Goal: Information Seeking & Learning: Learn about a topic

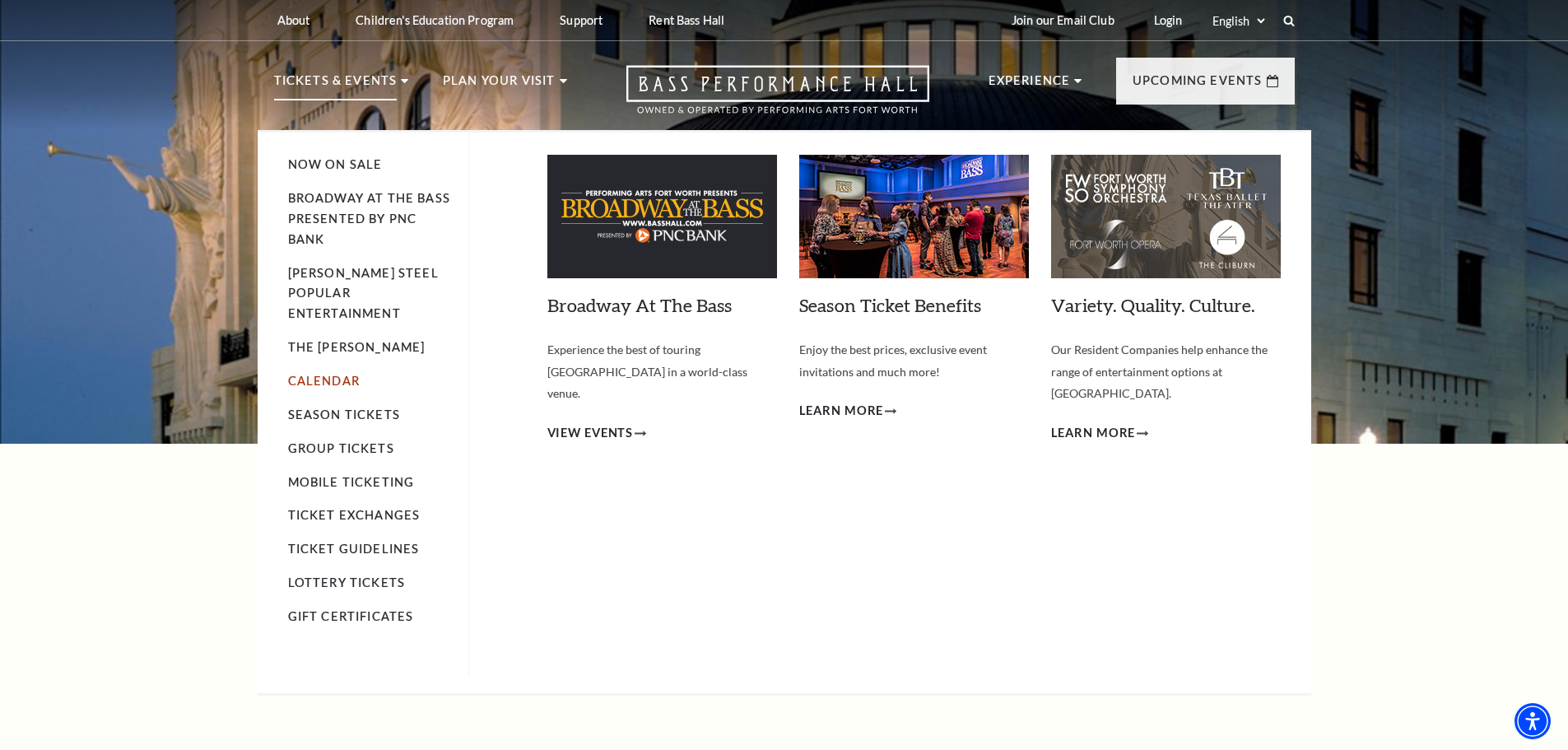
click at [318, 374] on link "Calendar" at bounding box center [324, 381] width 72 height 14
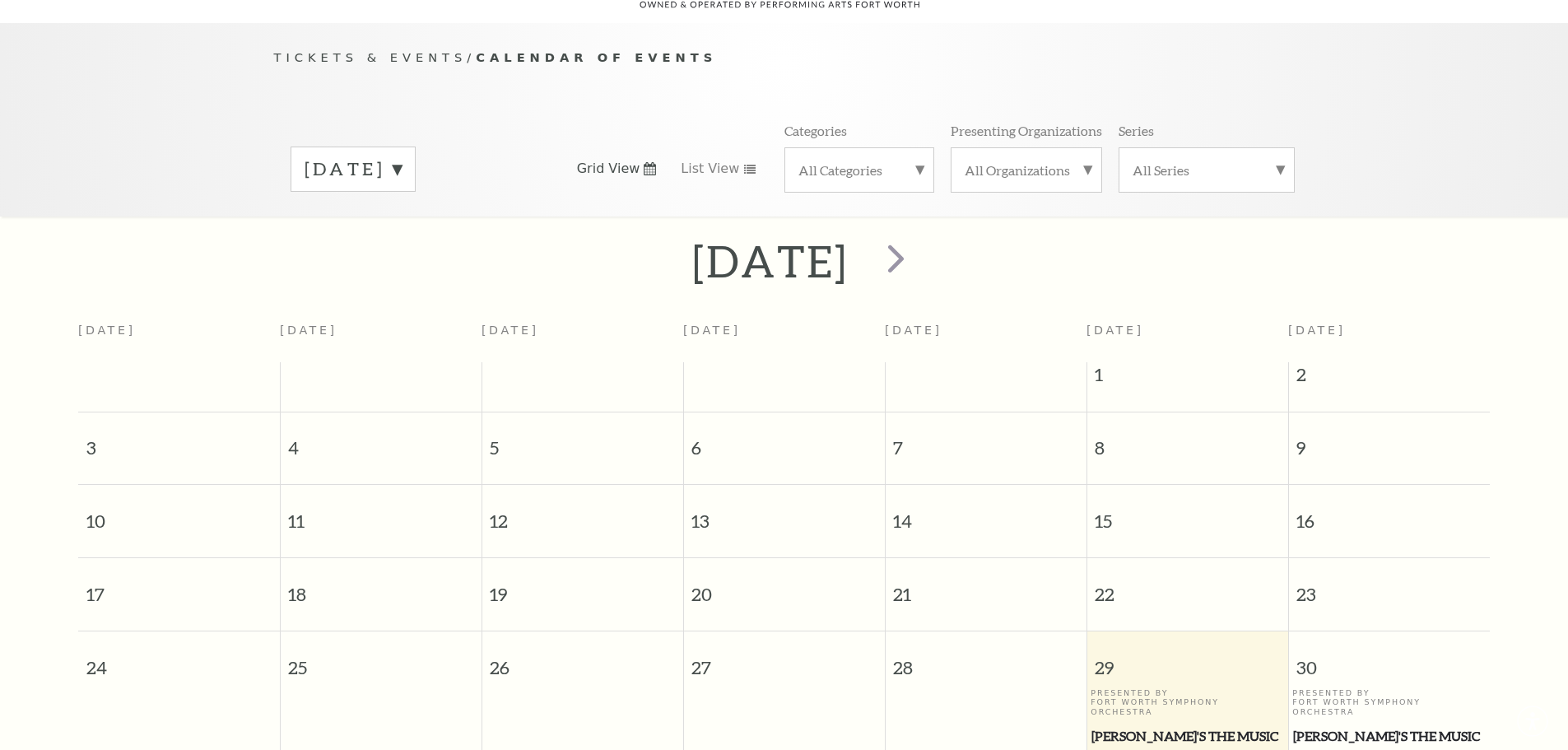
scroll to position [146, 0]
click at [920, 232] on span "next" at bounding box center [895, 255] width 47 height 47
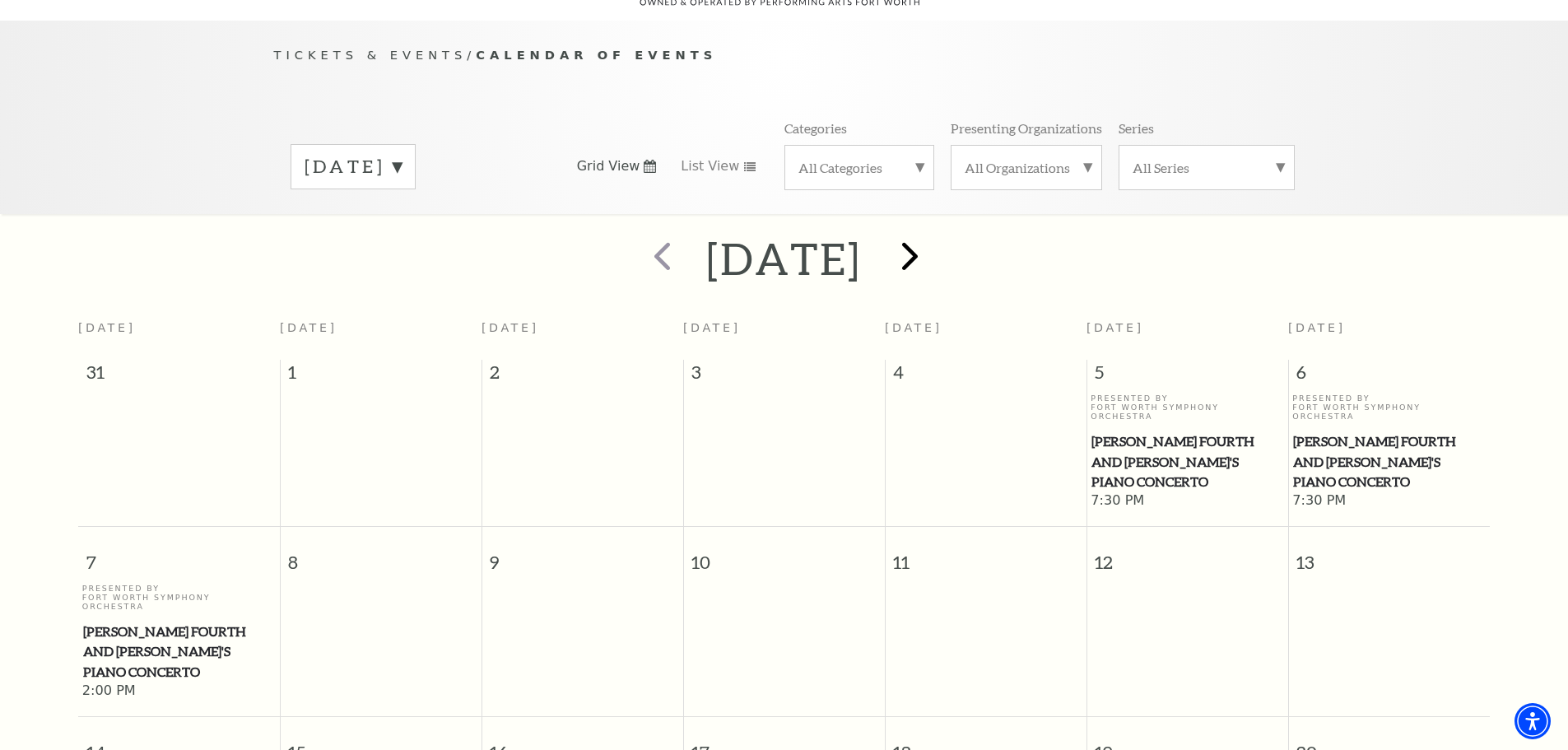
click at [861, 232] on h2 "September 2025" at bounding box center [783, 258] width 156 height 53
click at [933, 238] on span "next" at bounding box center [910, 255] width 47 height 47
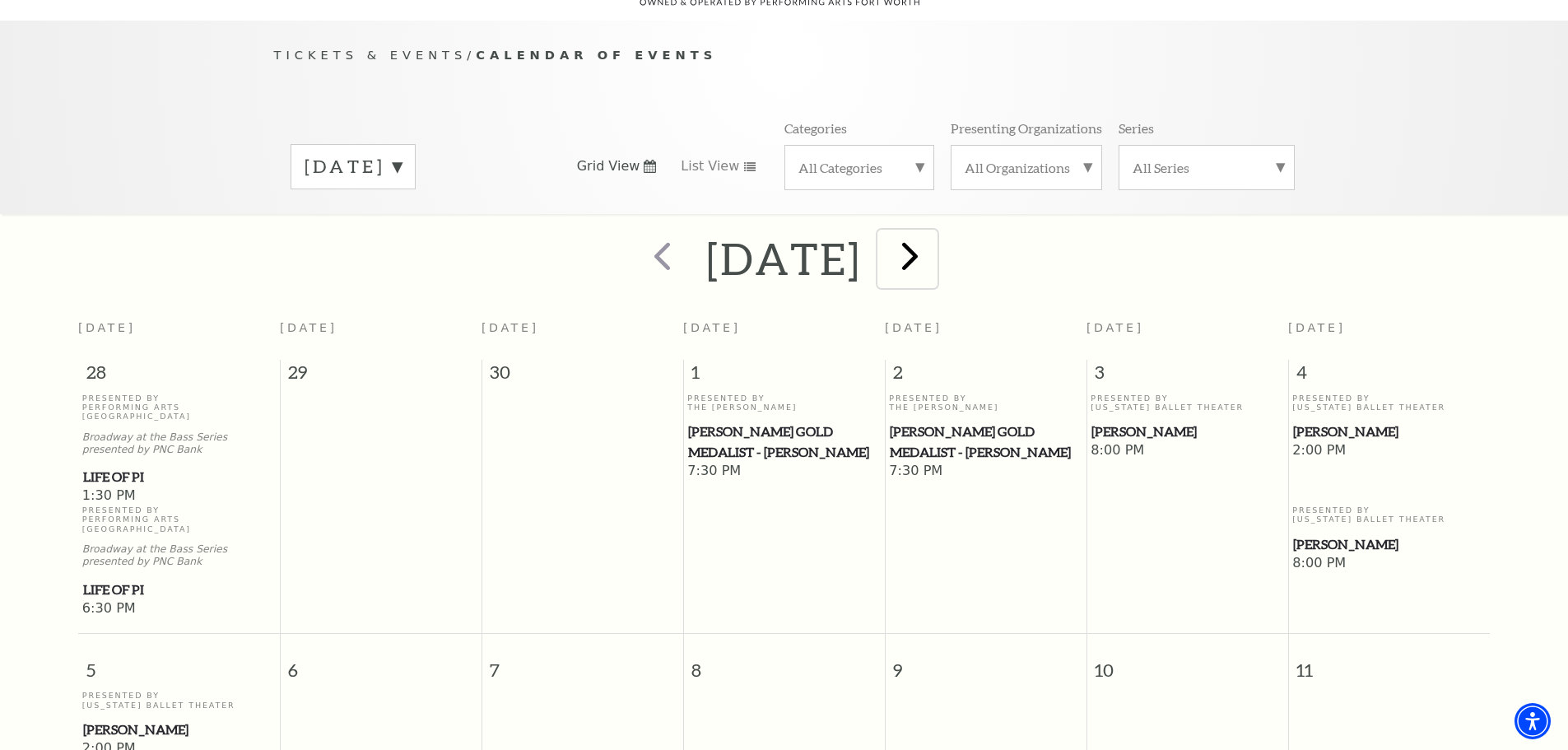
click at [933, 239] on span "next" at bounding box center [910, 255] width 47 height 47
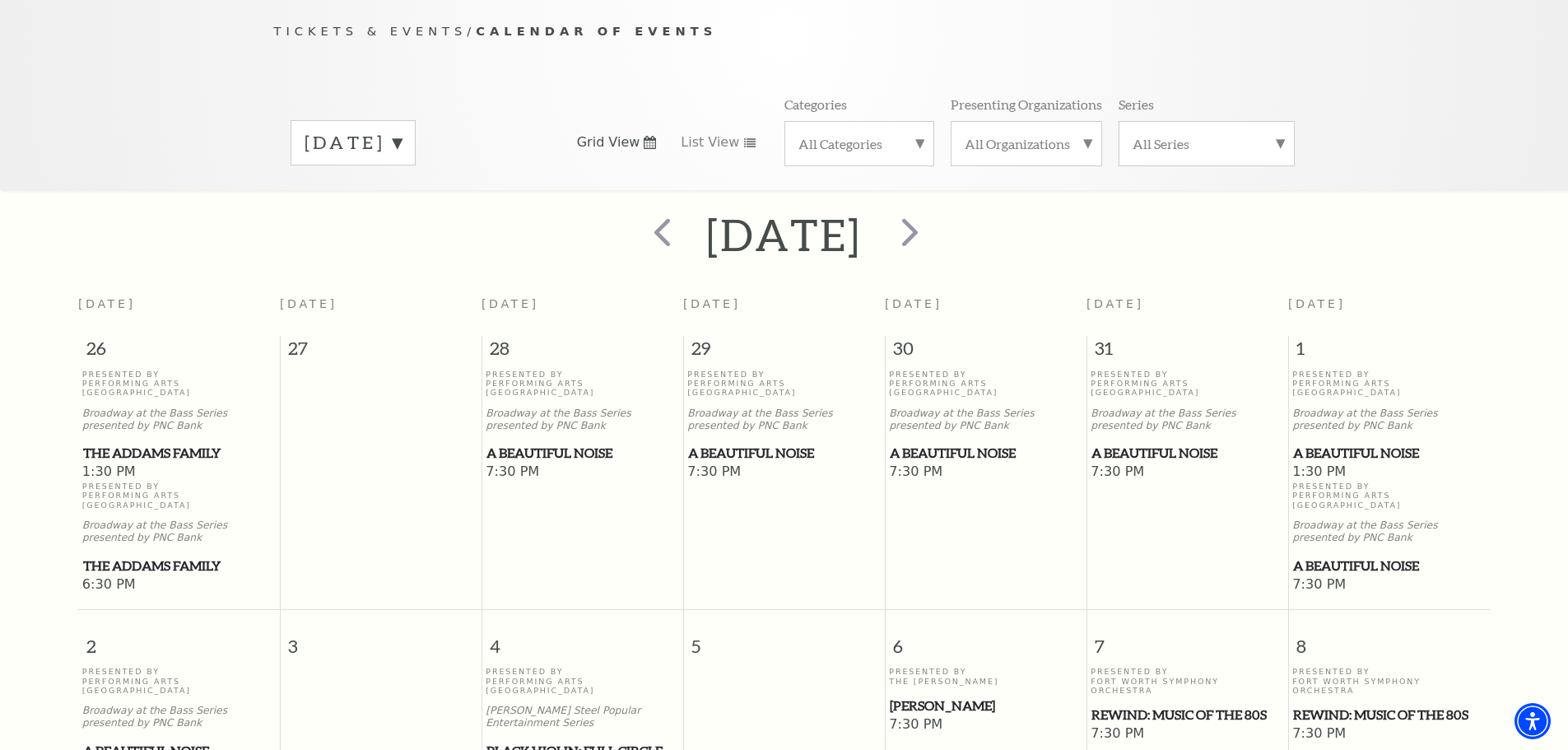
scroll to position [63, 0]
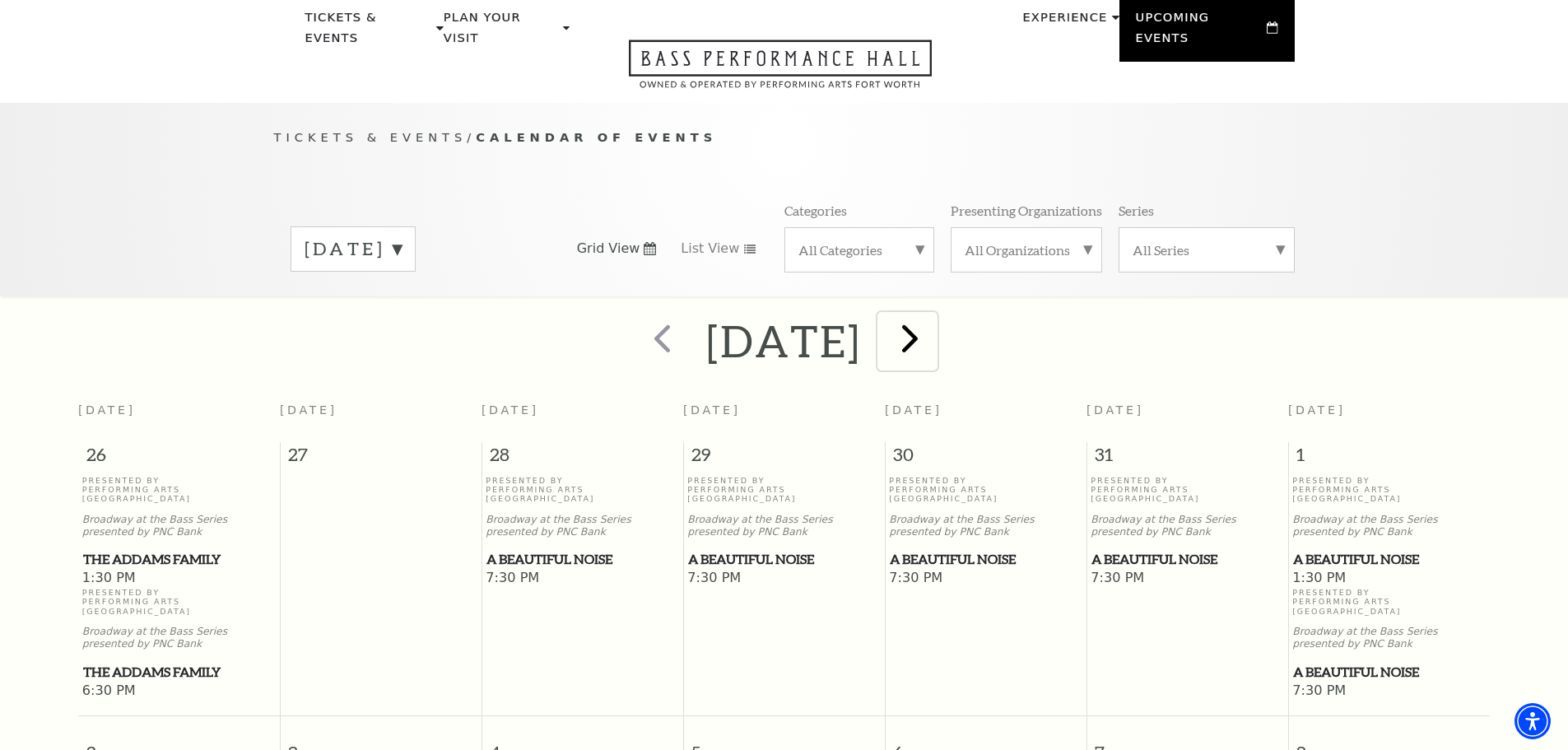
click at [933, 318] on span "next" at bounding box center [910, 338] width 47 height 47
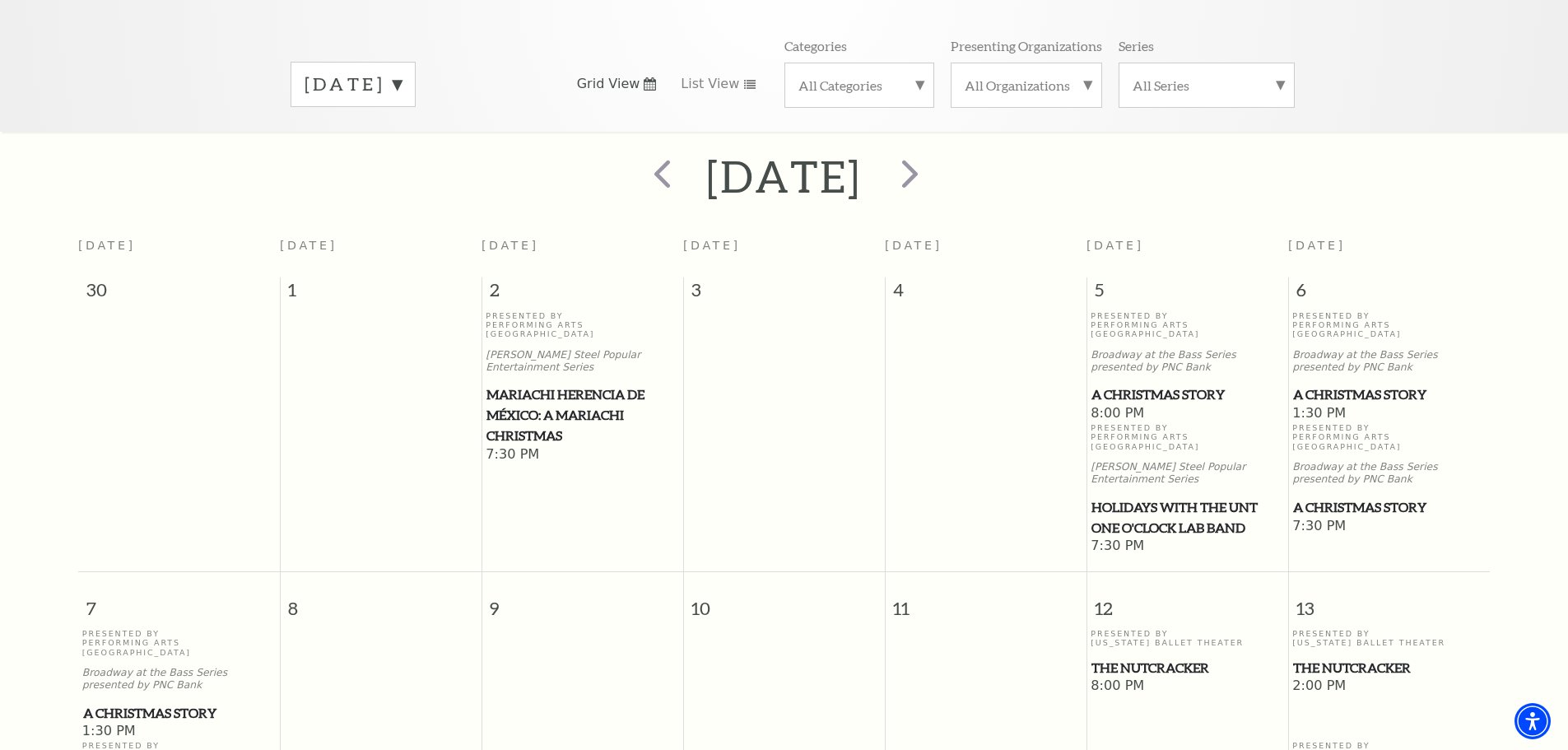
scroll to position [310, 0]
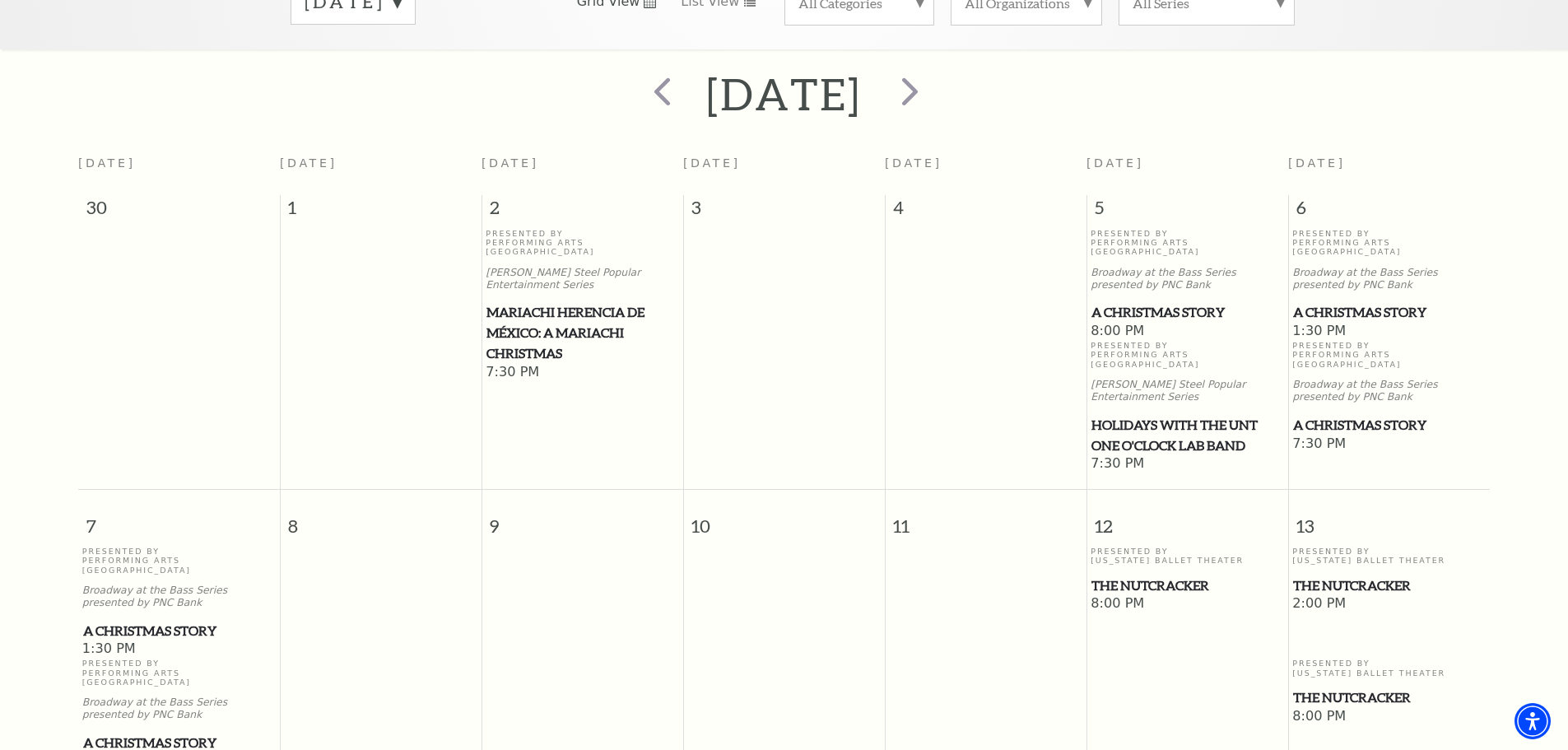
click at [1175, 576] on span "The Nutcracker" at bounding box center [1187, 585] width 192 height 21
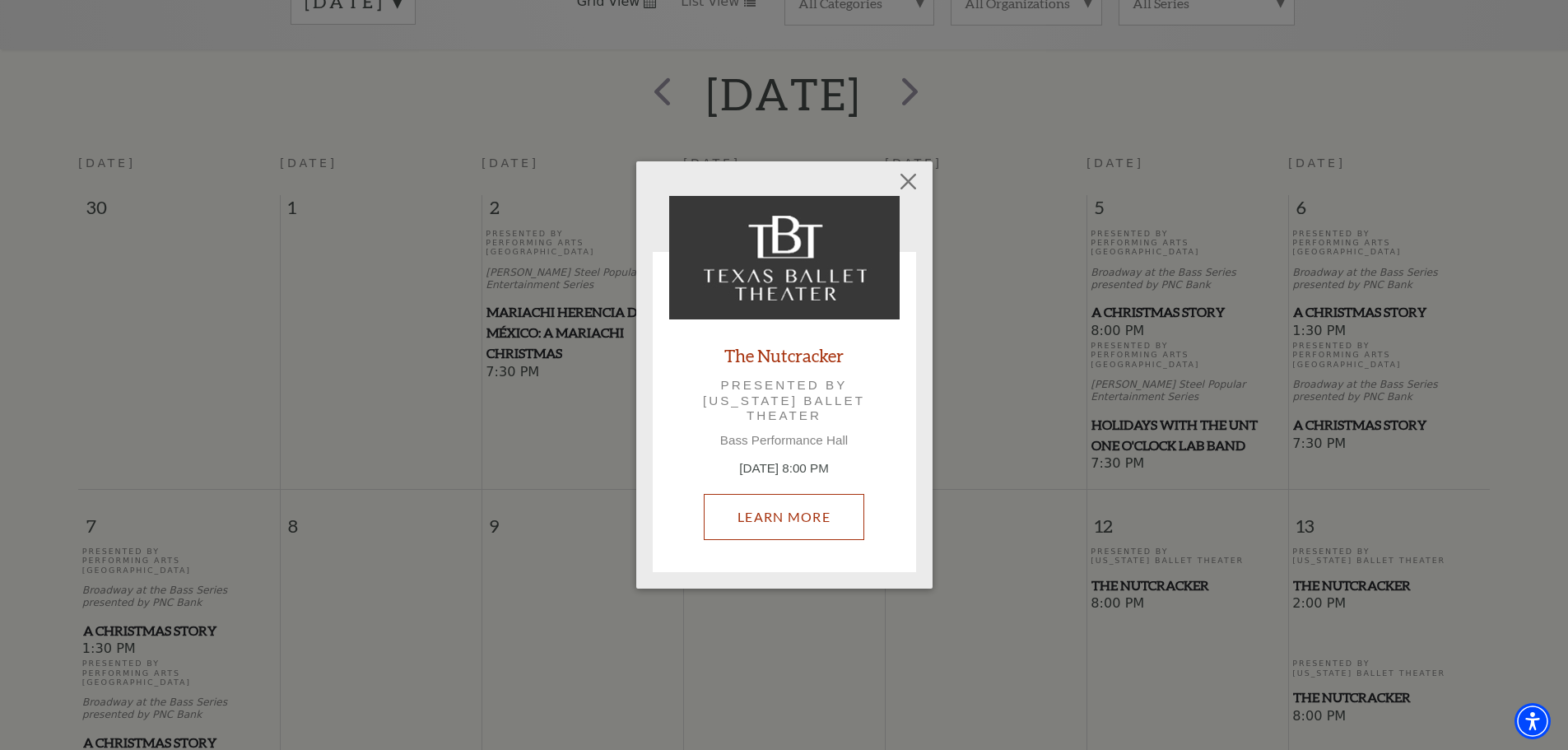
click at [771, 507] on link "Learn More" at bounding box center [784, 516] width 161 height 46
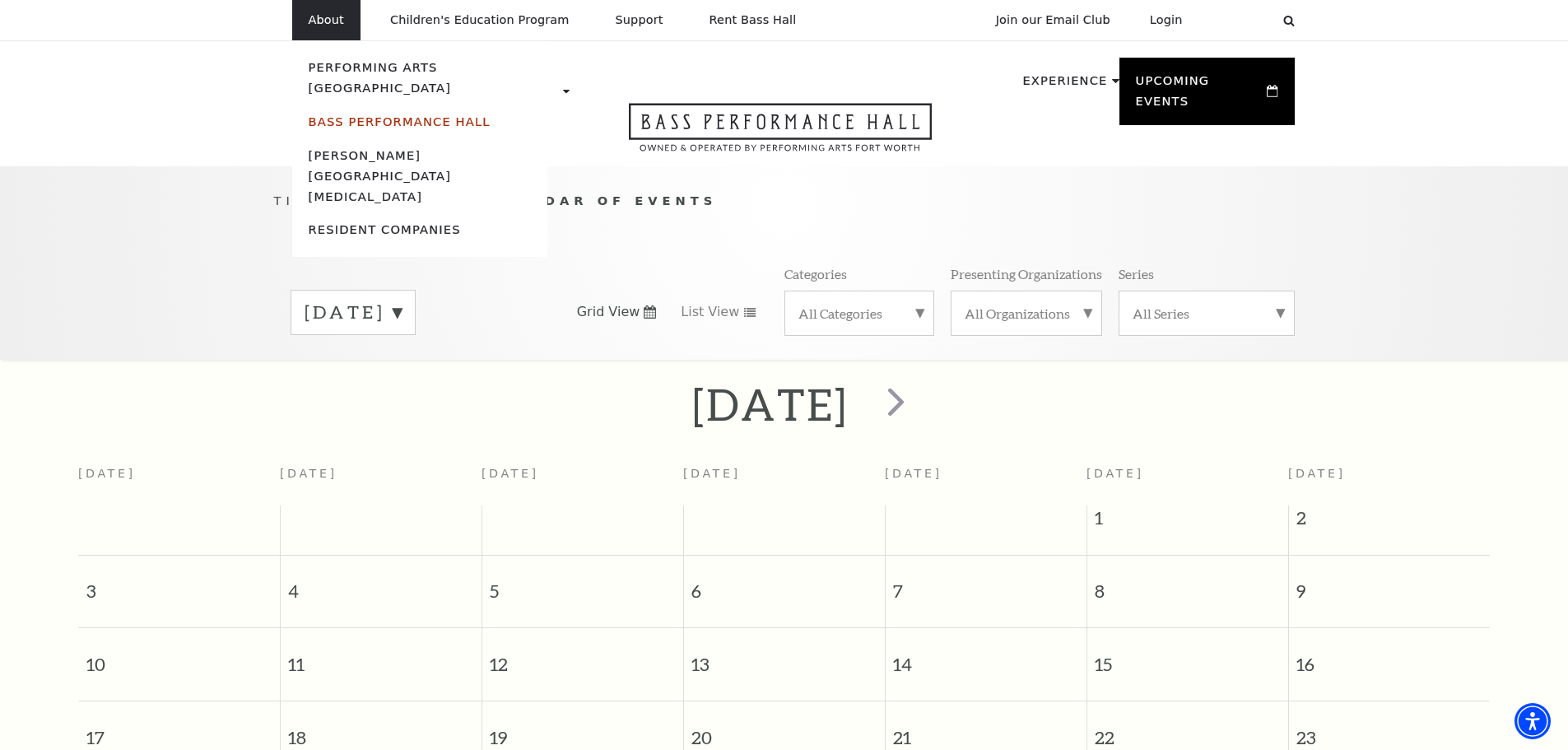
click at [346, 114] on link "Bass Performance Hall" at bounding box center [399, 121] width 182 height 14
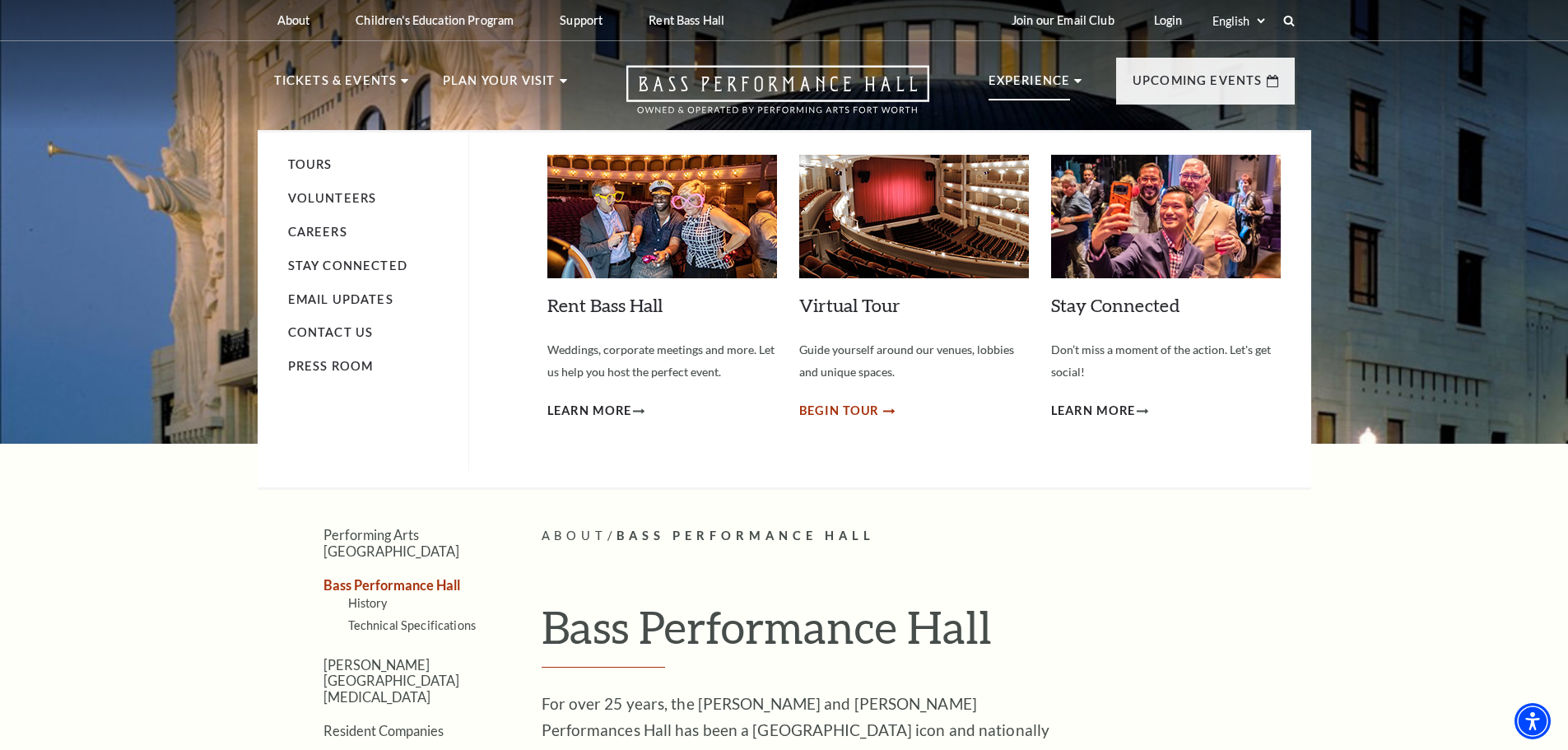
click at [854, 413] on span "Begin Tour" at bounding box center [840, 411] width 81 height 21
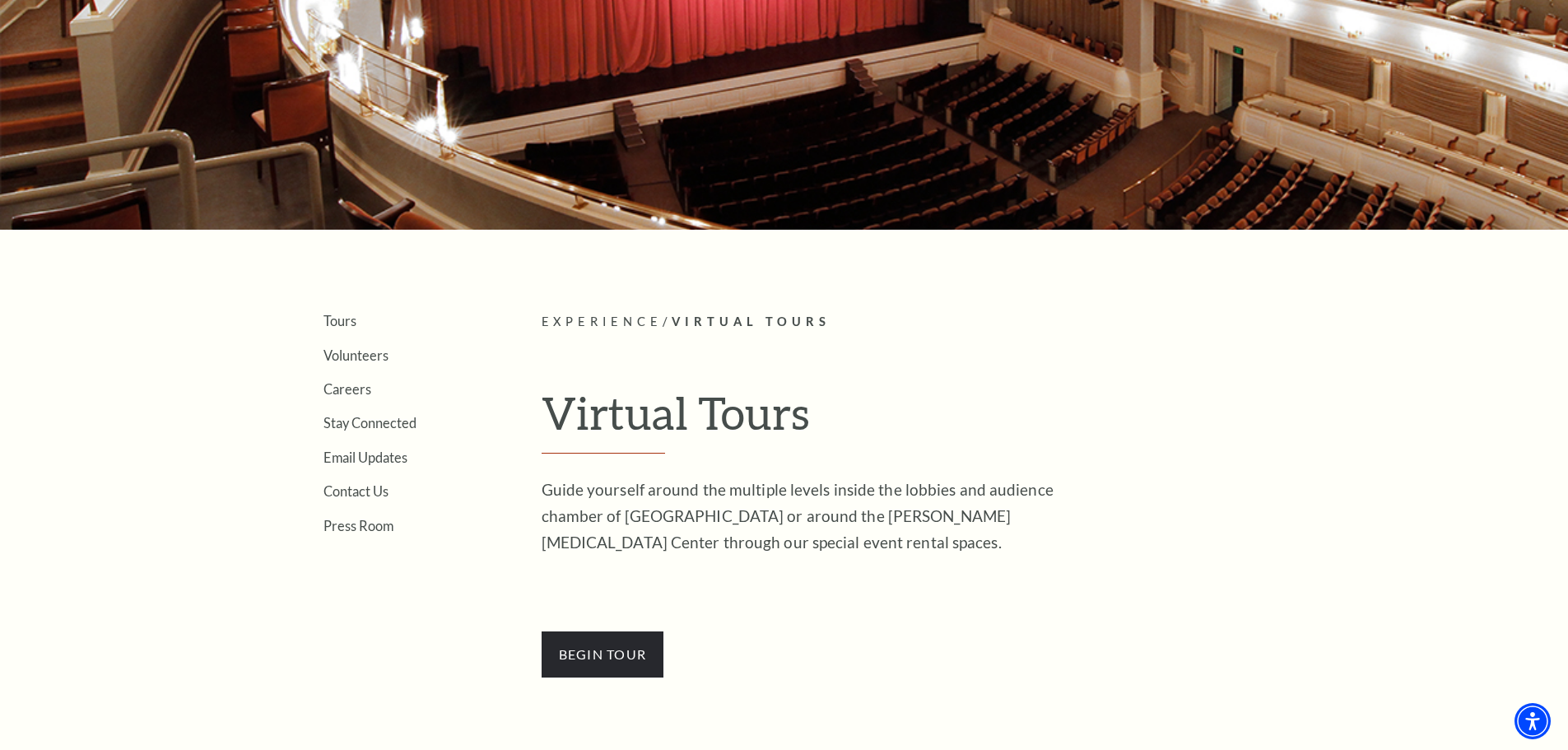
scroll to position [247, 0]
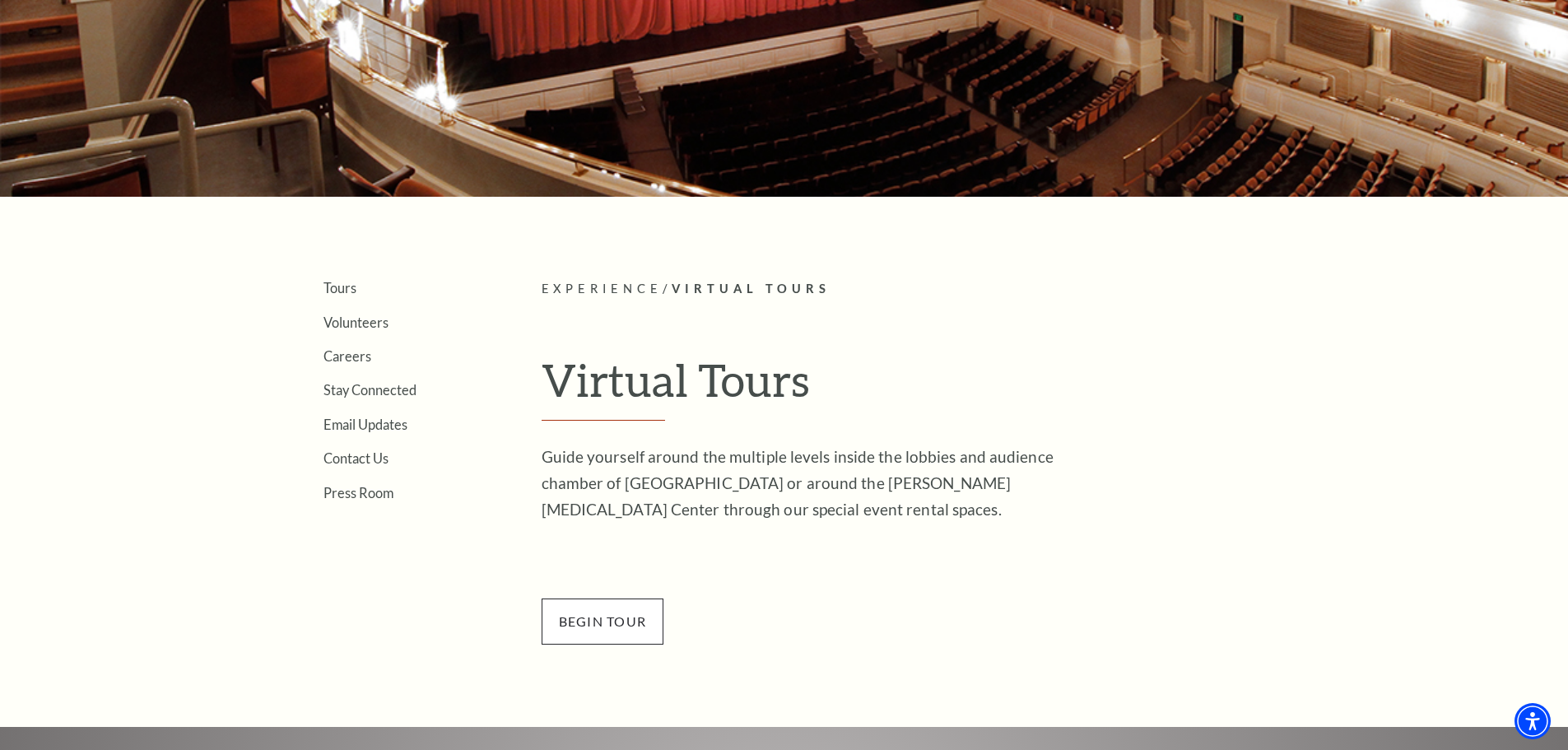
click at [634, 612] on span "BEGin Tour" at bounding box center [602, 621] width 122 height 46
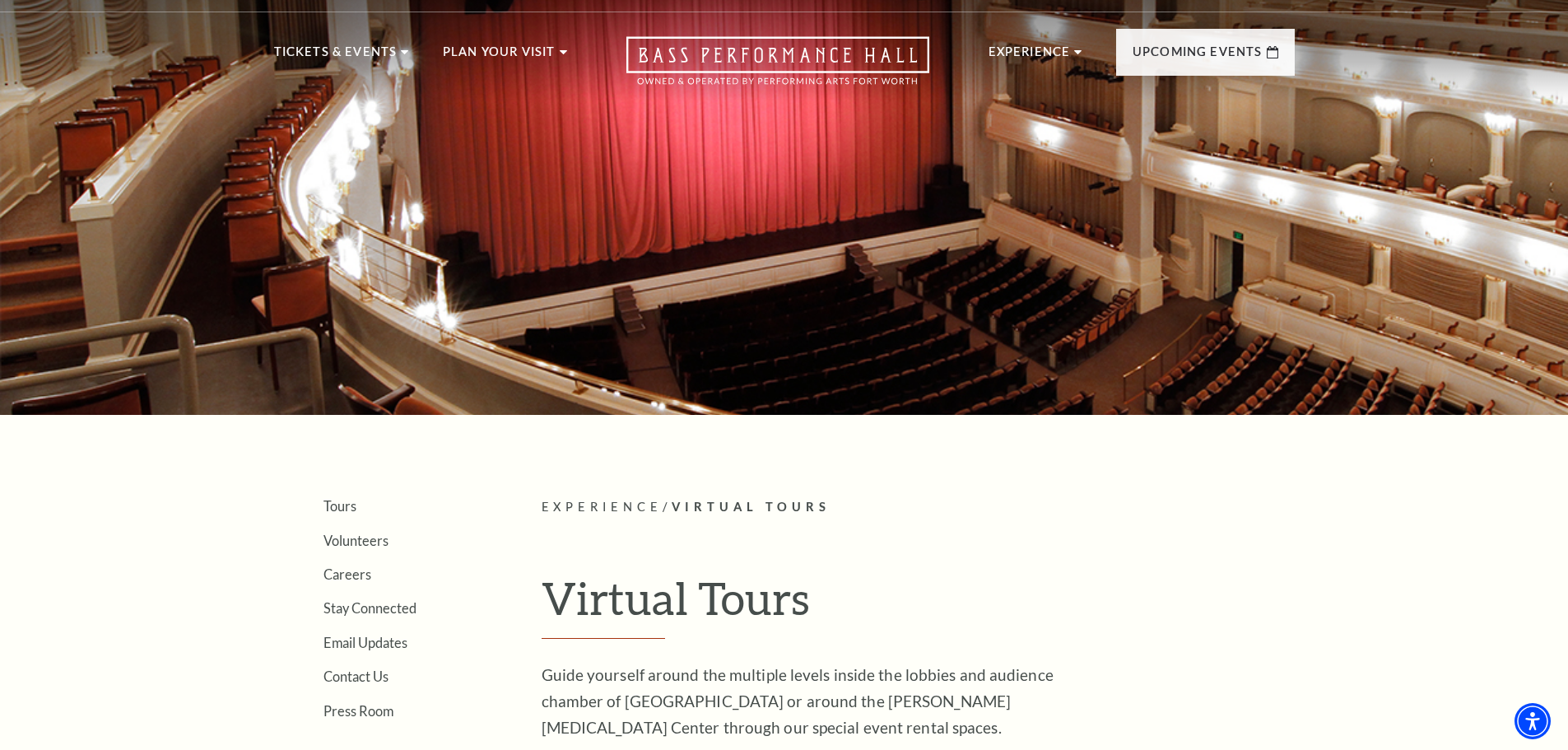
scroll to position [0, 0]
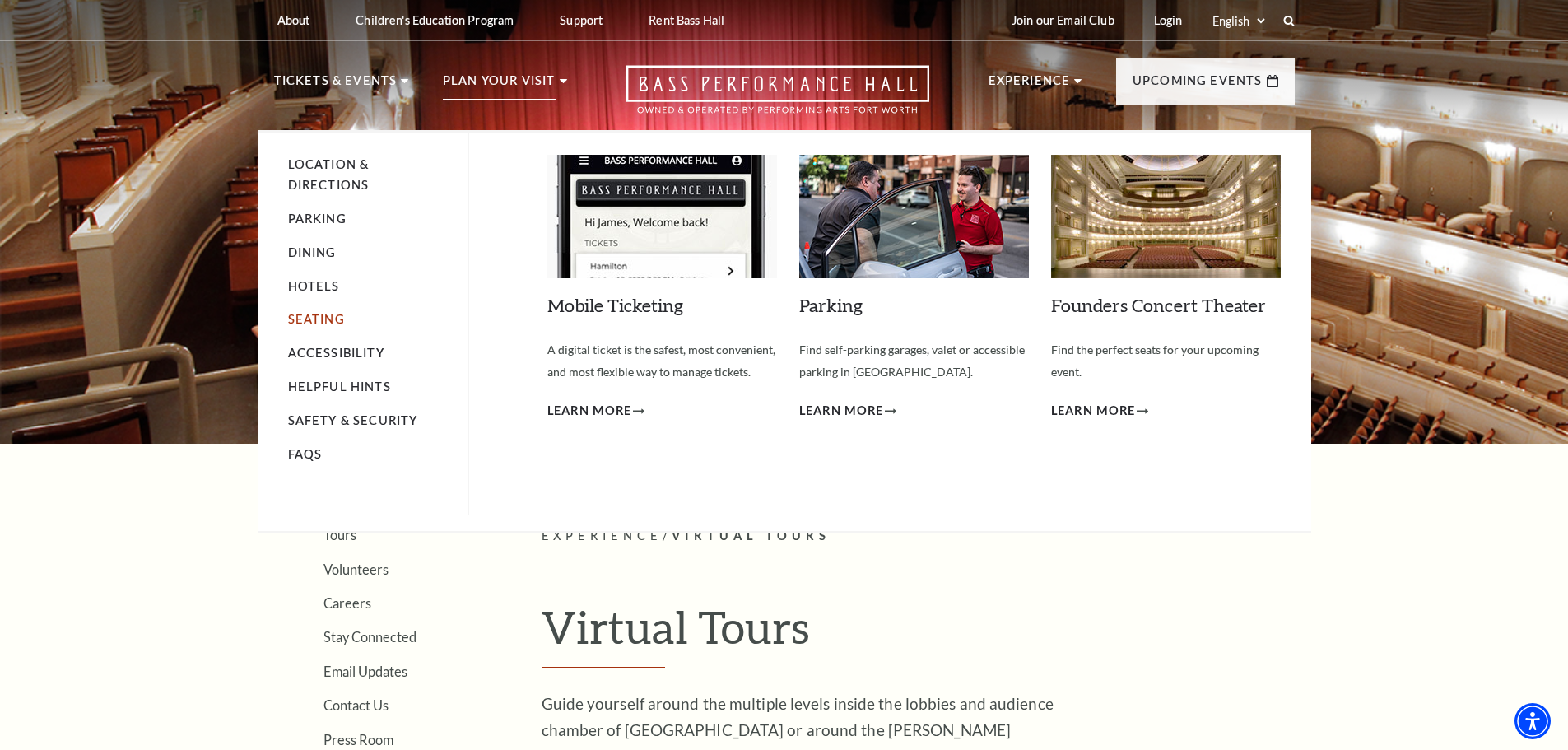
click at [325, 322] on link "Seating" at bounding box center [316, 319] width 57 height 14
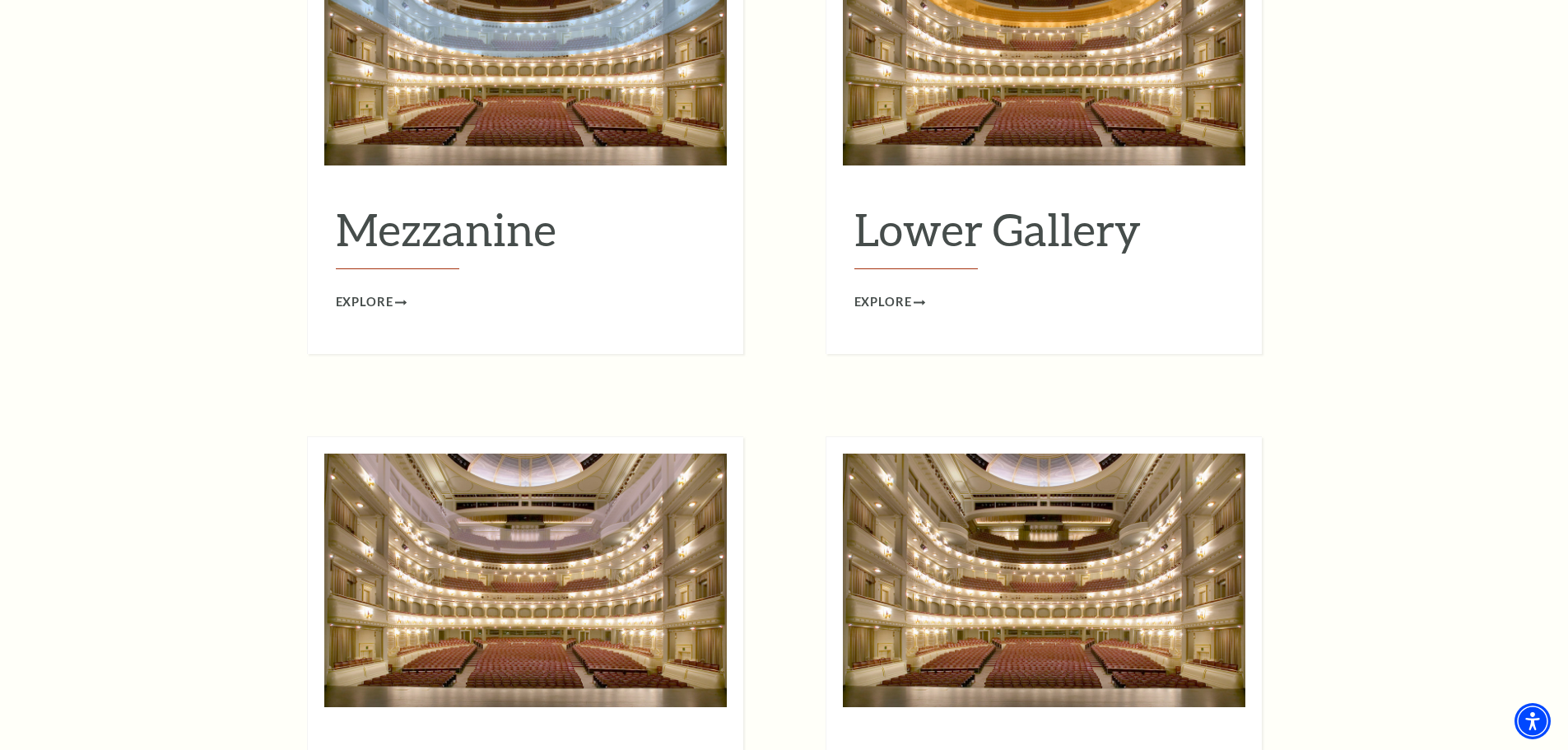
scroll to position [2469, 0]
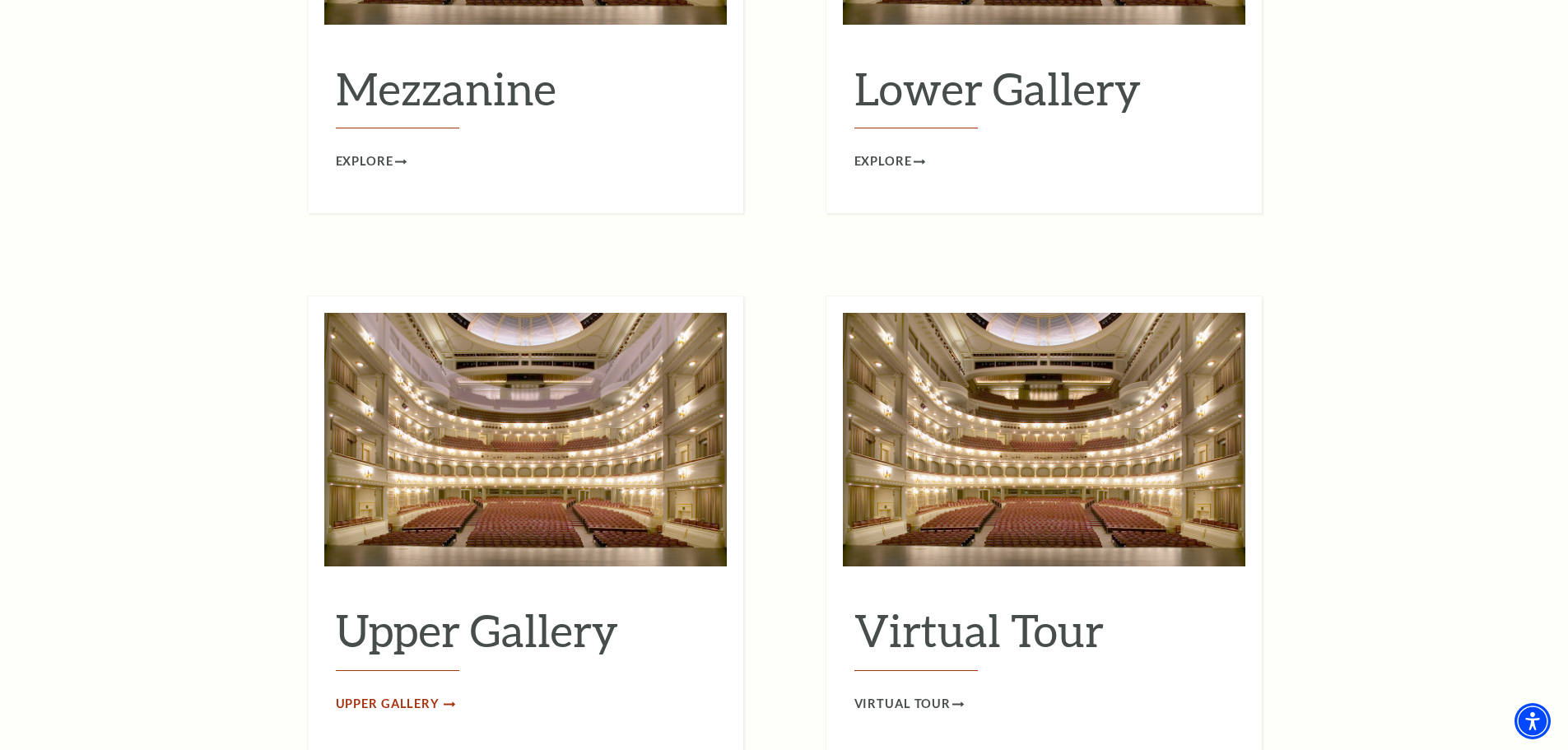
click at [400, 694] on span "Upper Gallery" at bounding box center [387, 704] width 103 height 21
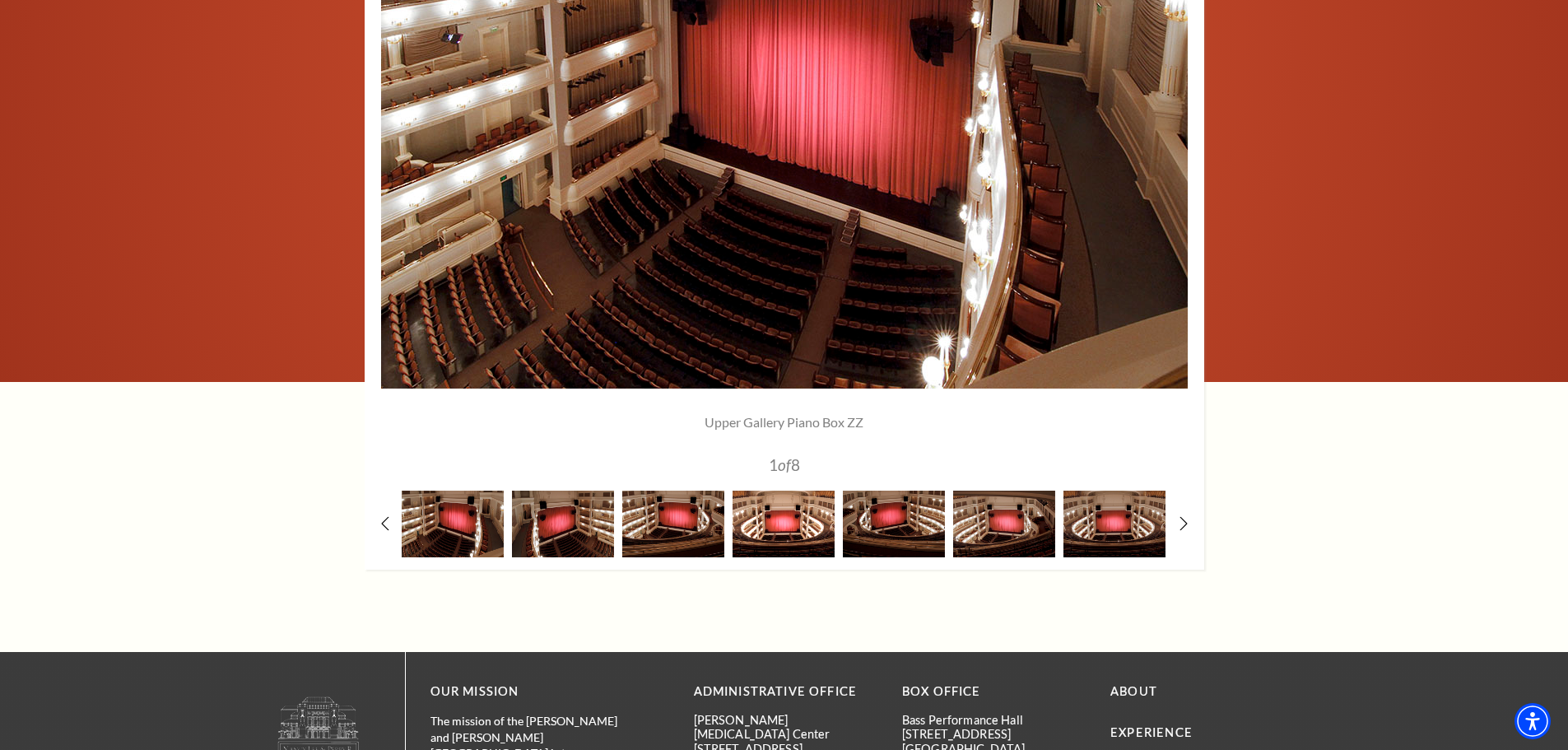
scroll to position [988, 0]
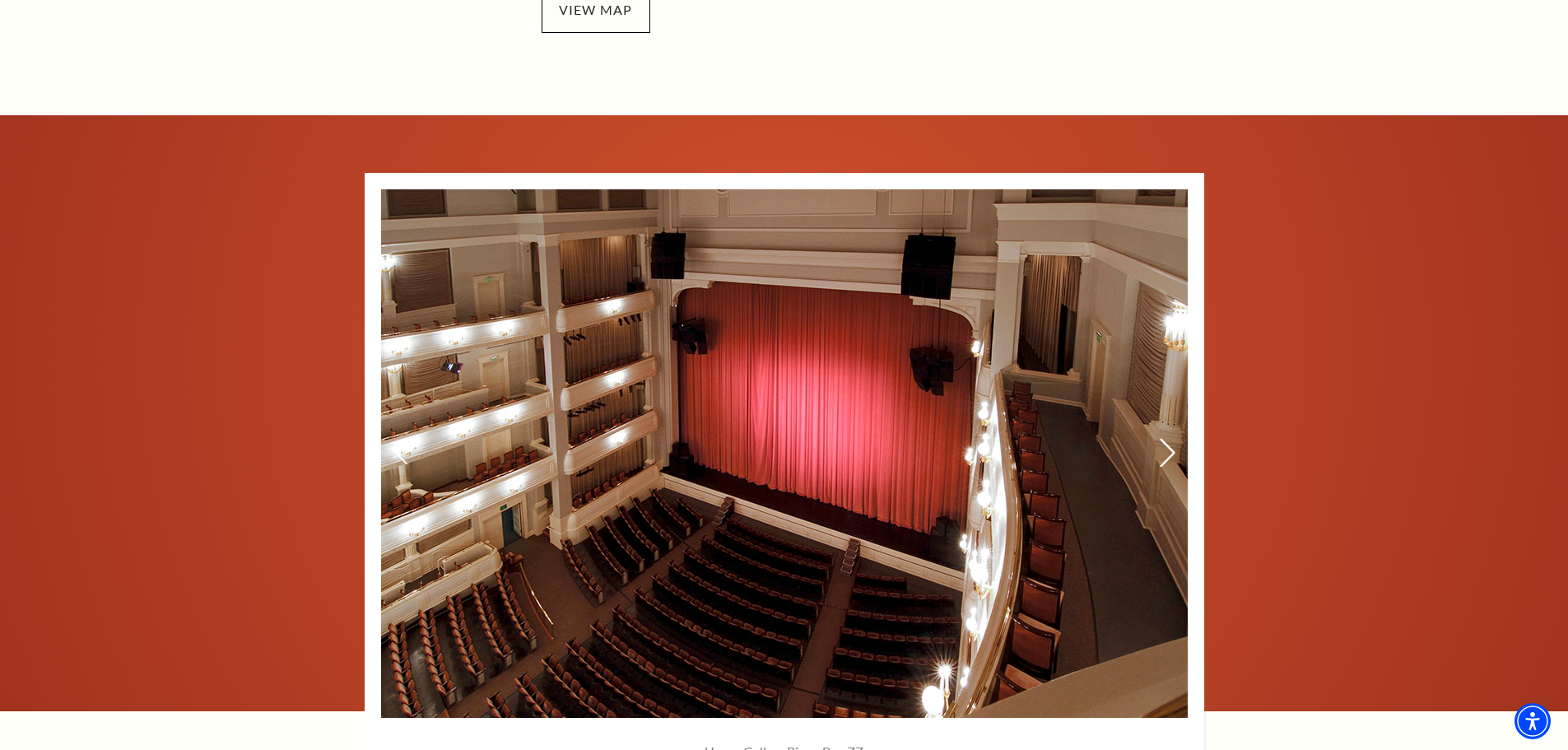
click at [1161, 448] on icon at bounding box center [1166, 453] width 17 height 29
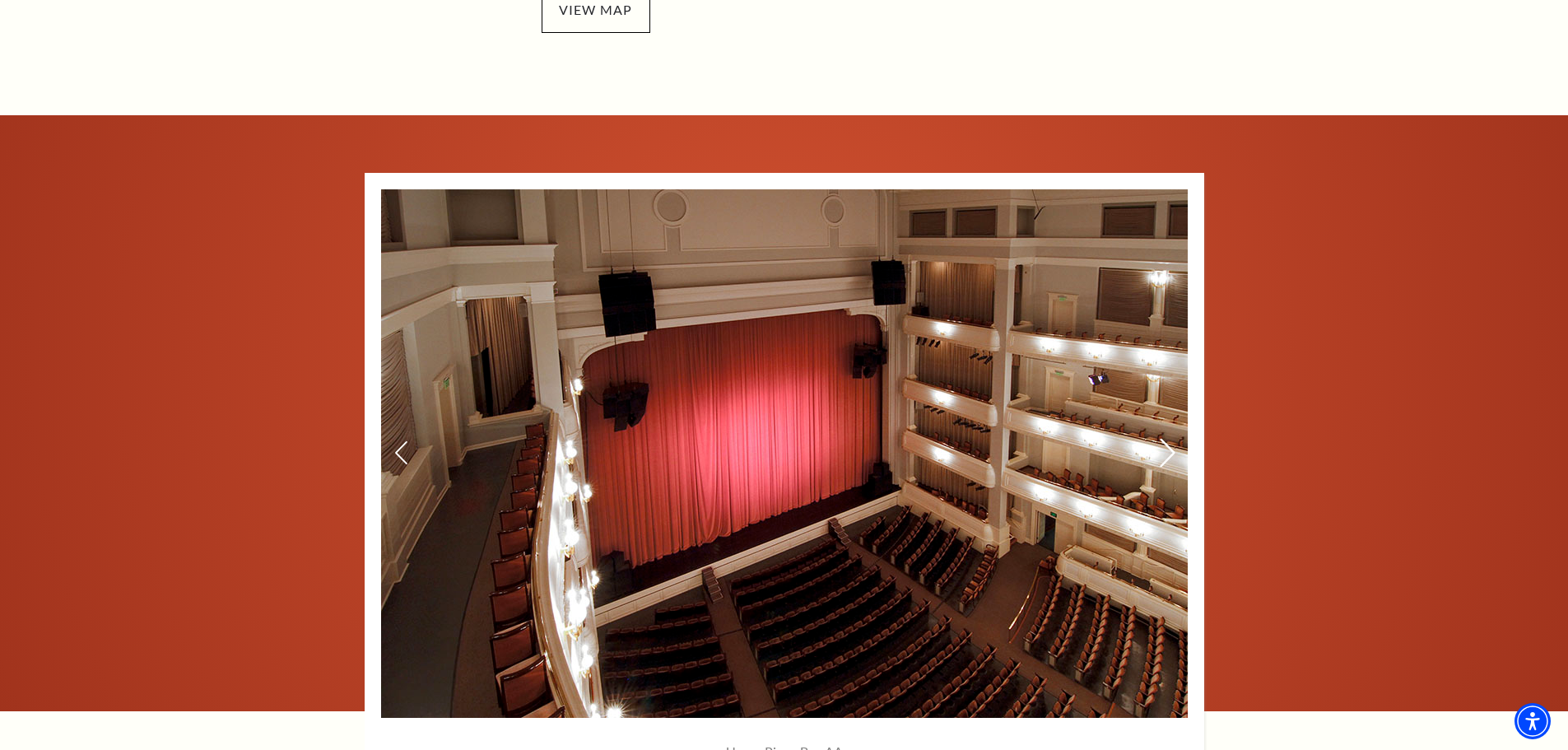
click at [1161, 448] on icon at bounding box center [1166, 453] width 17 height 29
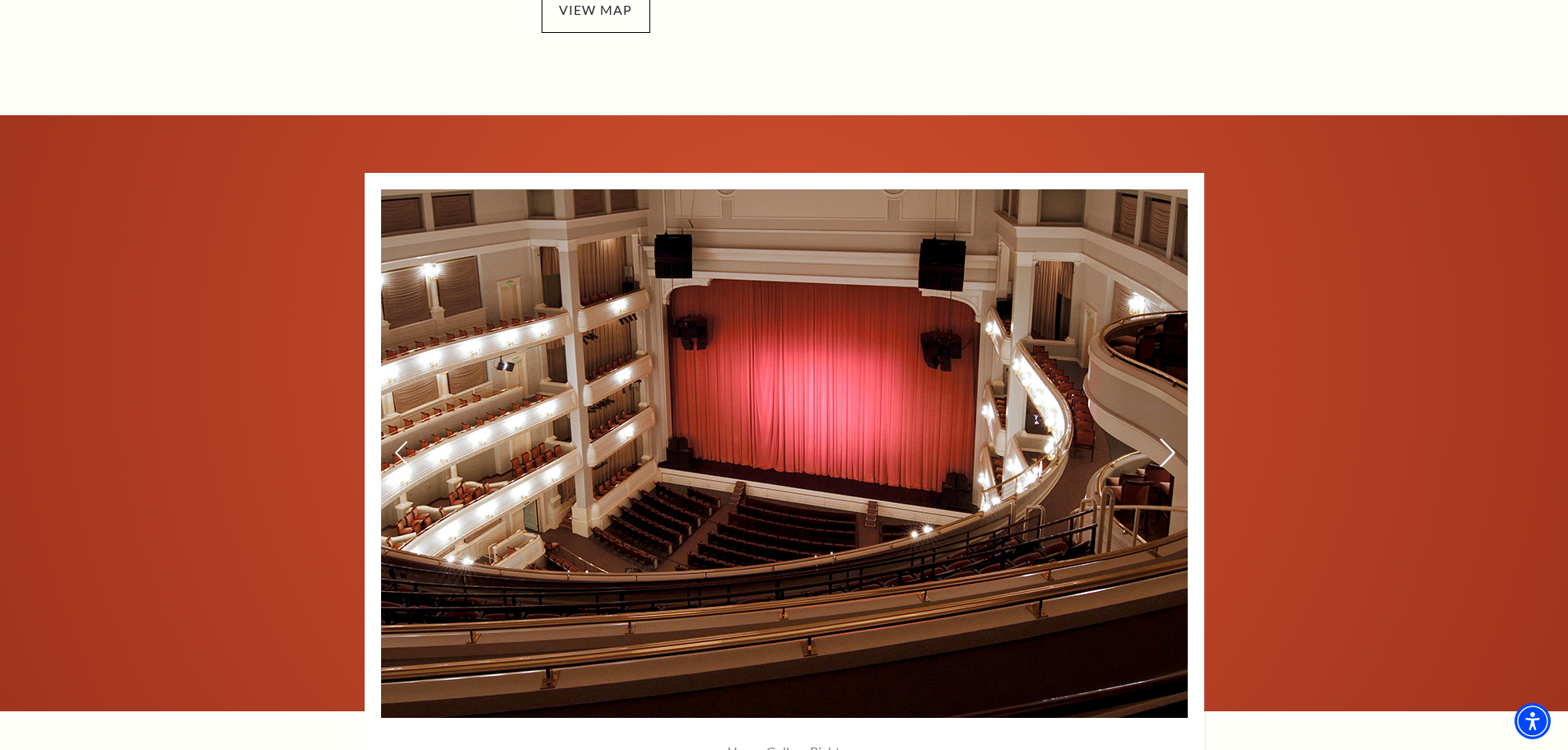
click at [1161, 448] on icon at bounding box center [1166, 453] width 17 height 29
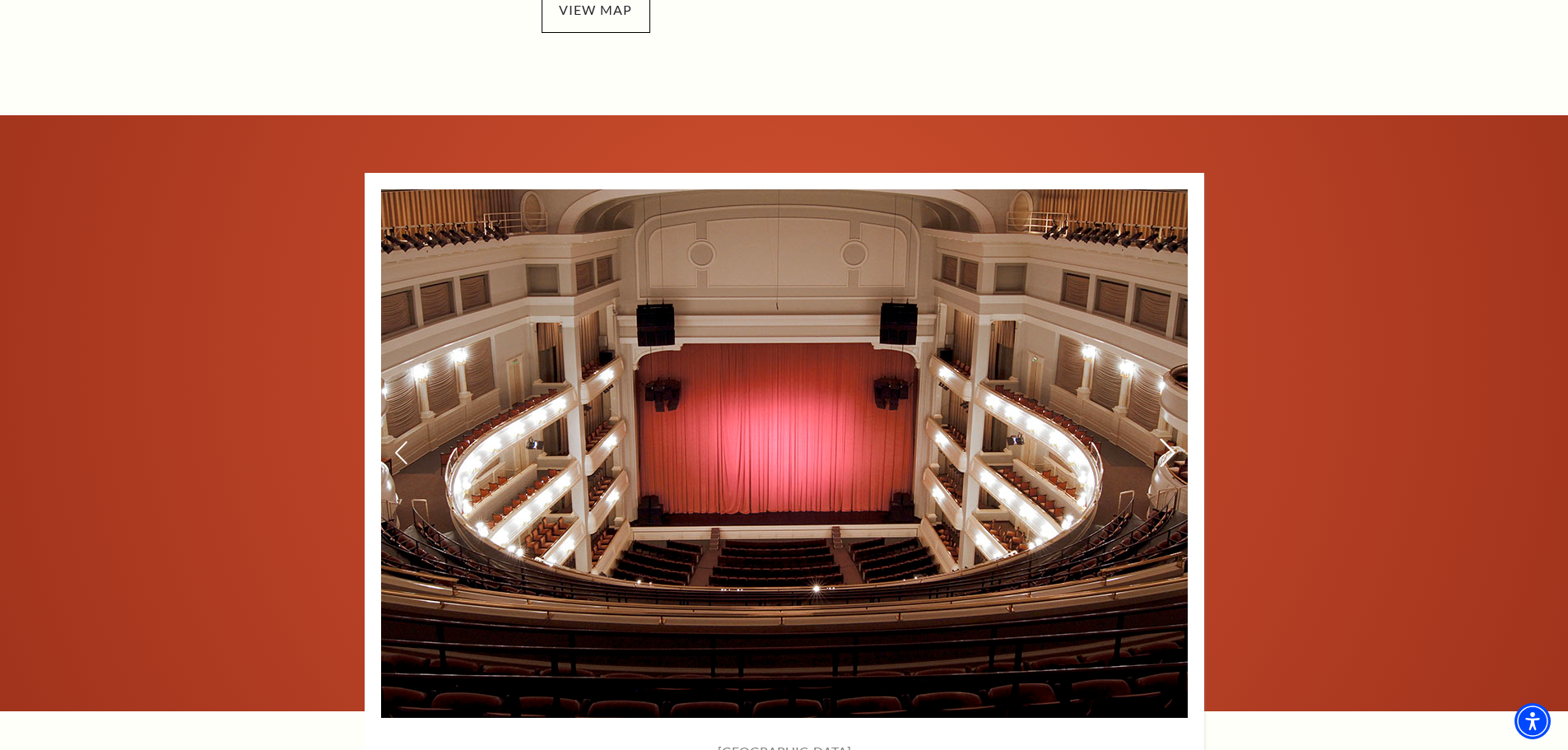
click at [1161, 448] on icon at bounding box center [1166, 453] width 17 height 29
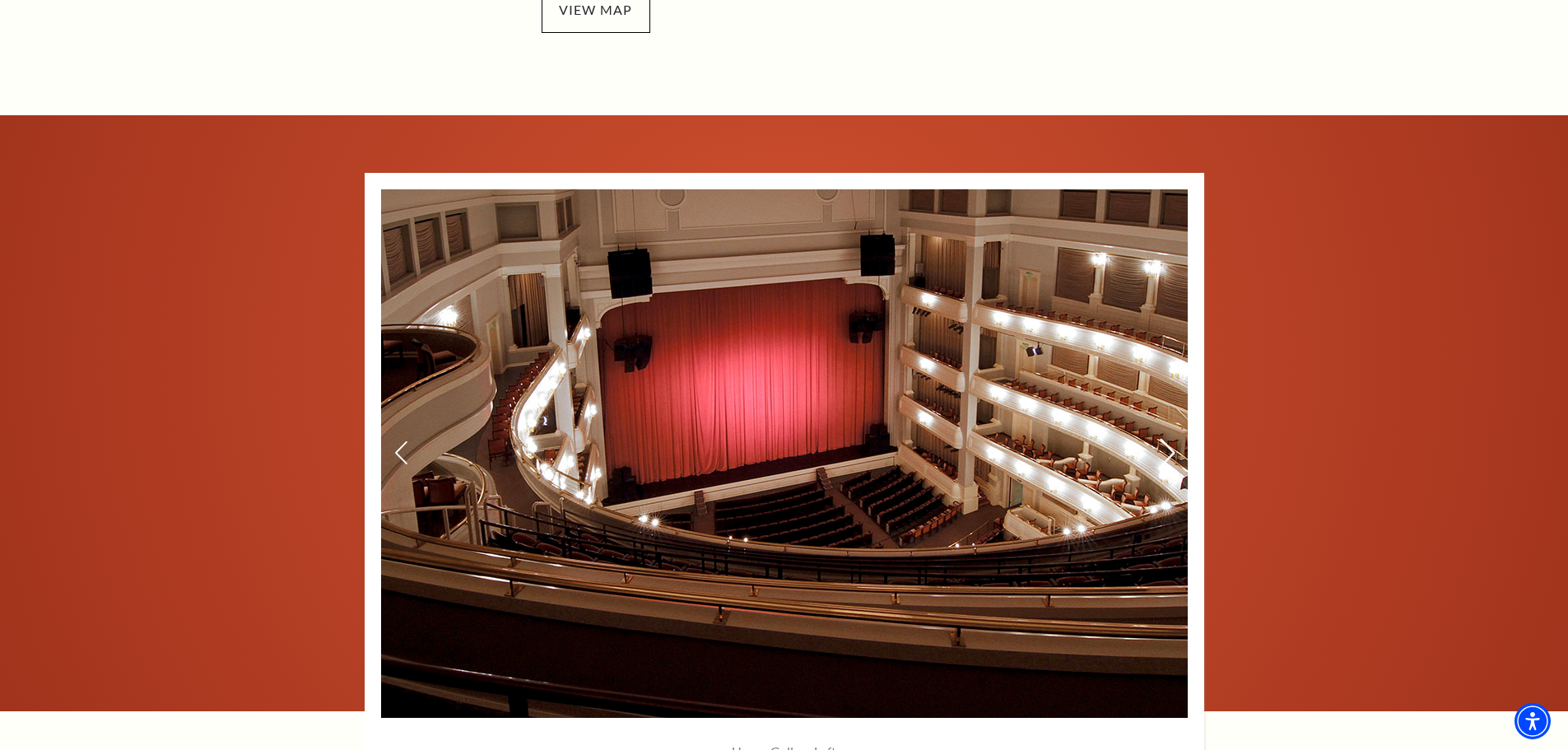
click at [1161, 448] on icon at bounding box center [1166, 453] width 17 height 29
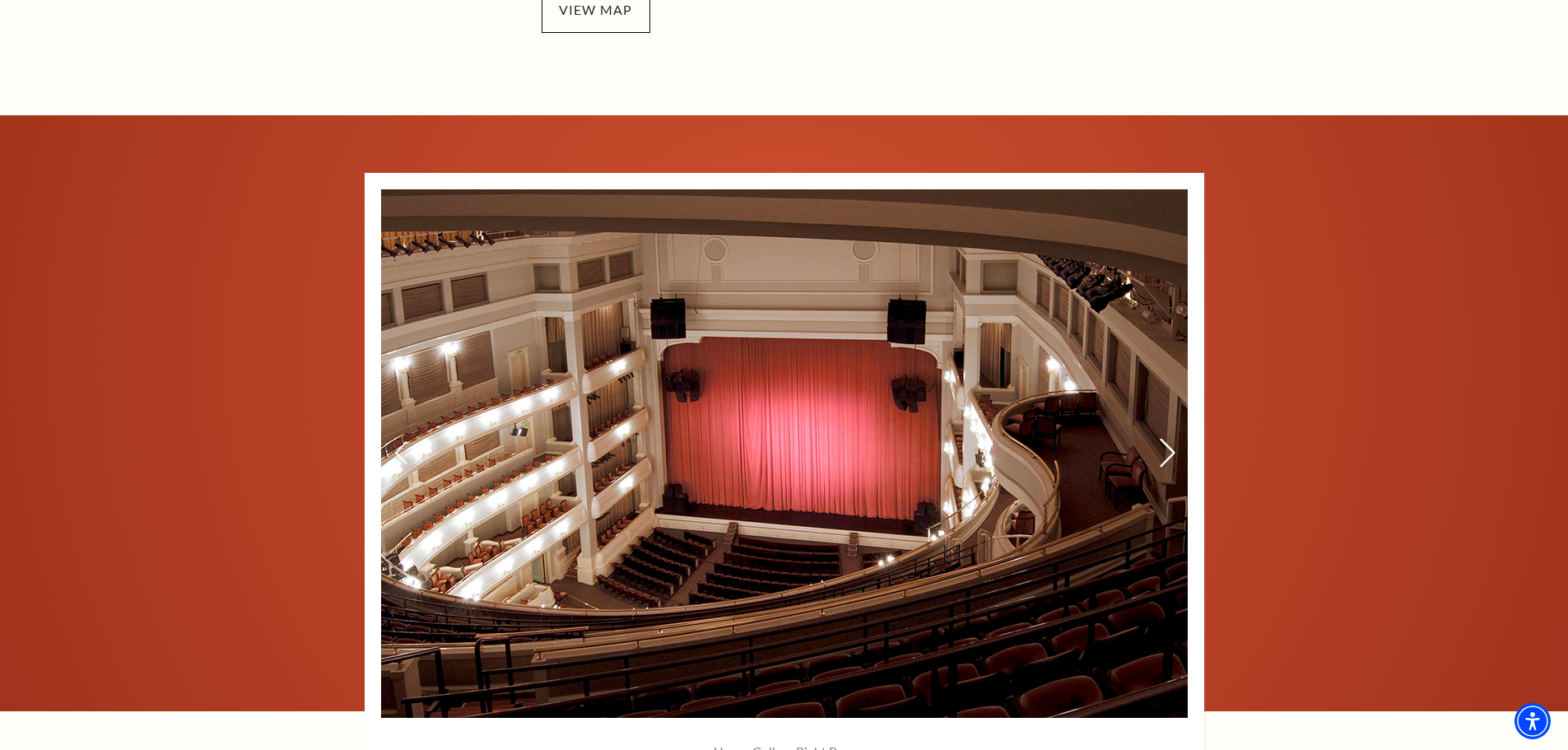
click at [1161, 448] on icon at bounding box center [1166, 453] width 17 height 29
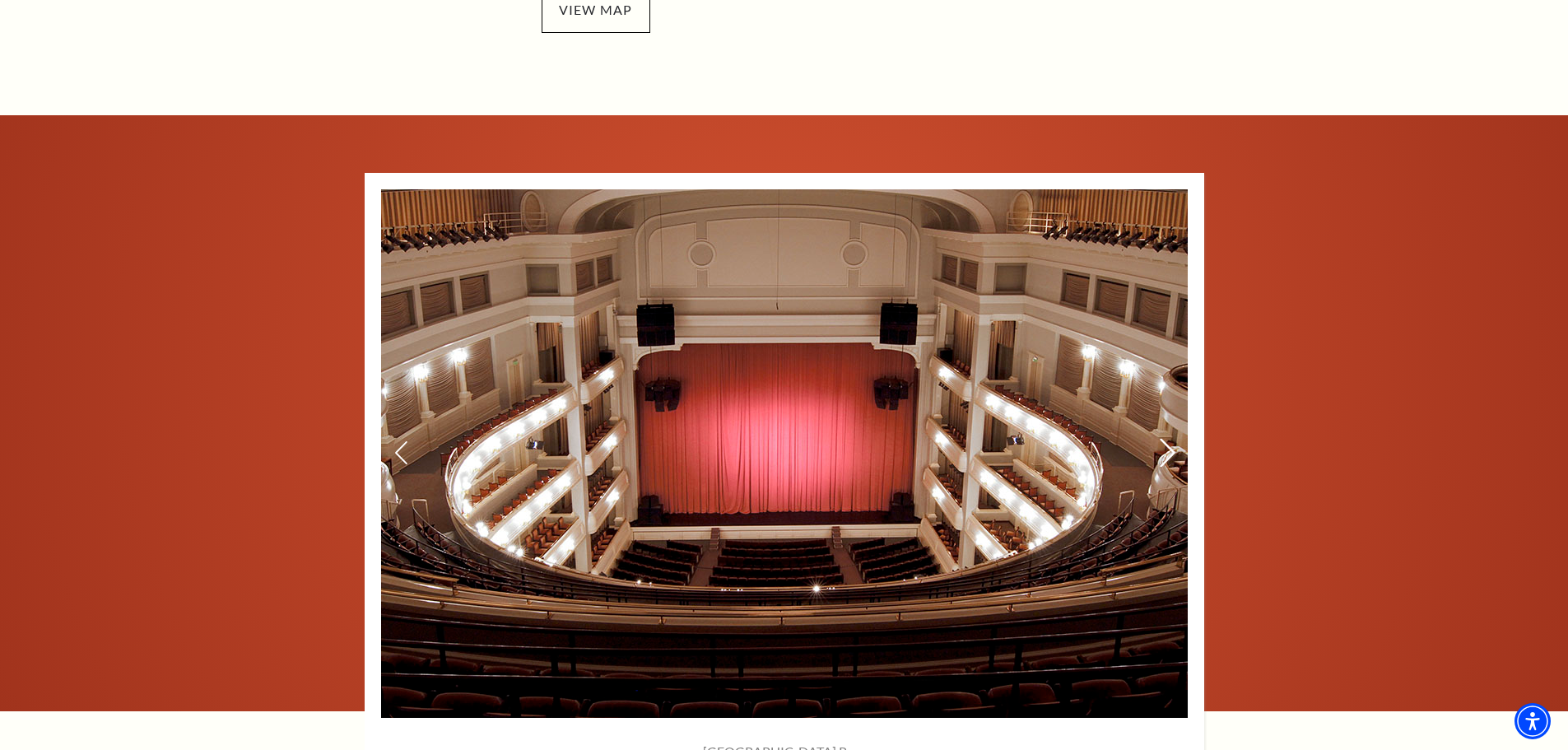
click at [1161, 448] on icon at bounding box center [1166, 453] width 17 height 29
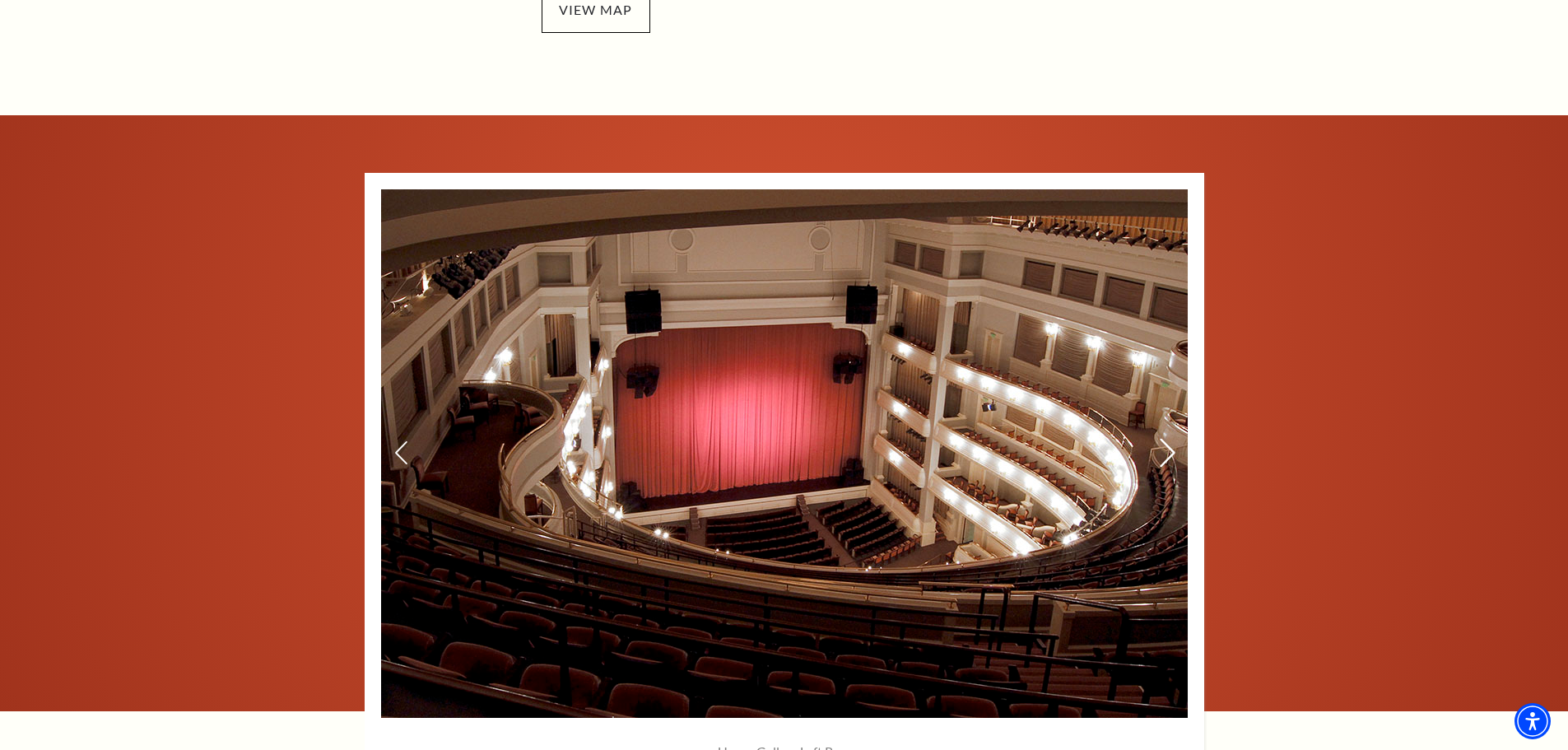
click at [1161, 448] on icon at bounding box center [1166, 453] width 17 height 29
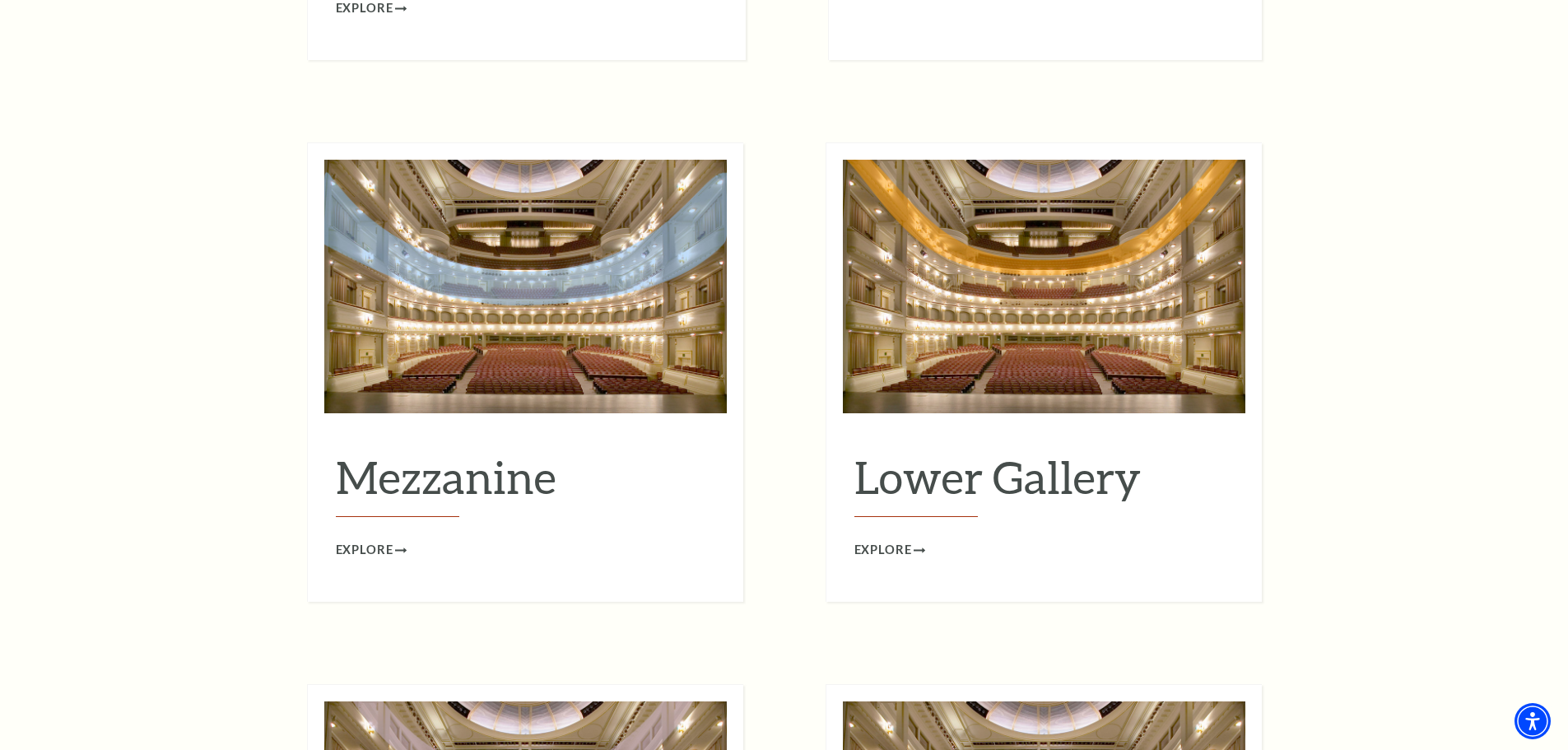
scroll to position [2058, 0]
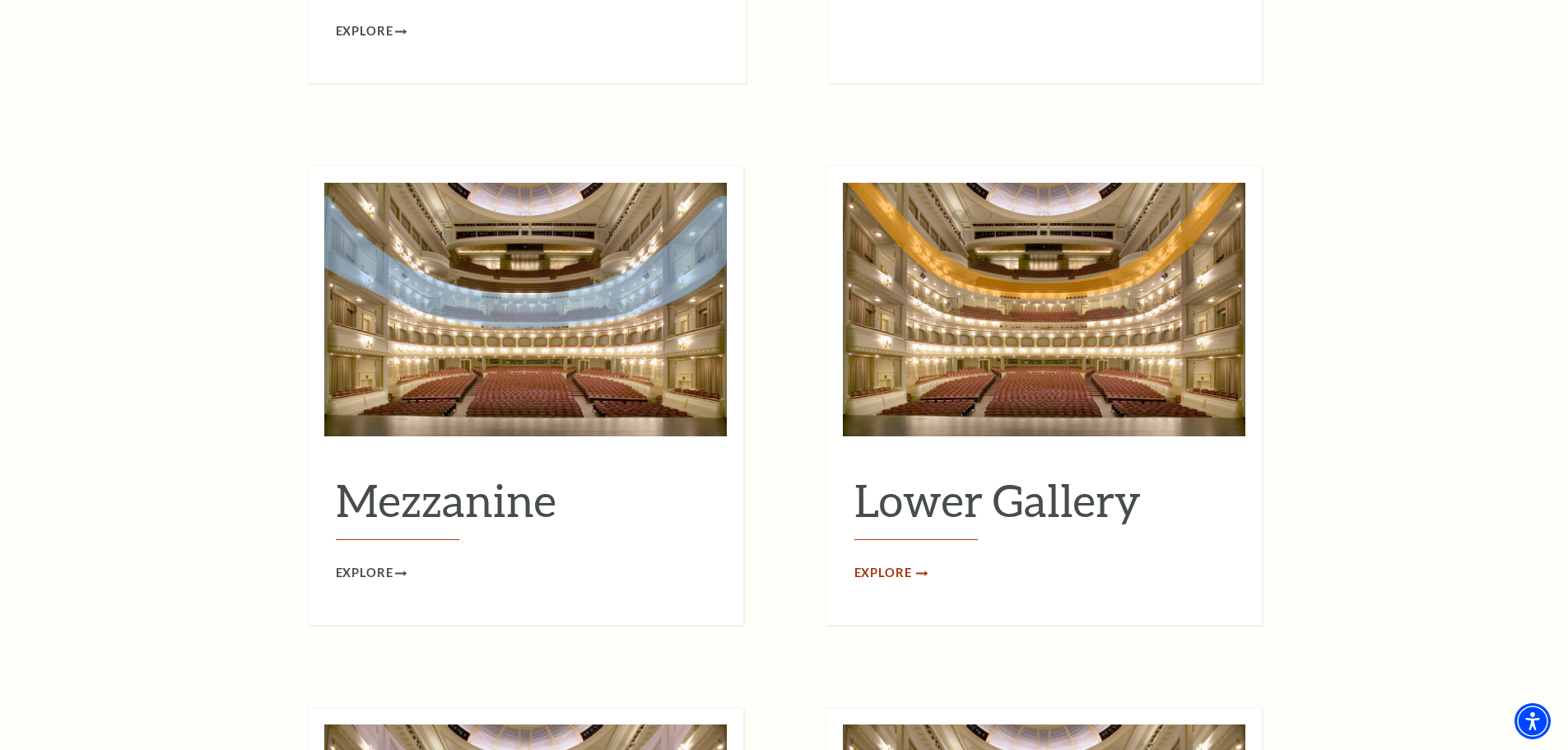
click at [871, 563] on span "Explore" at bounding box center [883, 573] width 58 height 21
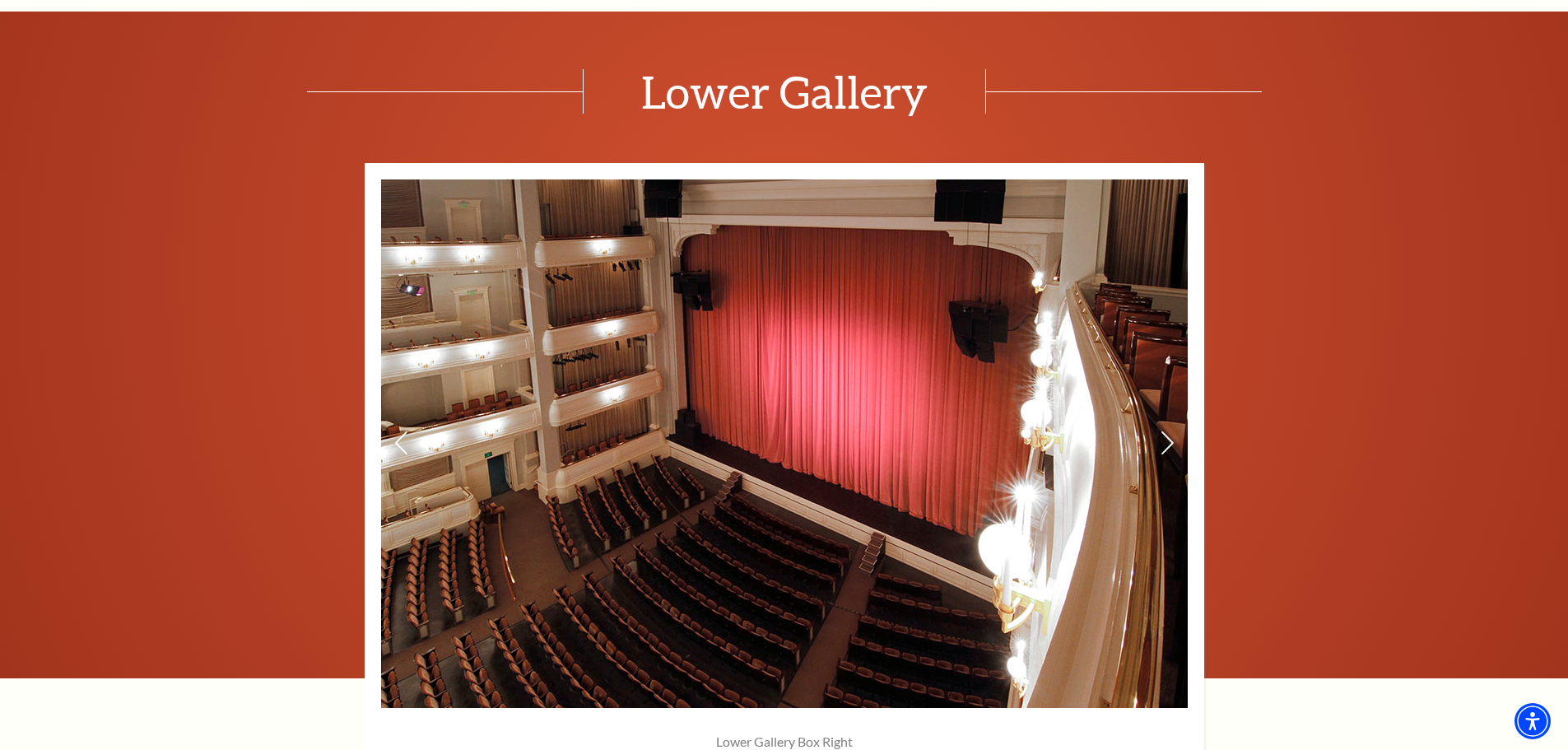
scroll to position [1235, 0]
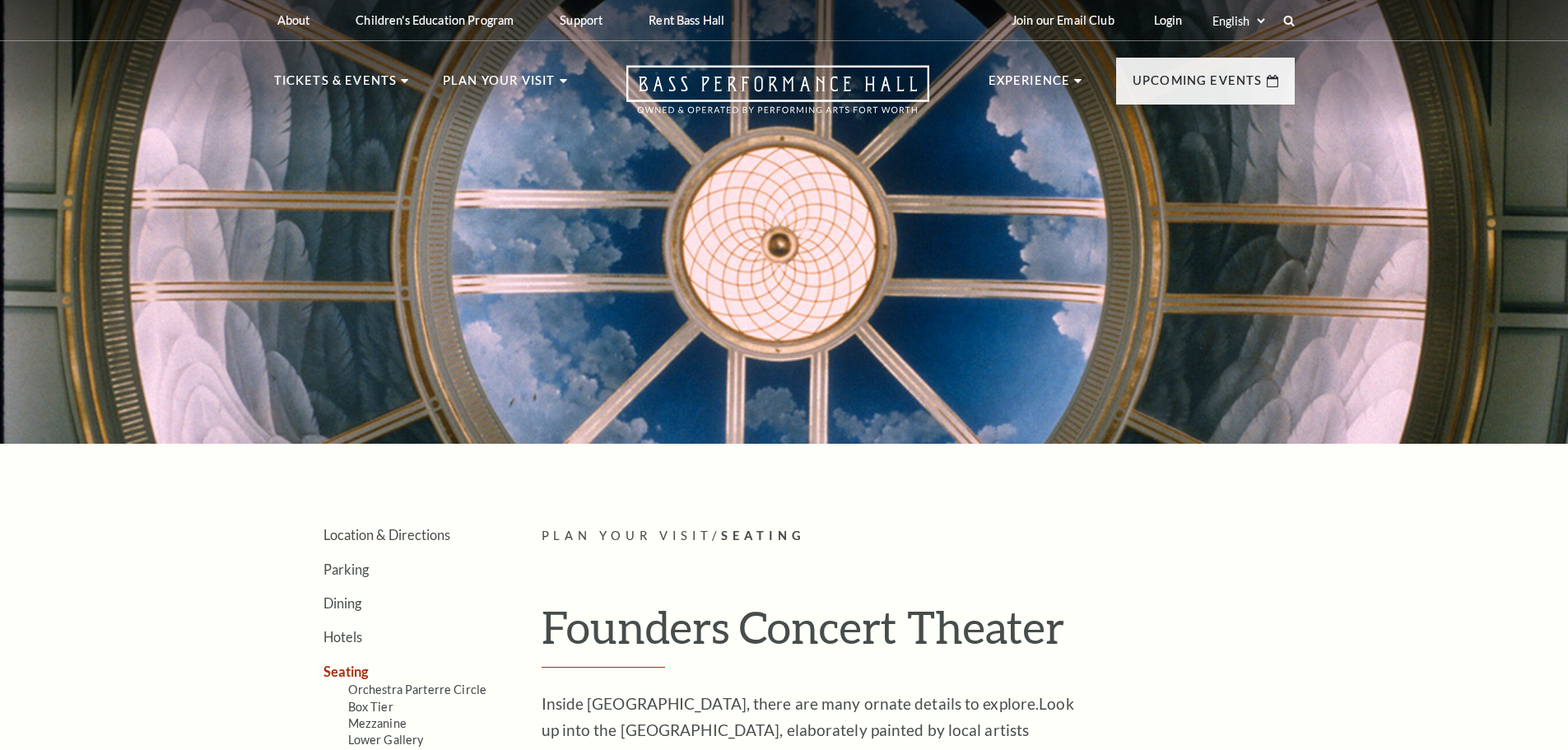
scroll to position [2056, 0]
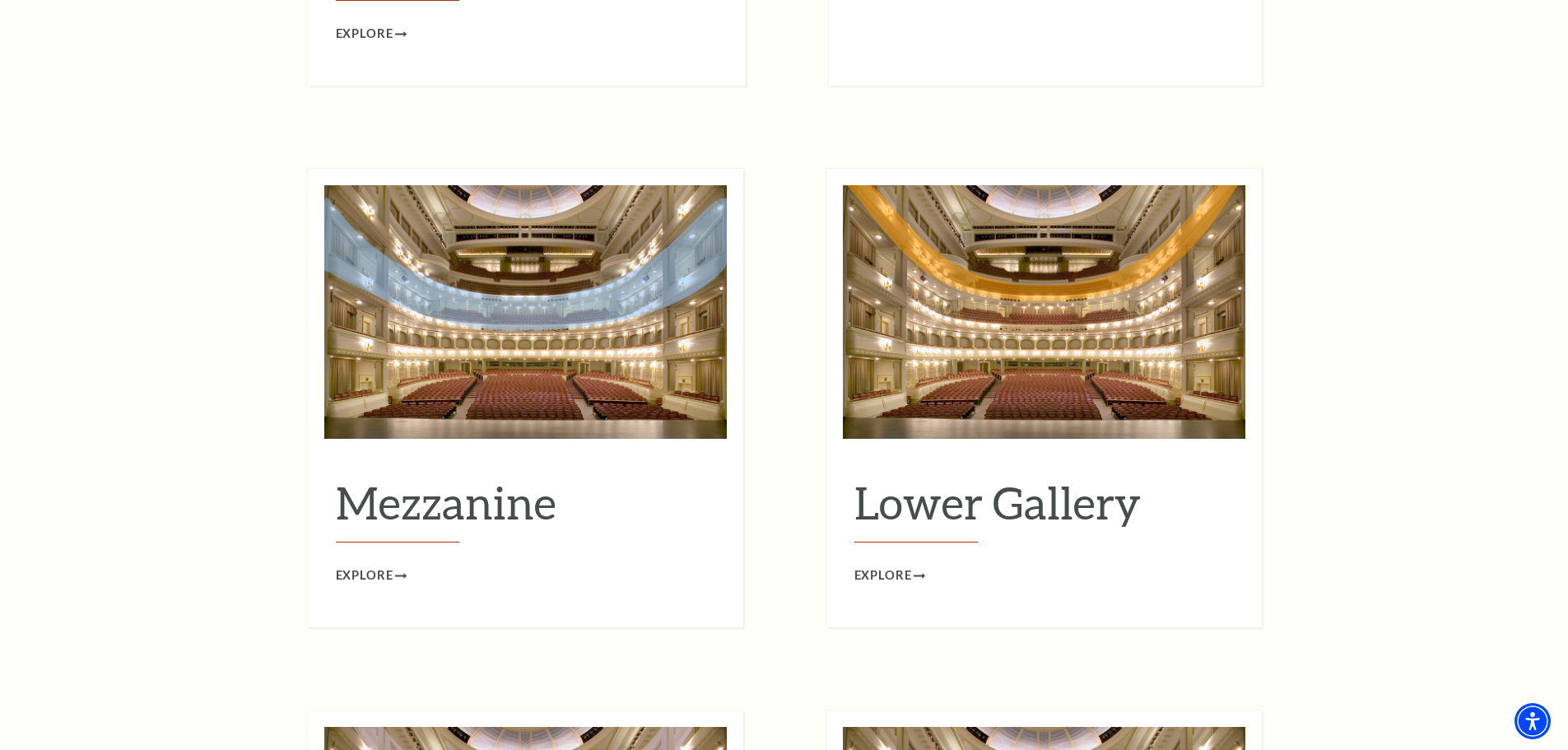
click at [574, 350] on img at bounding box center [526, 312] width 403 height 254
click at [396, 501] on h2 "Mezzanine" at bounding box center [525, 509] width 379 height 67
click at [386, 566] on span "Explore" at bounding box center [364, 576] width 58 height 21
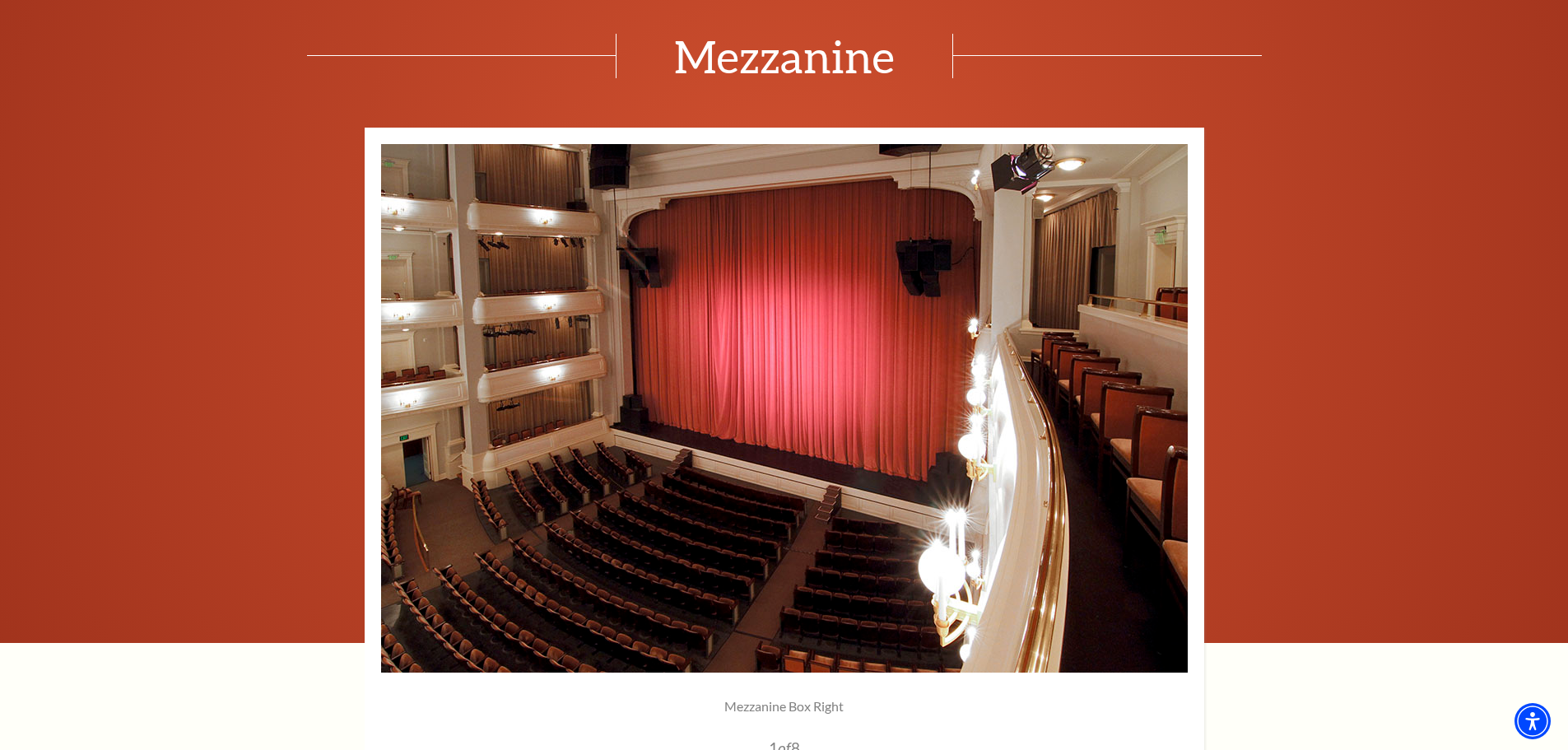
scroll to position [1235, 0]
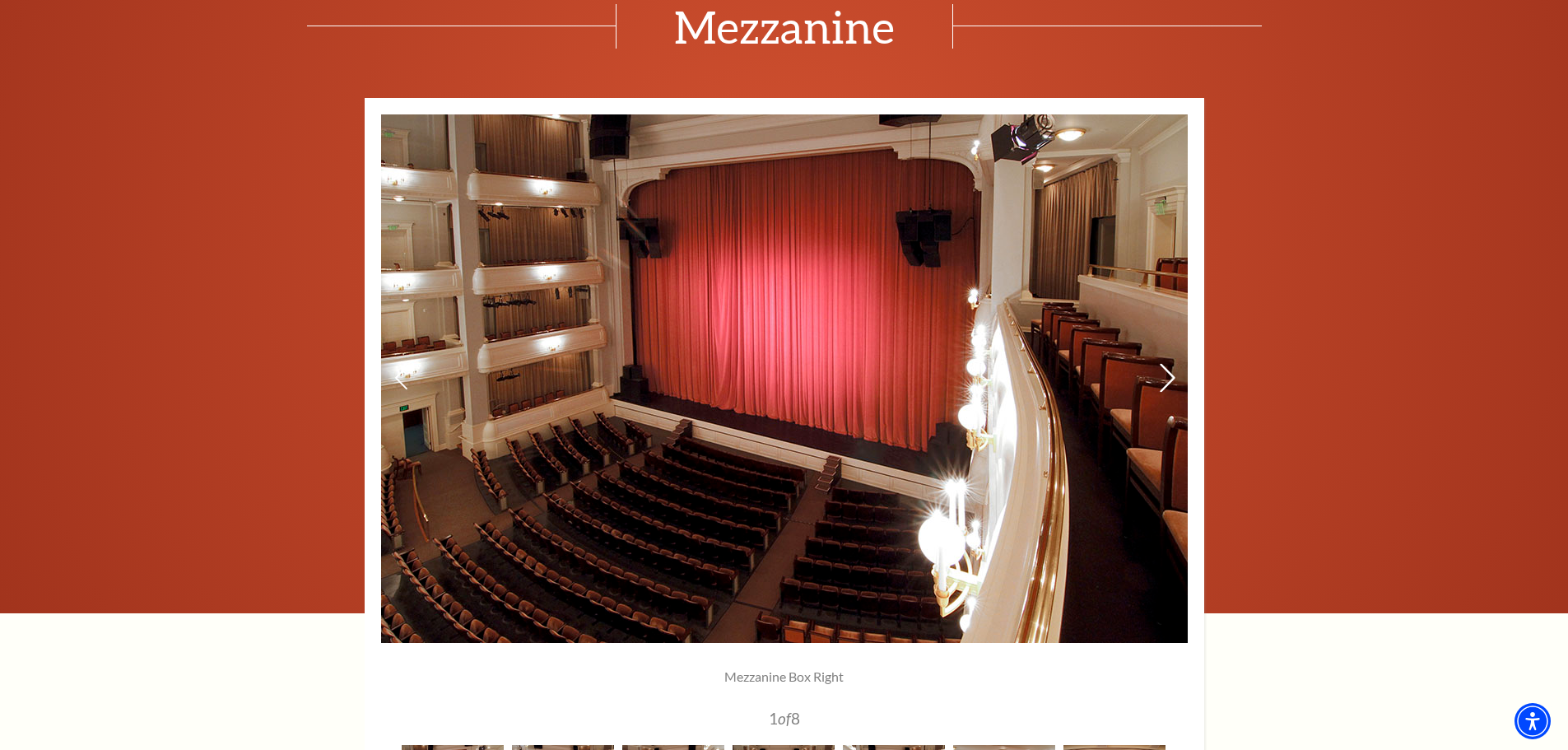
click at [1171, 378] on icon at bounding box center [1166, 378] width 17 height 29
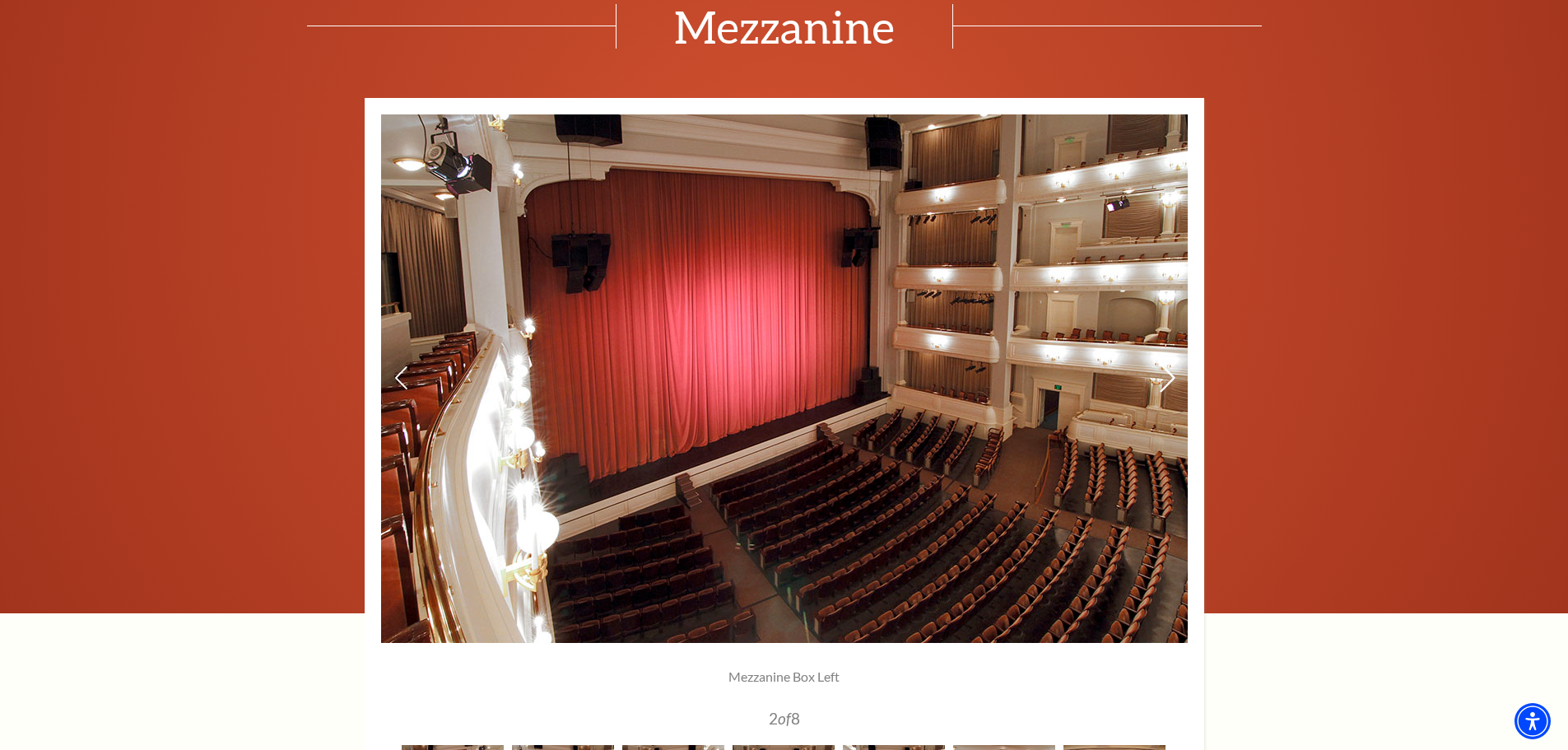
click at [1170, 378] on icon at bounding box center [1166, 378] width 17 height 29
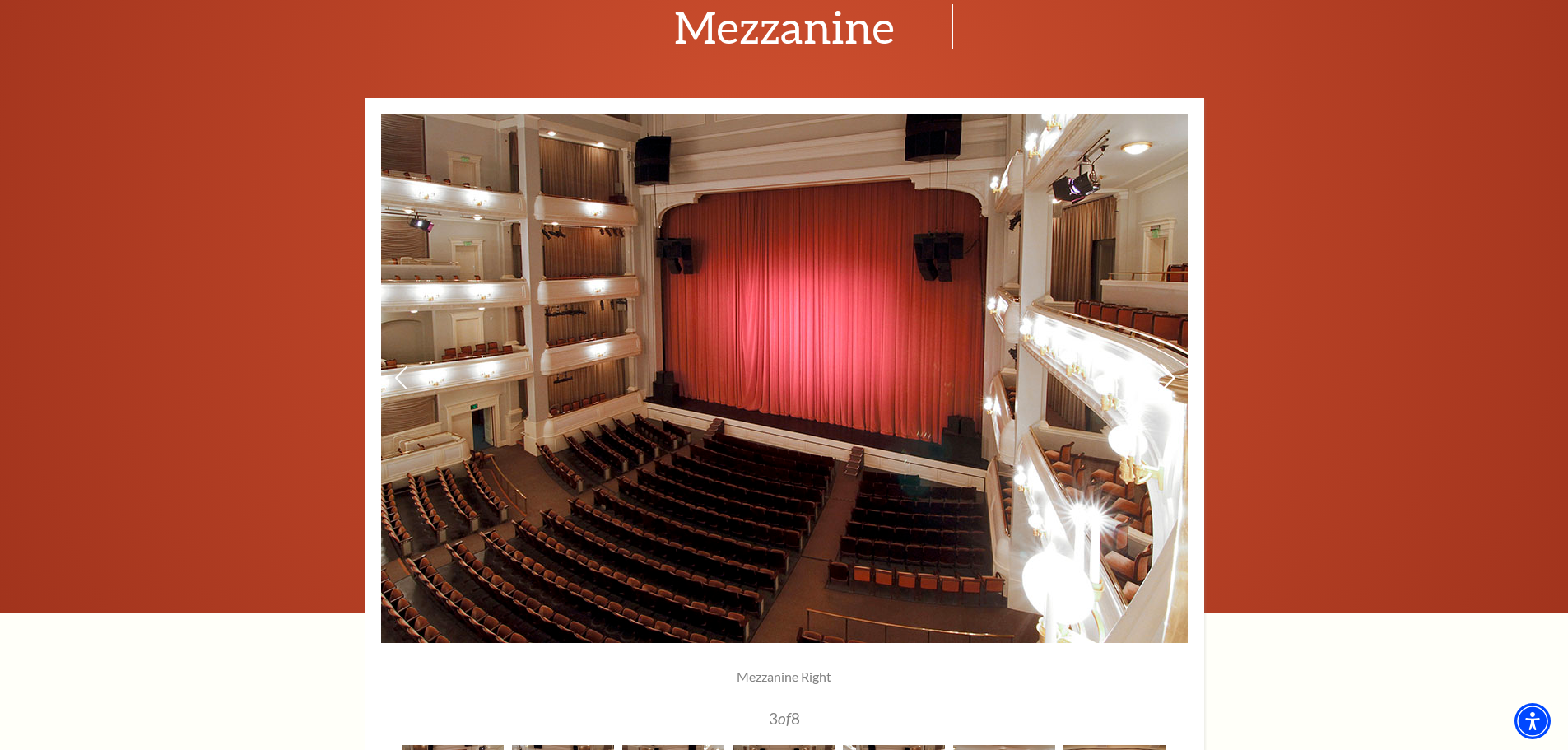
click at [1170, 378] on icon at bounding box center [1166, 378] width 17 height 29
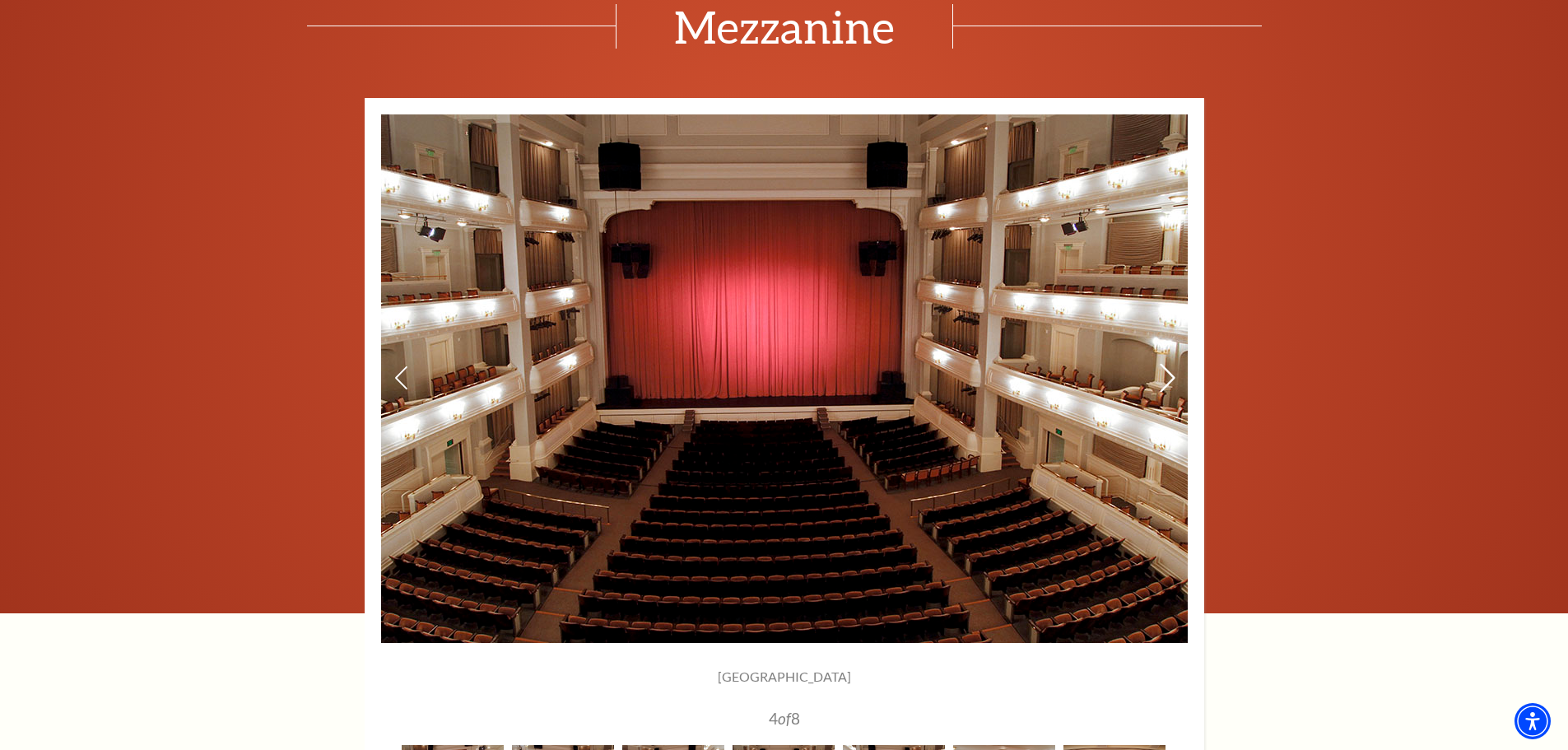
click at [1168, 378] on icon at bounding box center [1166, 378] width 17 height 29
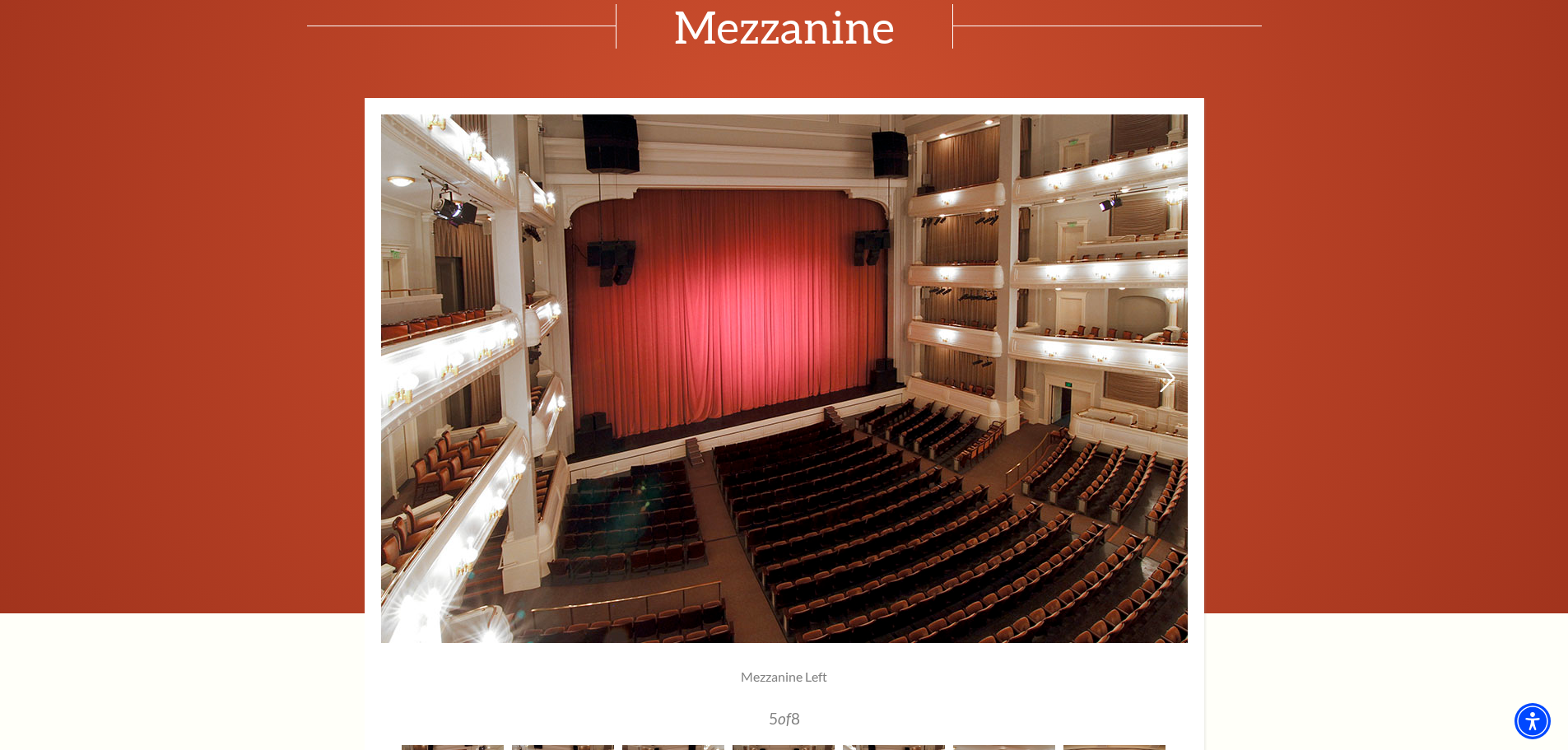
click at [1168, 378] on icon at bounding box center [1166, 378] width 17 height 29
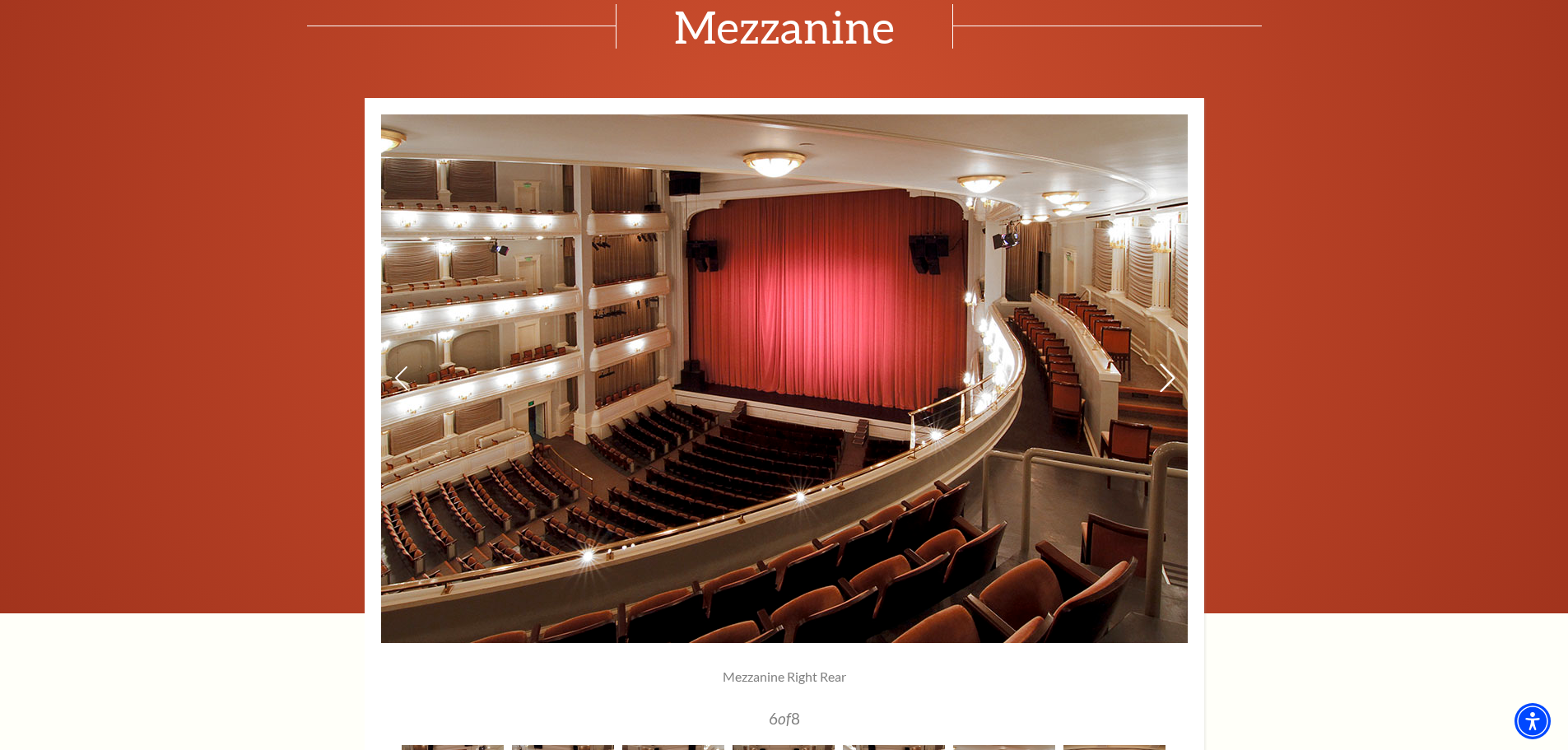
click at [1168, 378] on icon at bounding box center [1166, 378] width 17 height 29
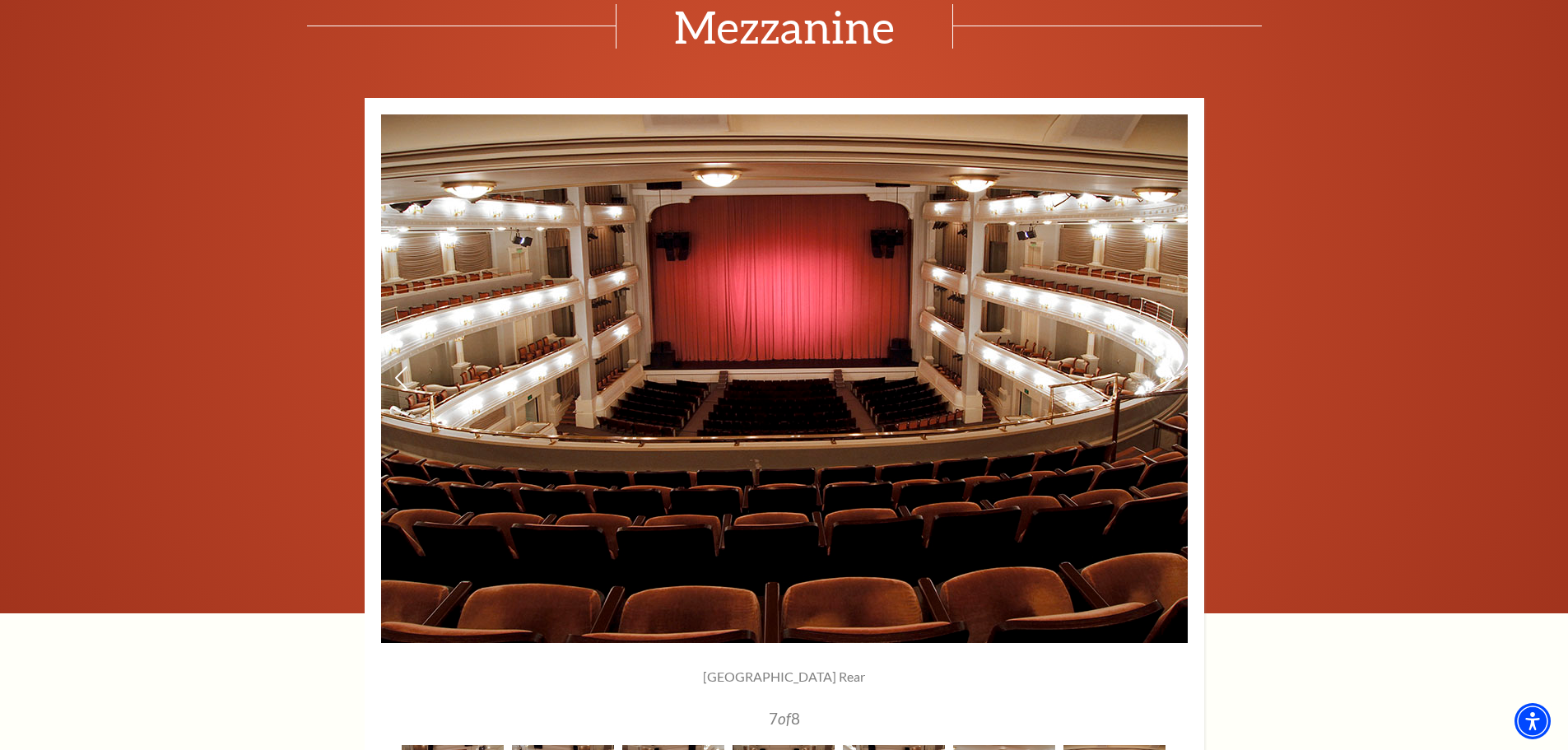
click at [1165, 379] on icon at bounding box center [1166, 378] width 17 height 29
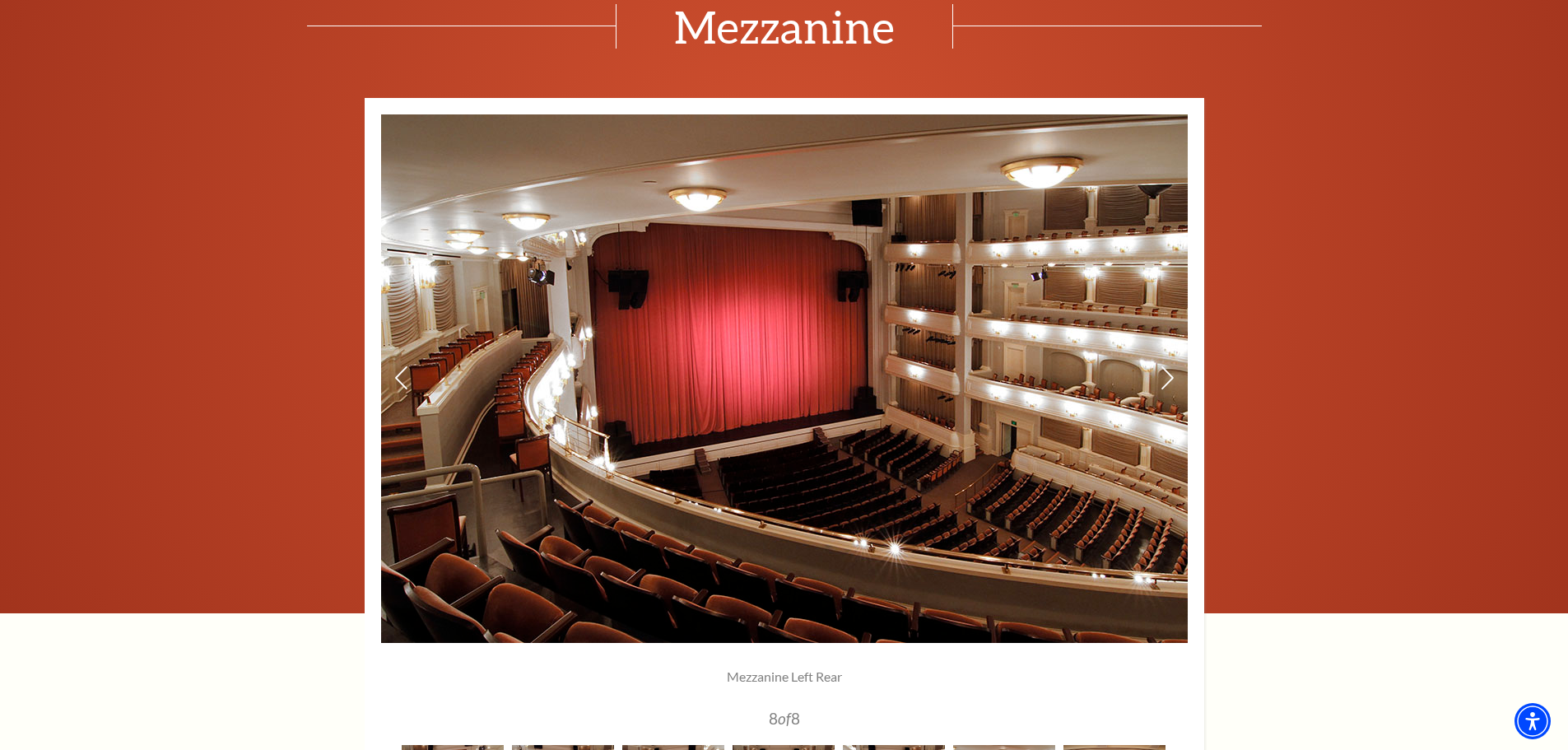
scroll to position [1317, 0]
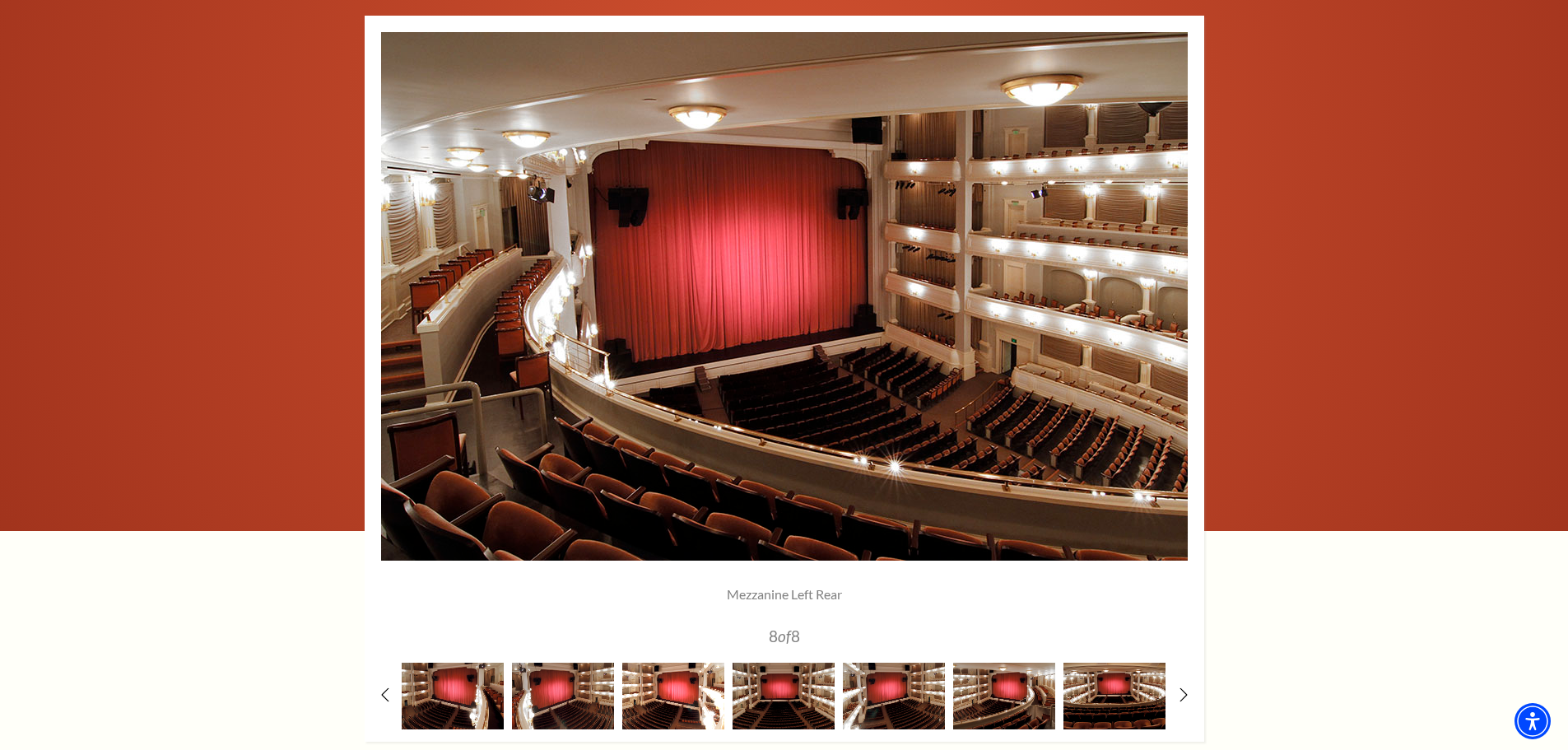
click at [689, 703] on img at bounding box center [673, 696] width 102 height 67
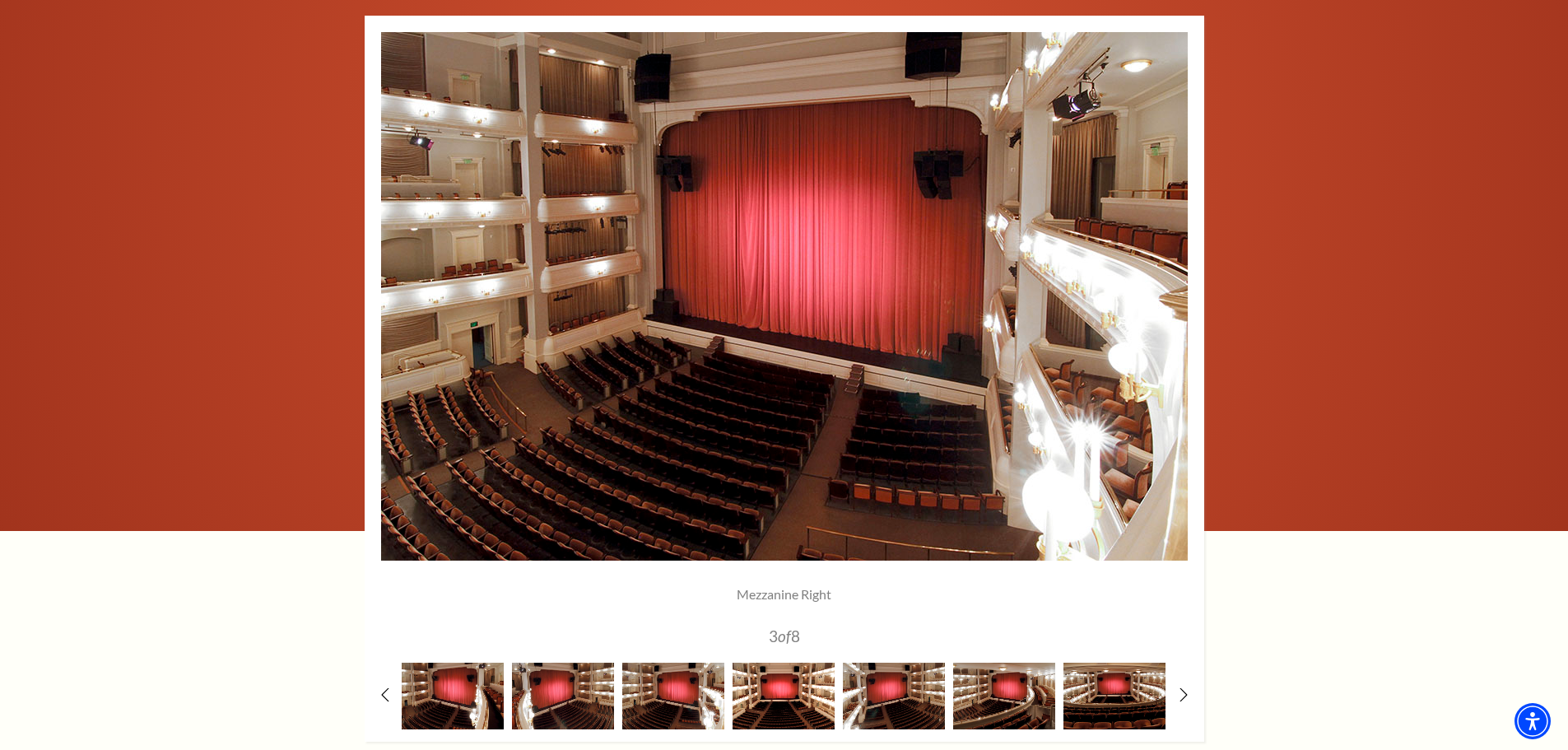
click at [759, 711] on img at bounding box center [784, 696] width 102 height 67
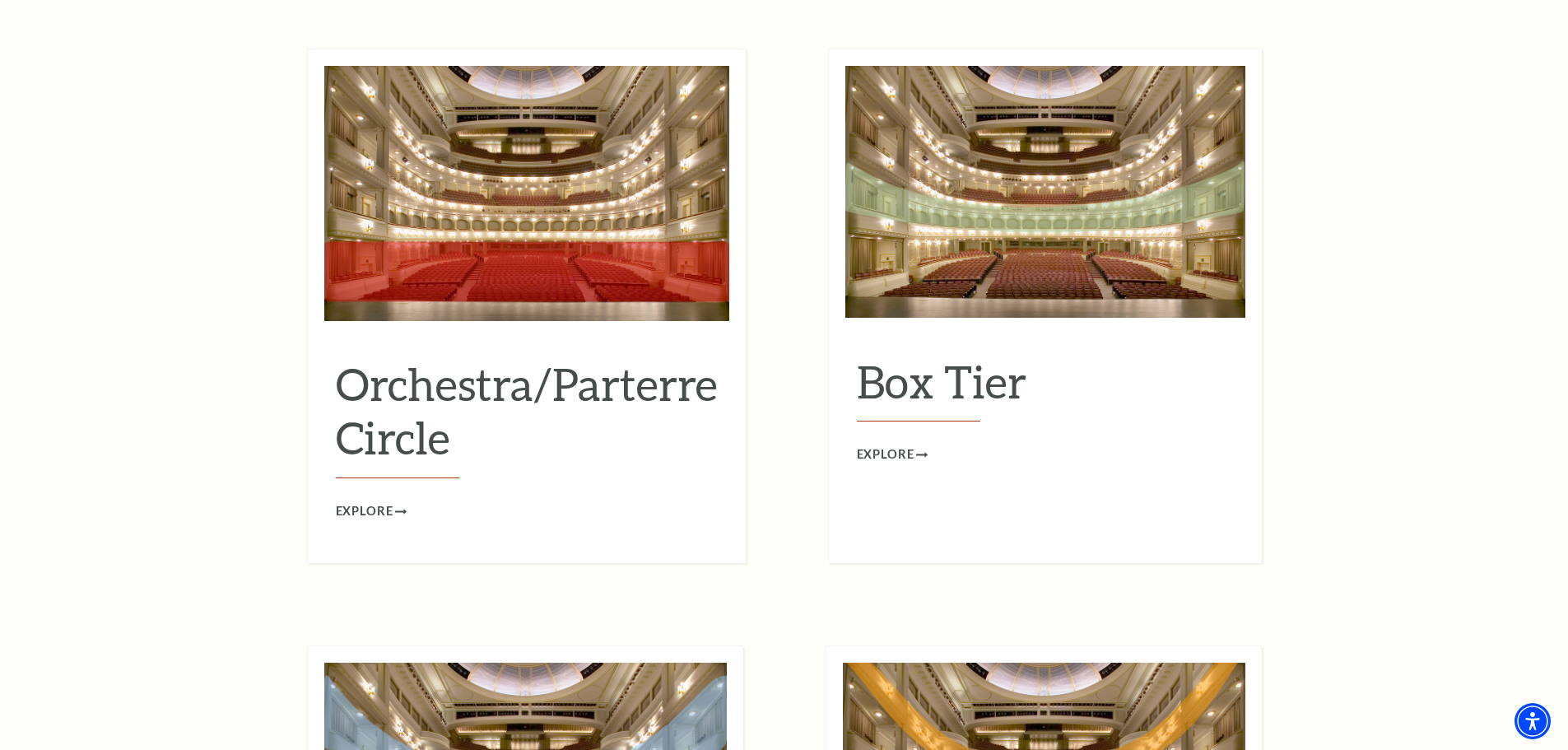
scroll to position [1559, 0]
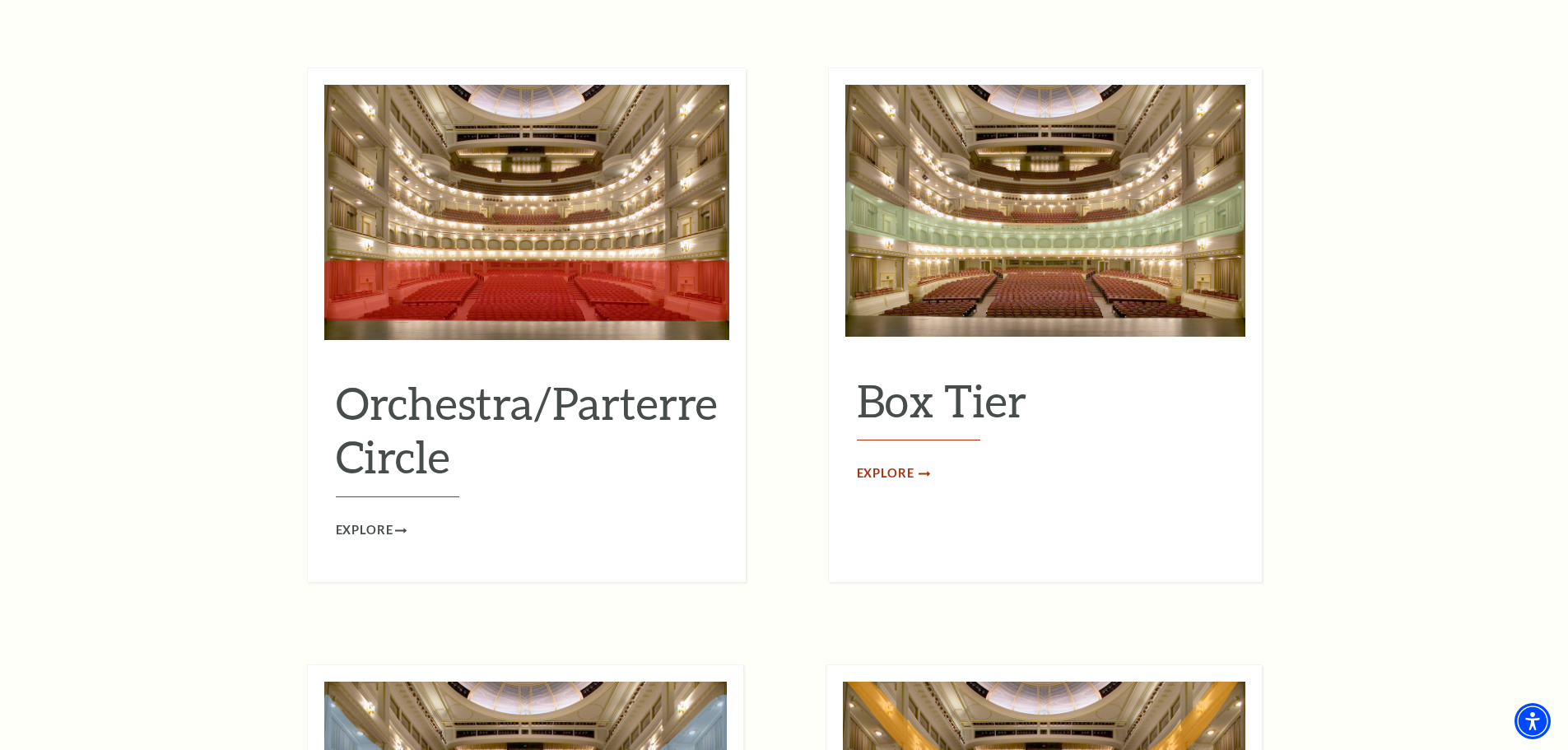
click at [910, 463] on span "Explore" at bounding box center [886, 473] width 58 height 21
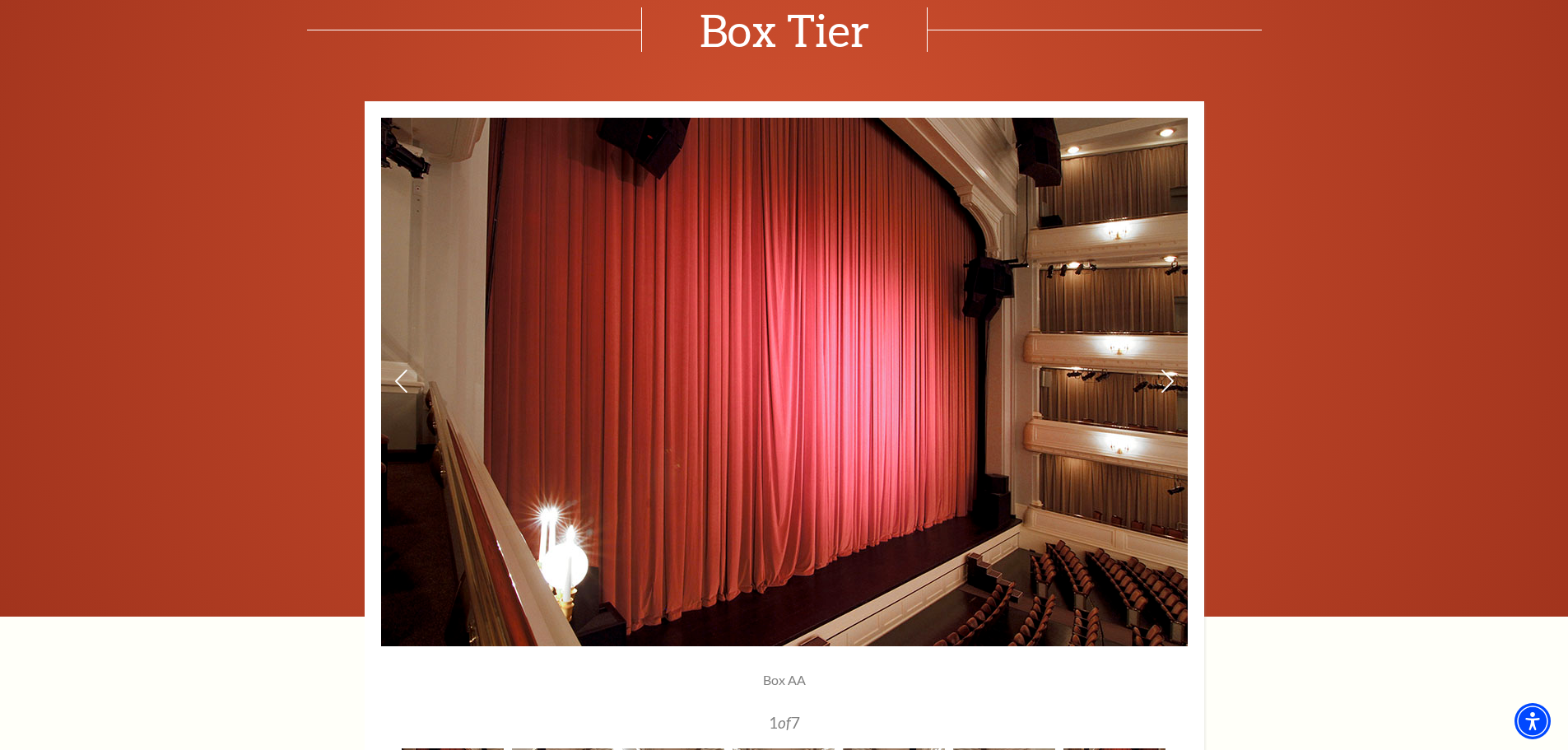
scroll to position [1153, 0]
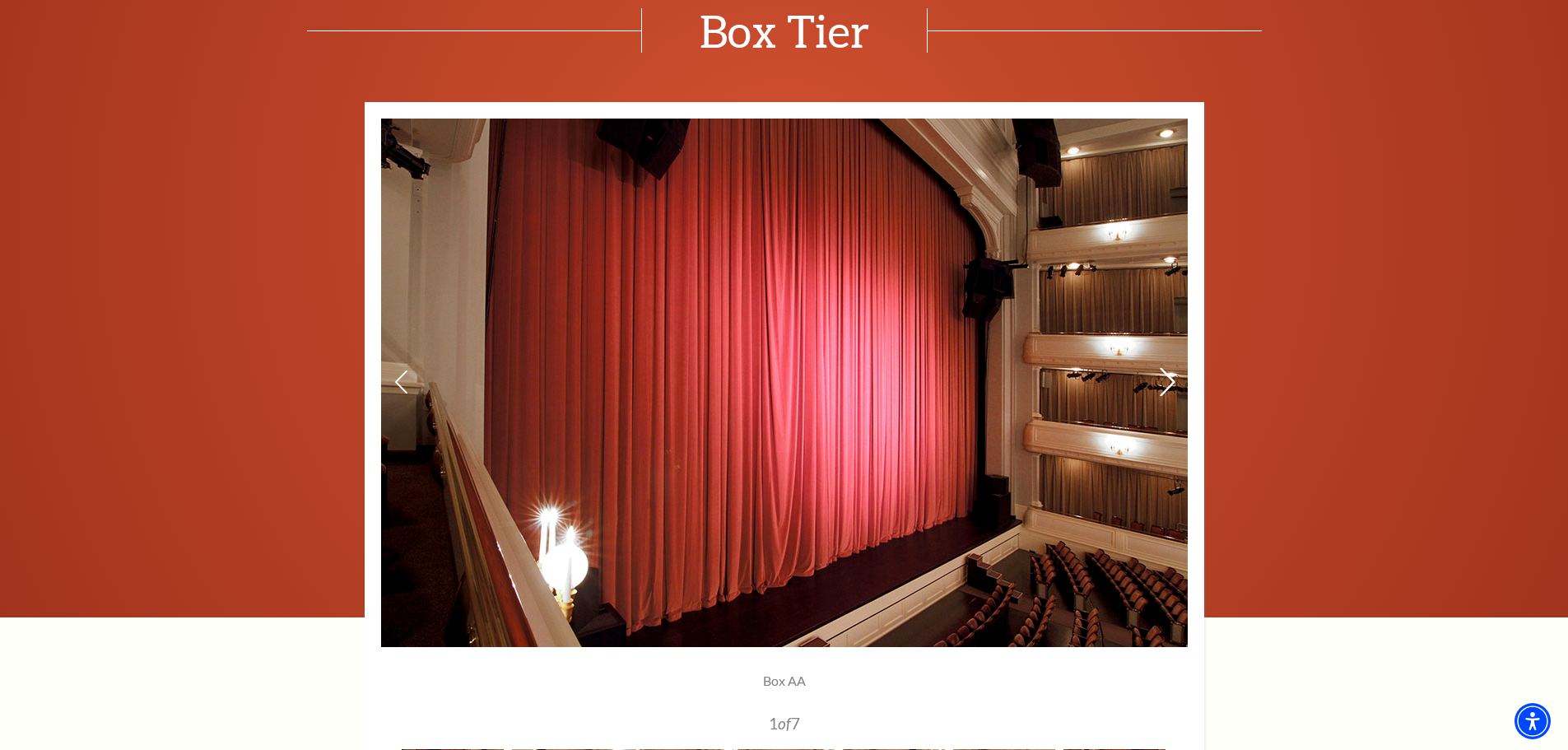
click at [1163, 387] on icon at bounding box center [1166, 382] width 17 height 29
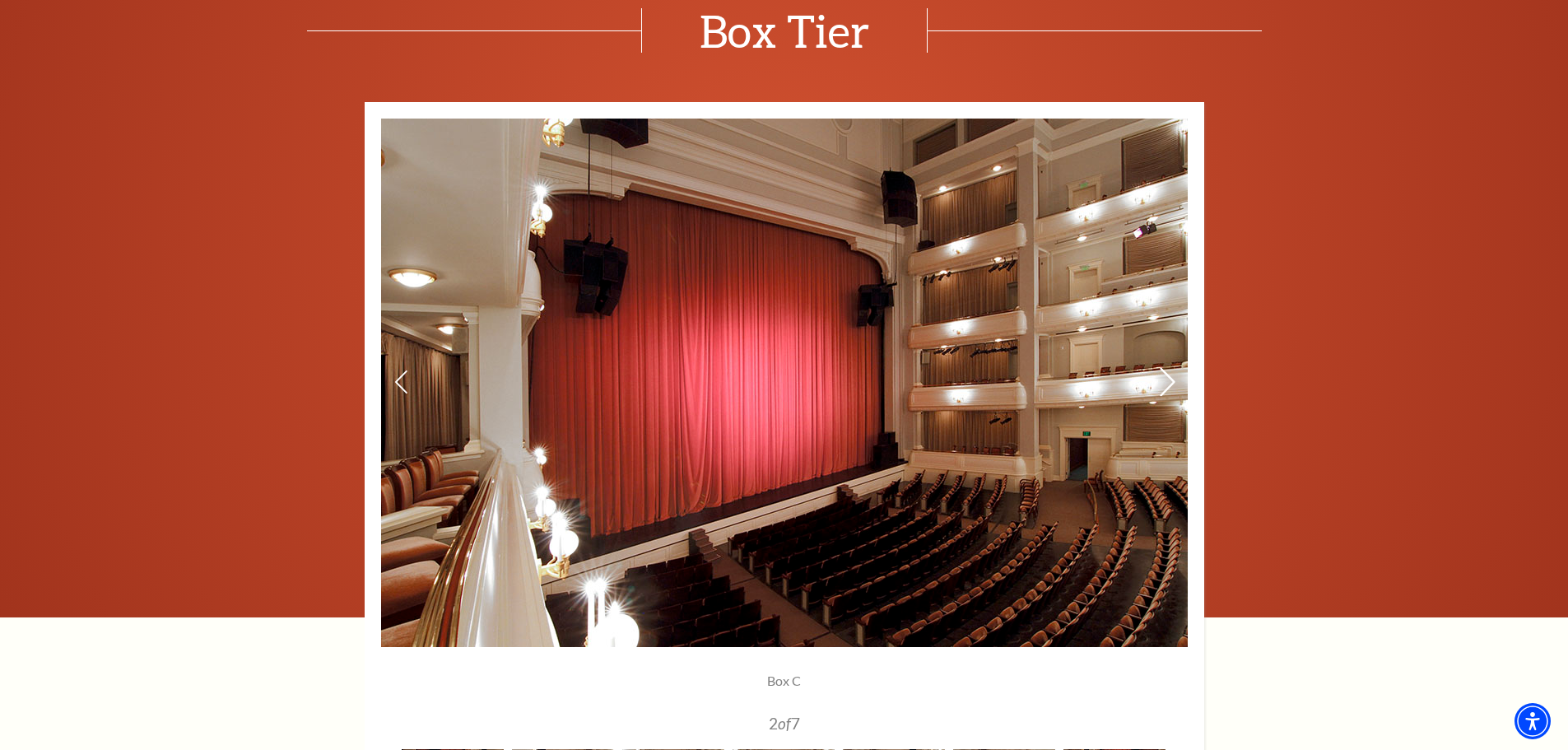
click at [1163, 387] on icon at bounding box center [1166, 382] width 17 height 29
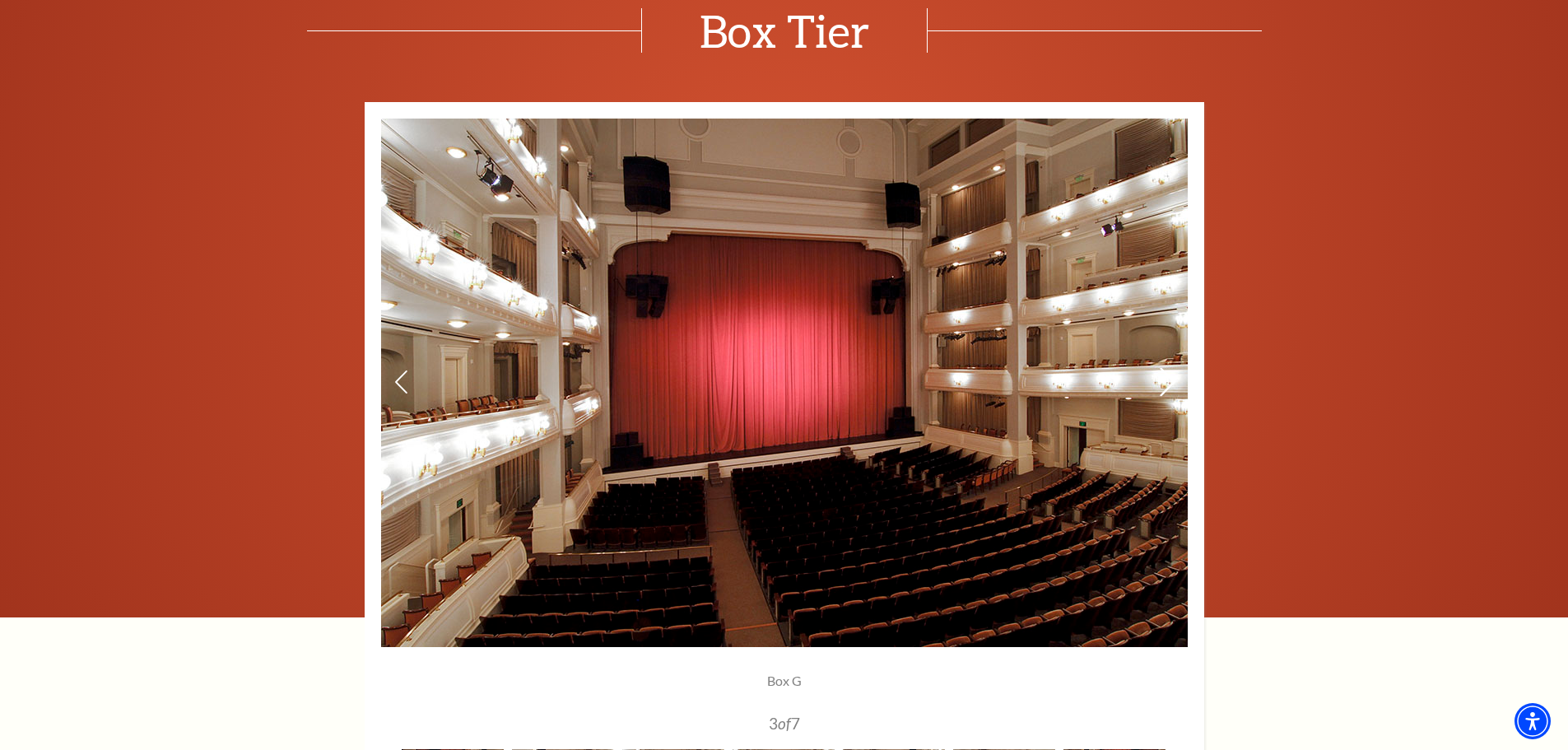
click at [1163, 387] on icon at bounding box center [1166, 382] width 17 height 29
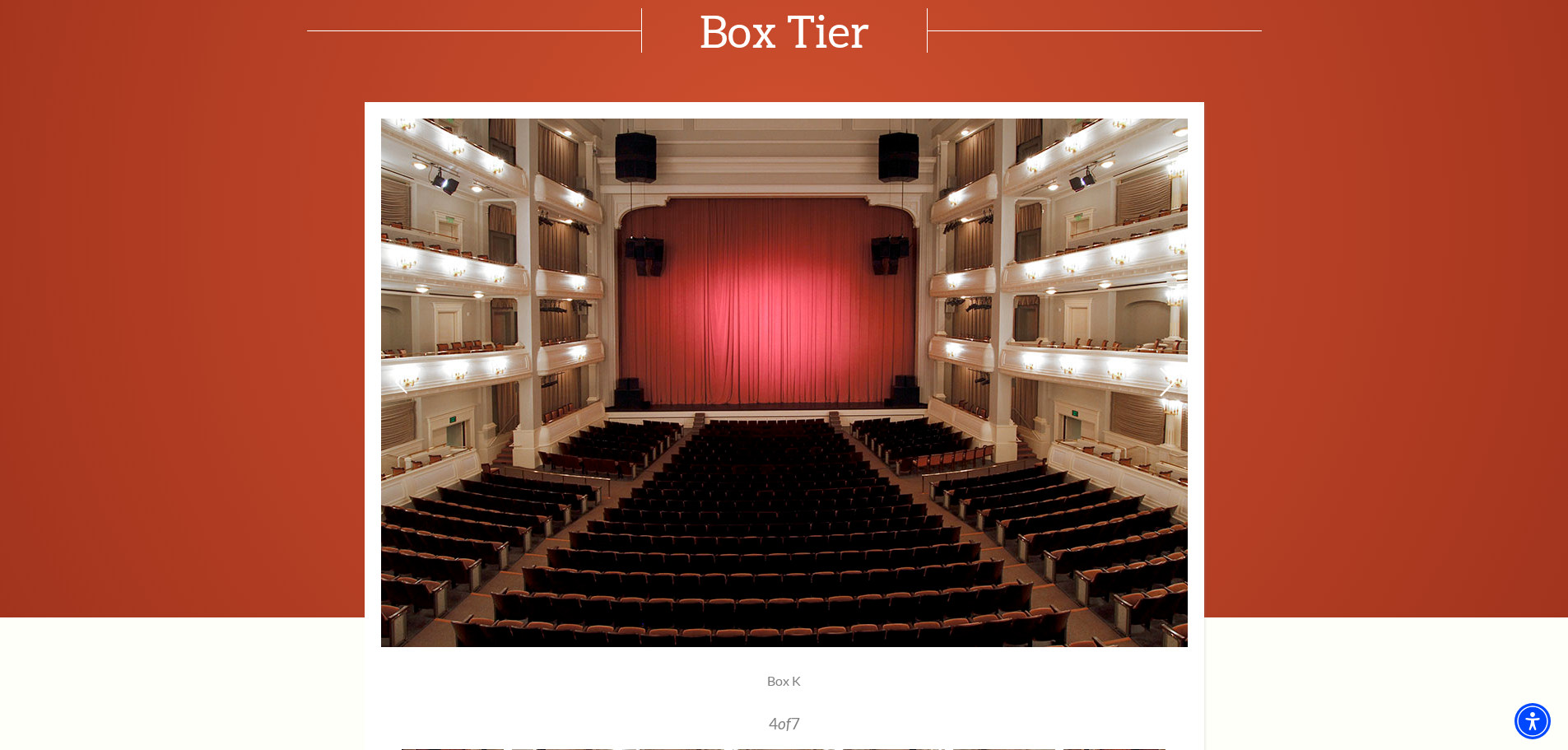
click at [1163, 387] on icon at bounding box center [1166, 382] width 17 height 29
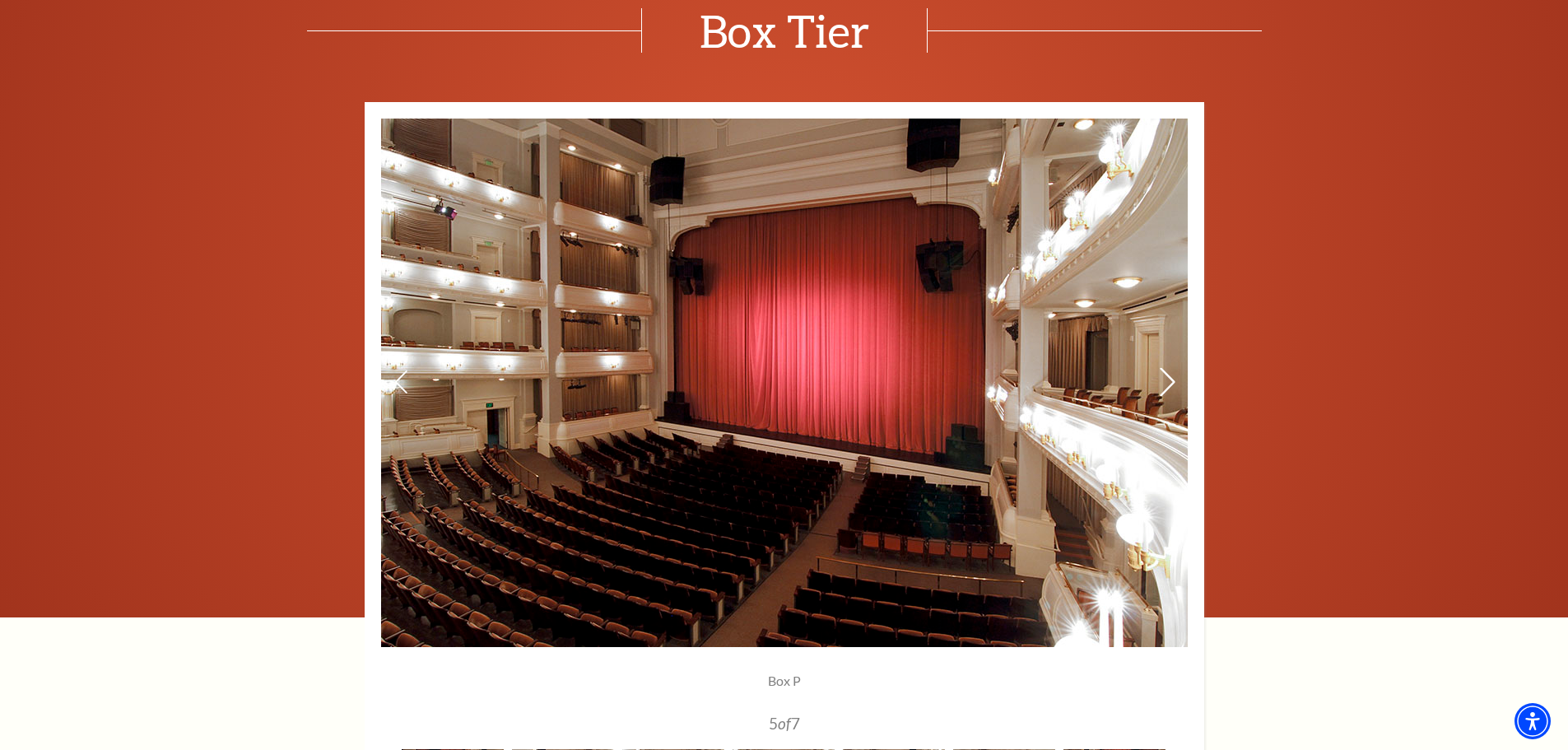
click at [1163, 387] on icon at bounding box center [1166, 382] width 17 height 29
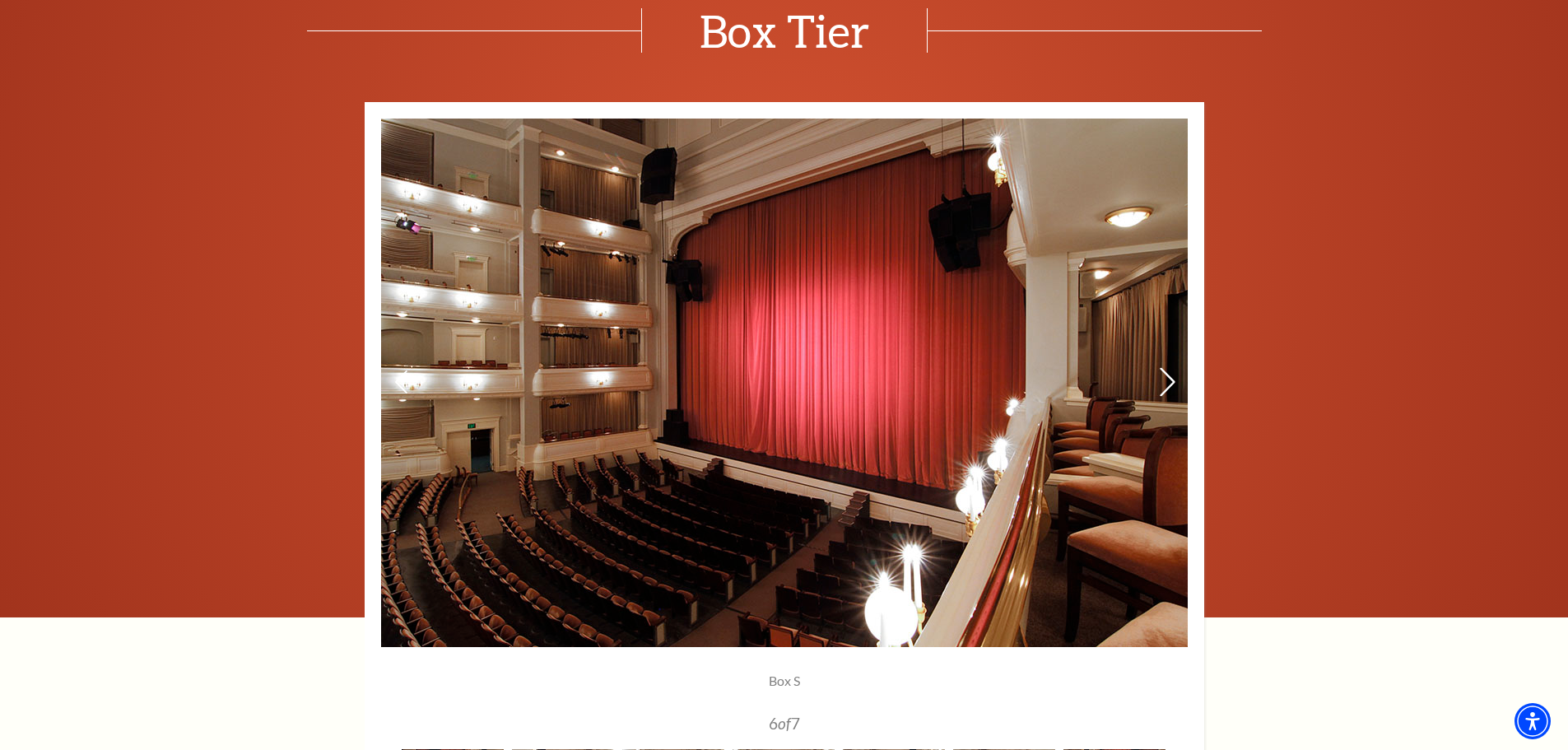
click at [1163, 387] on icon at bounding box center [1166, 382] width 17 height 29
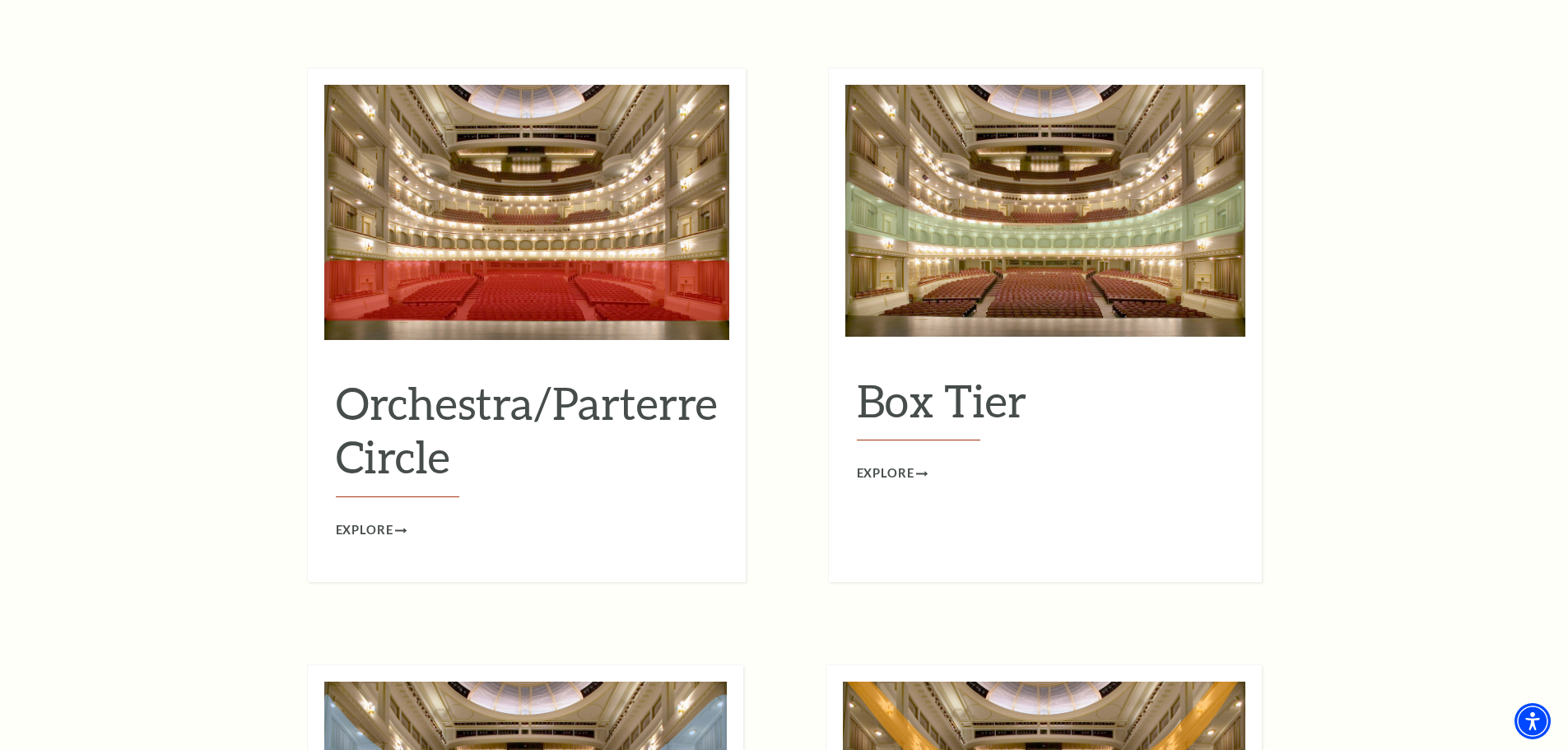
scroll to position [1312, 0]
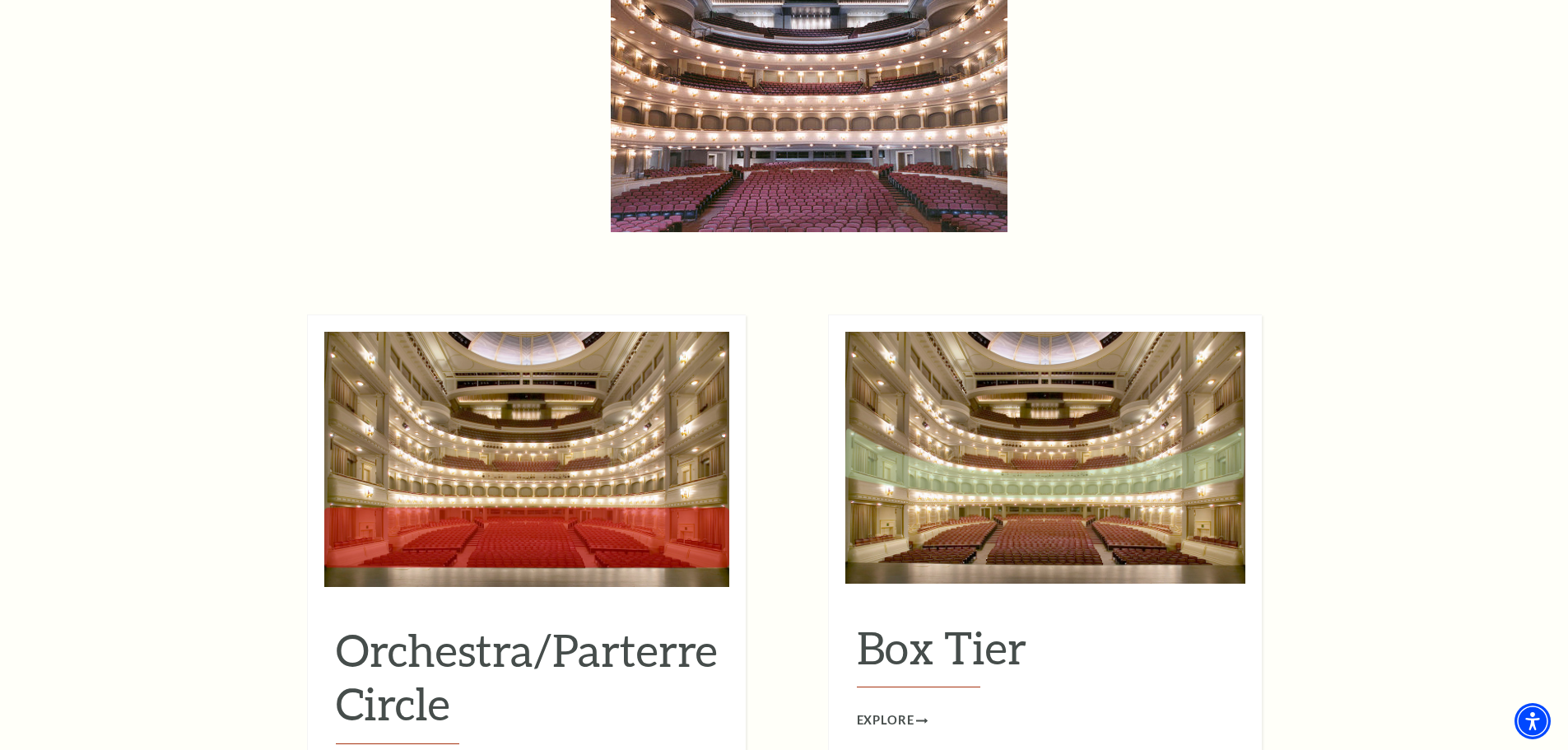
click at [534, 633] on h2 "Orchestra/Parterre Circle" at bounding box center [526, 683] width 382 height 121
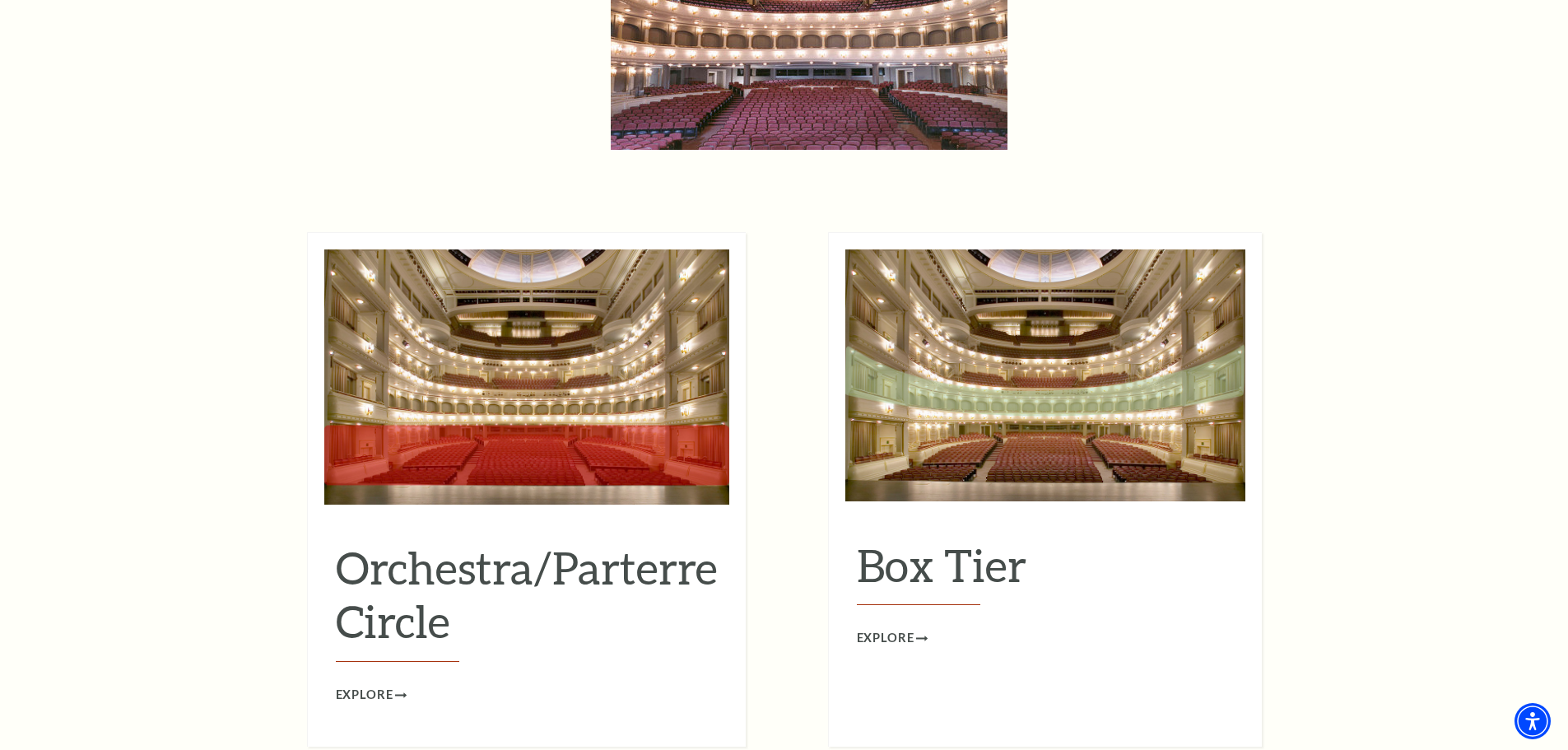
click at [388, 656] on div "Orchestra/Parterre Circle Explore" at bounding box center [527, 606] width 405 height 197
click at [388, 685] on span "Explore" at bounding box center [364, 695] width 58 height 21
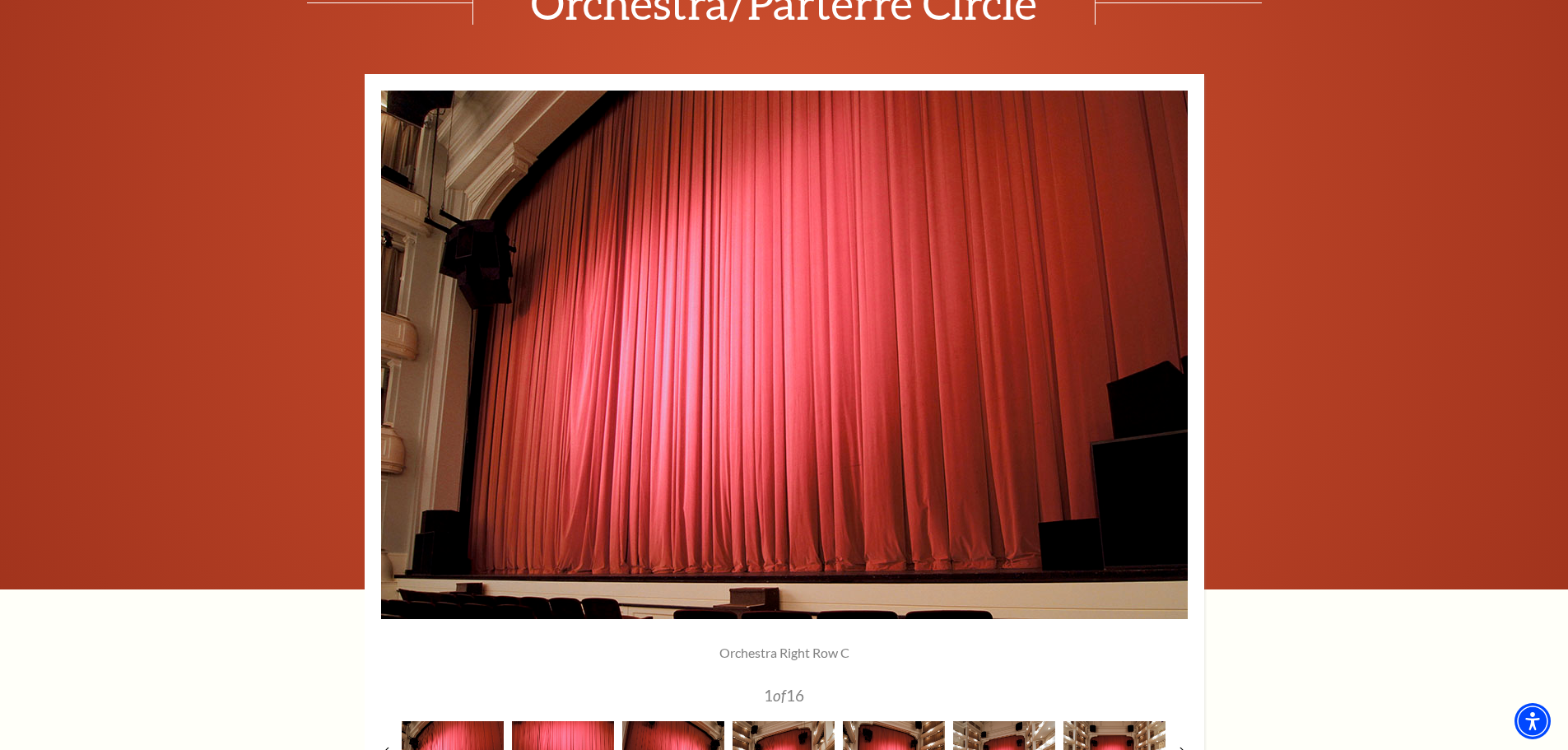
scroll to position [1317, 0]
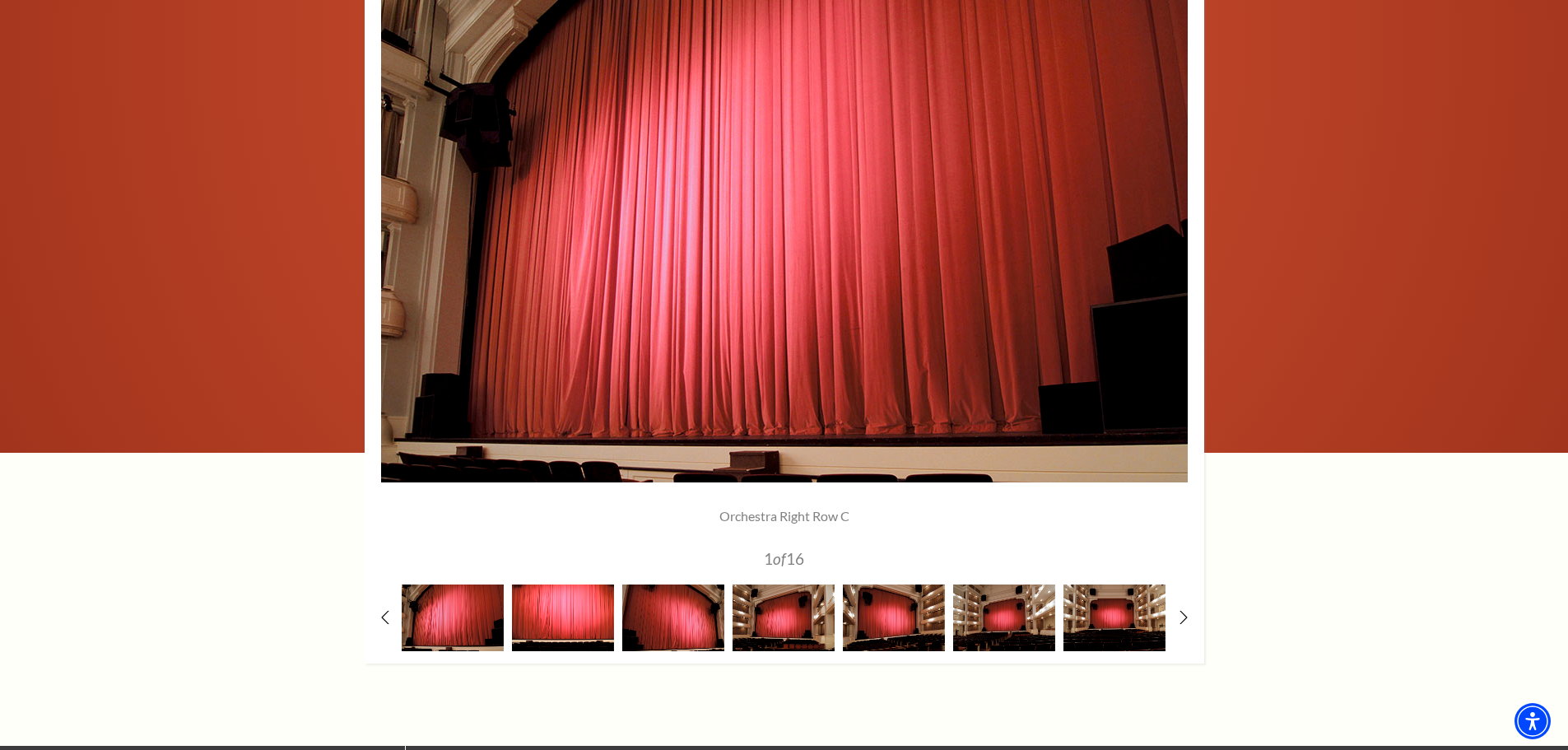
click at [553, 623] on img at bounding box center [563, 618] width 102 height 67
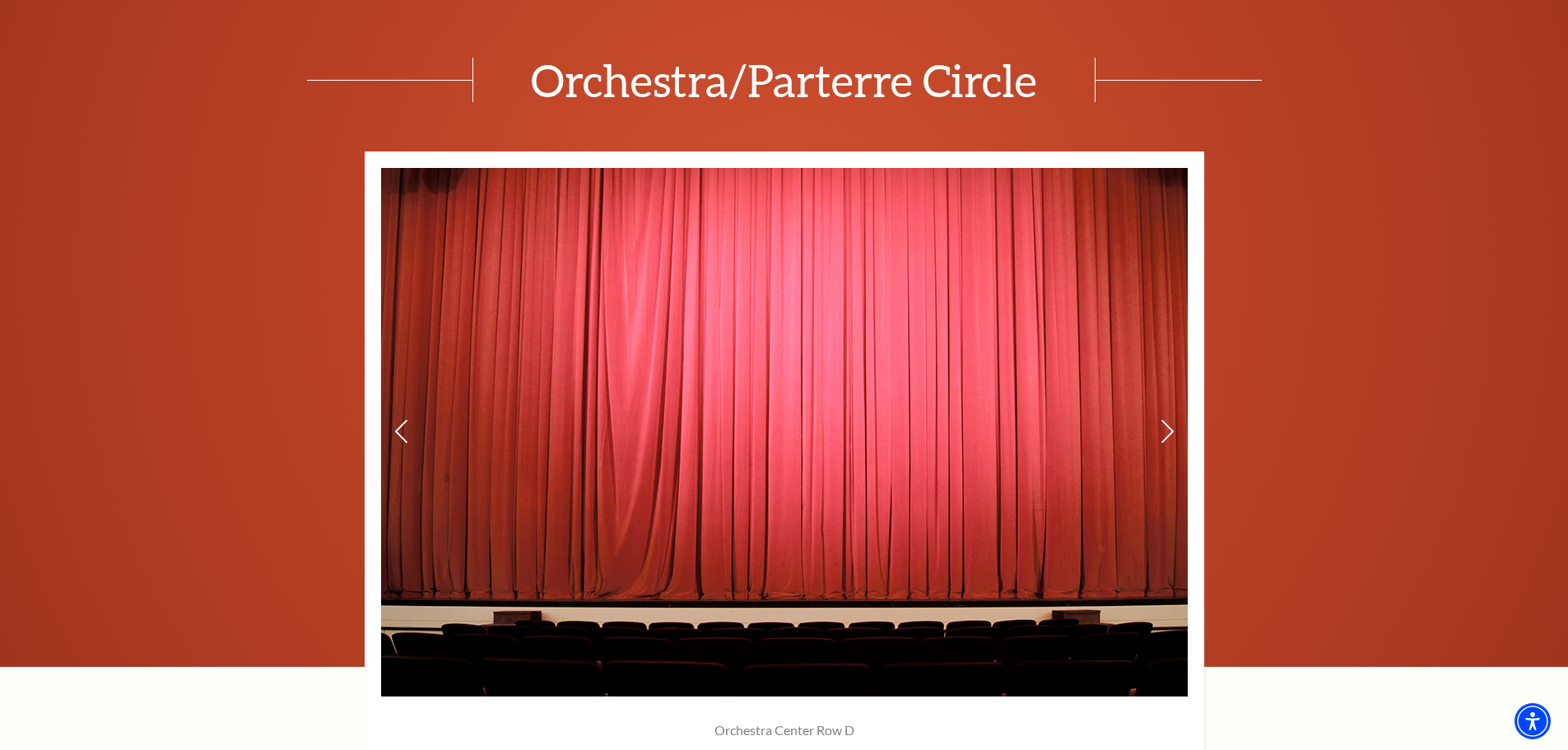
scroll to position [1070, 0]
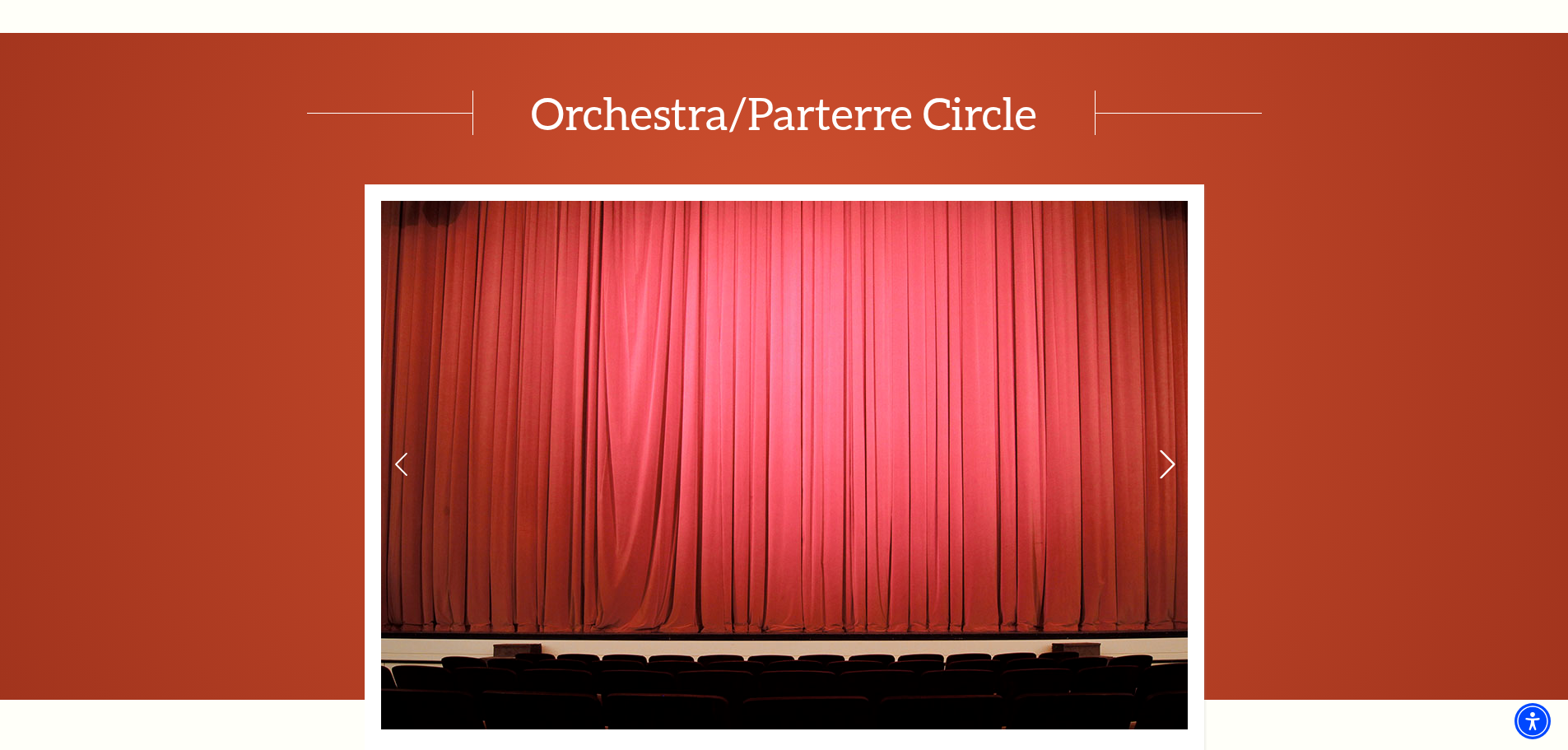
click at [1166, 460] on icon at bounding box center [1166, 465] width 17 height 29
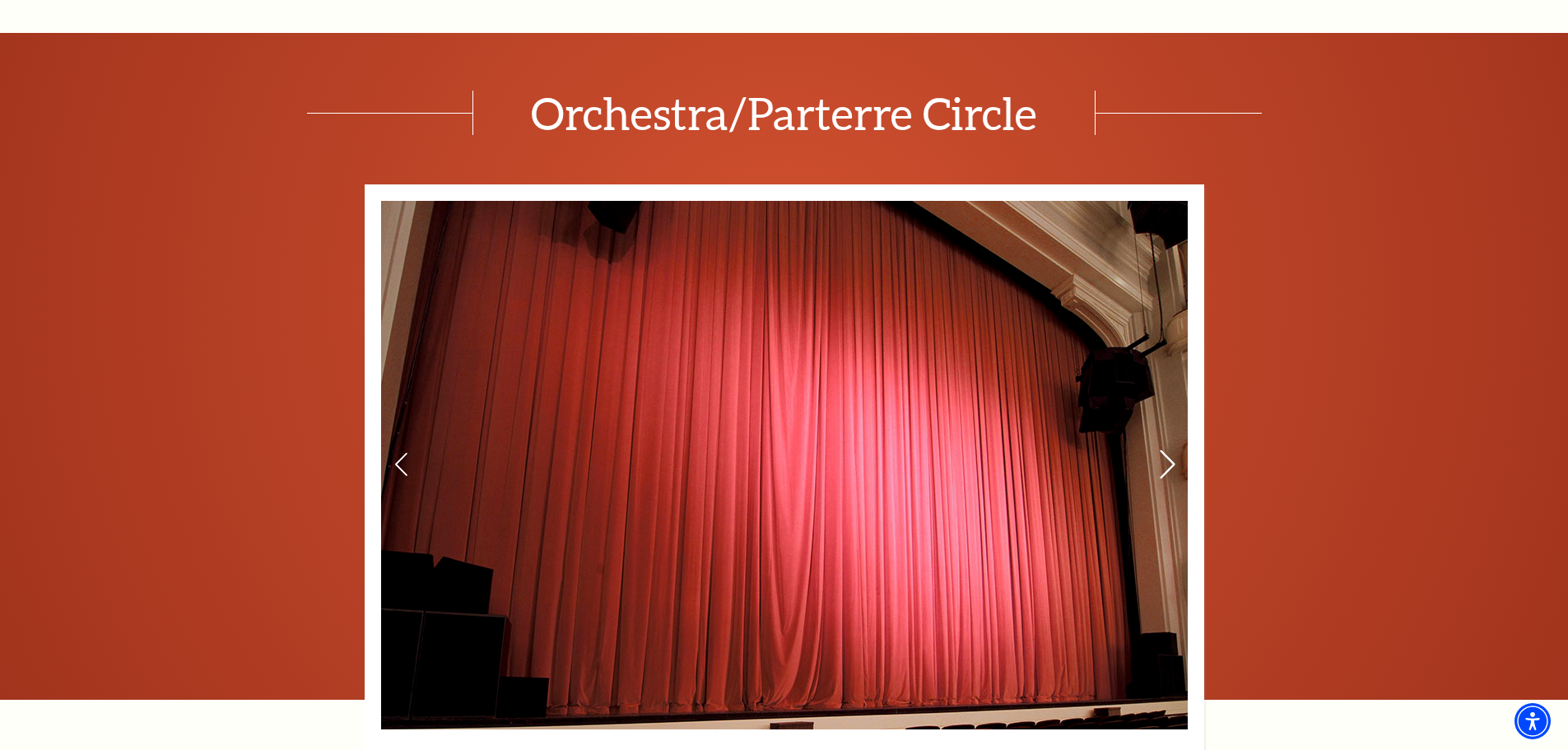
click at [1166, 460] on icon at bounding box center [1166, 465] width 17 height 29
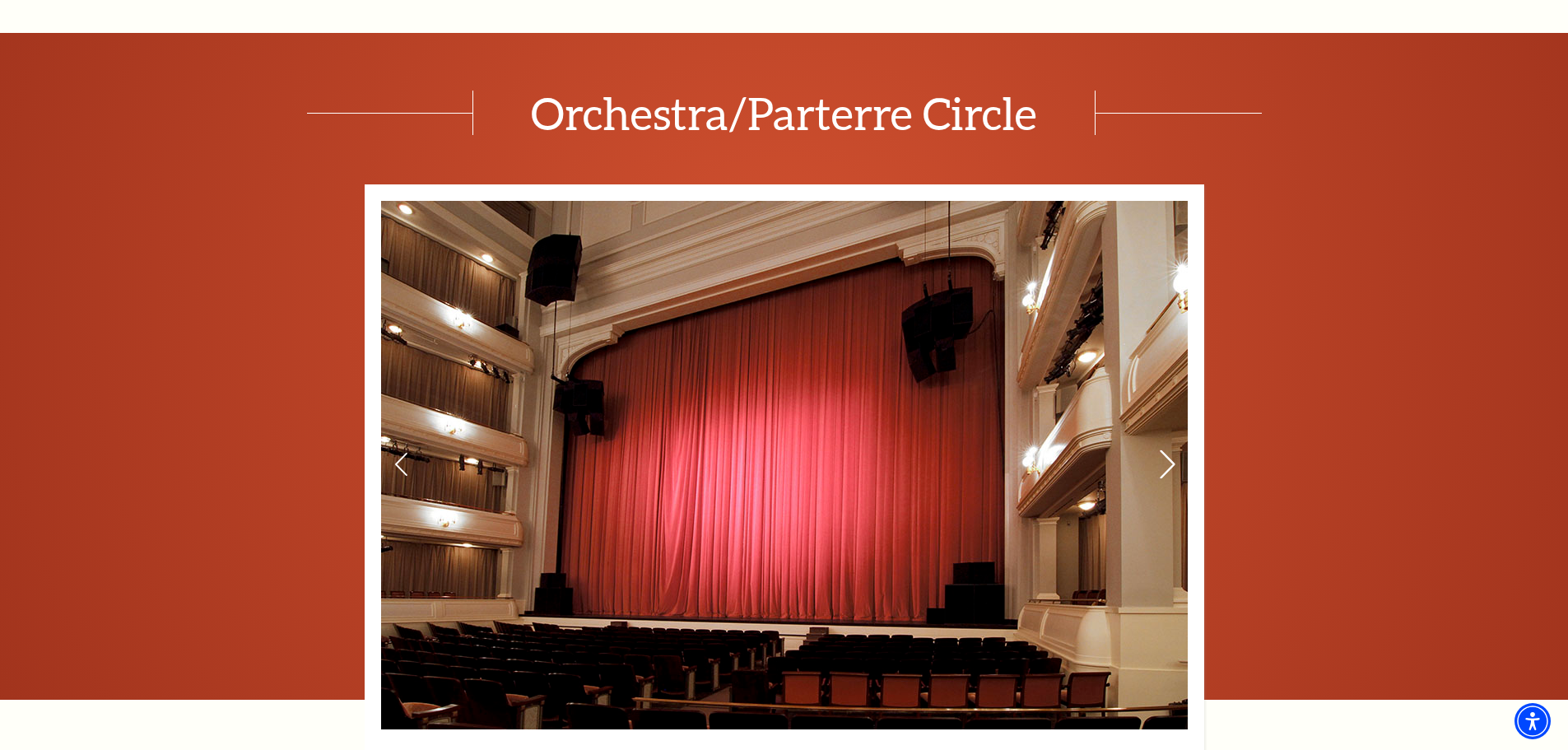
click at [1166, 460] on icon at bounding box center [1166, 465] width 17 height 29
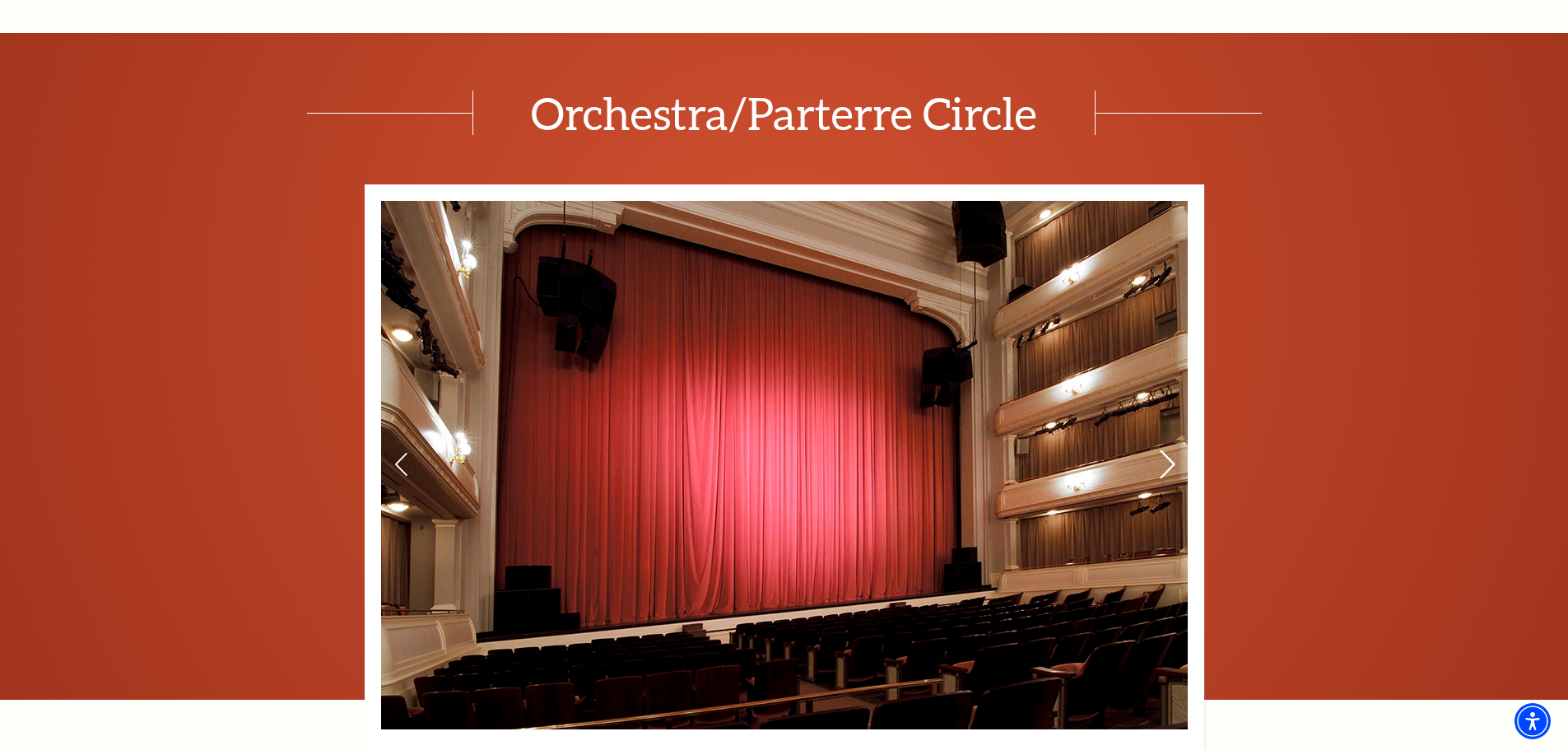
click at [1166, 460] on icon at bounding box center [1166, 465] width 17 height 29
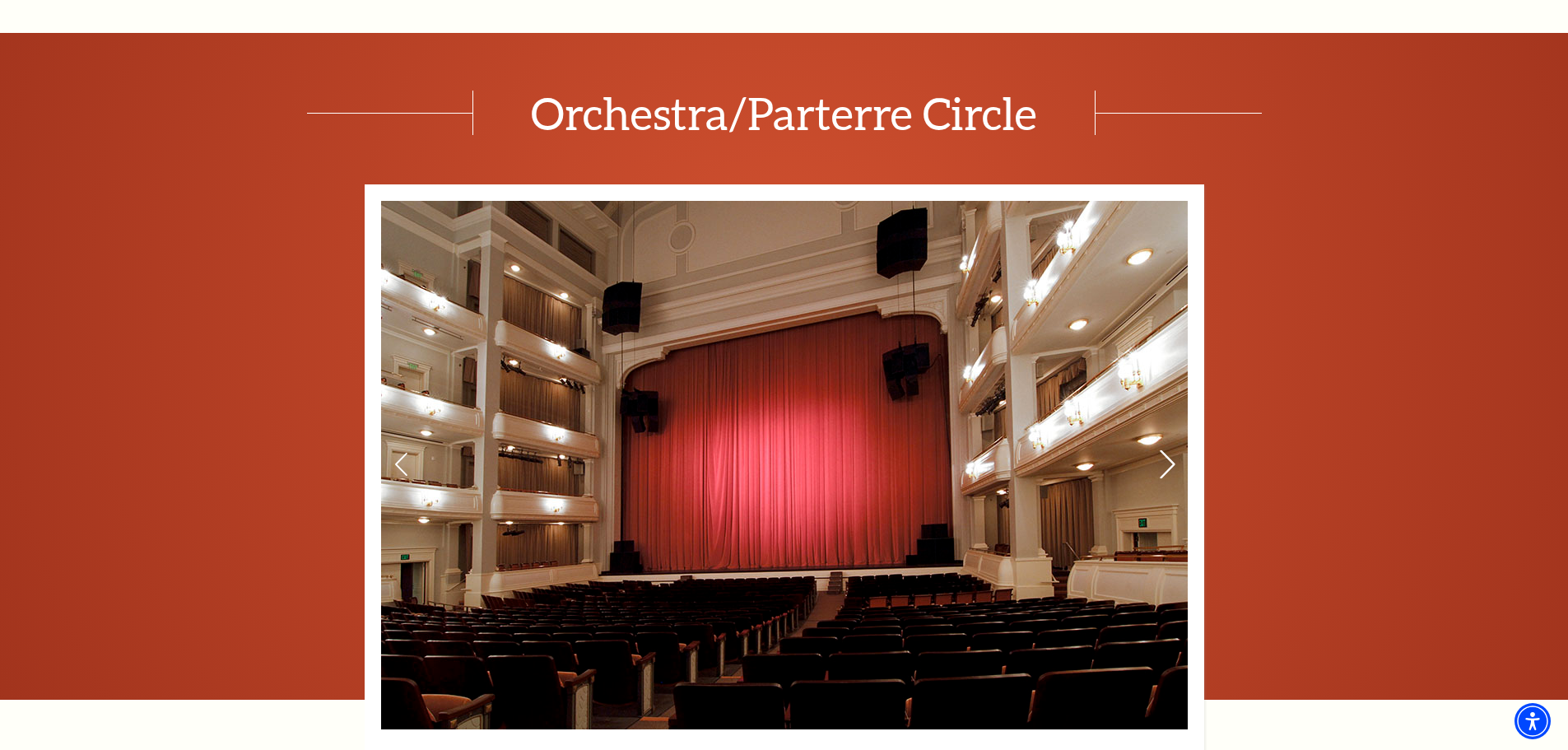
click at [1166, 460] on icon at bounding box center [1166, 465] width 17 height 29
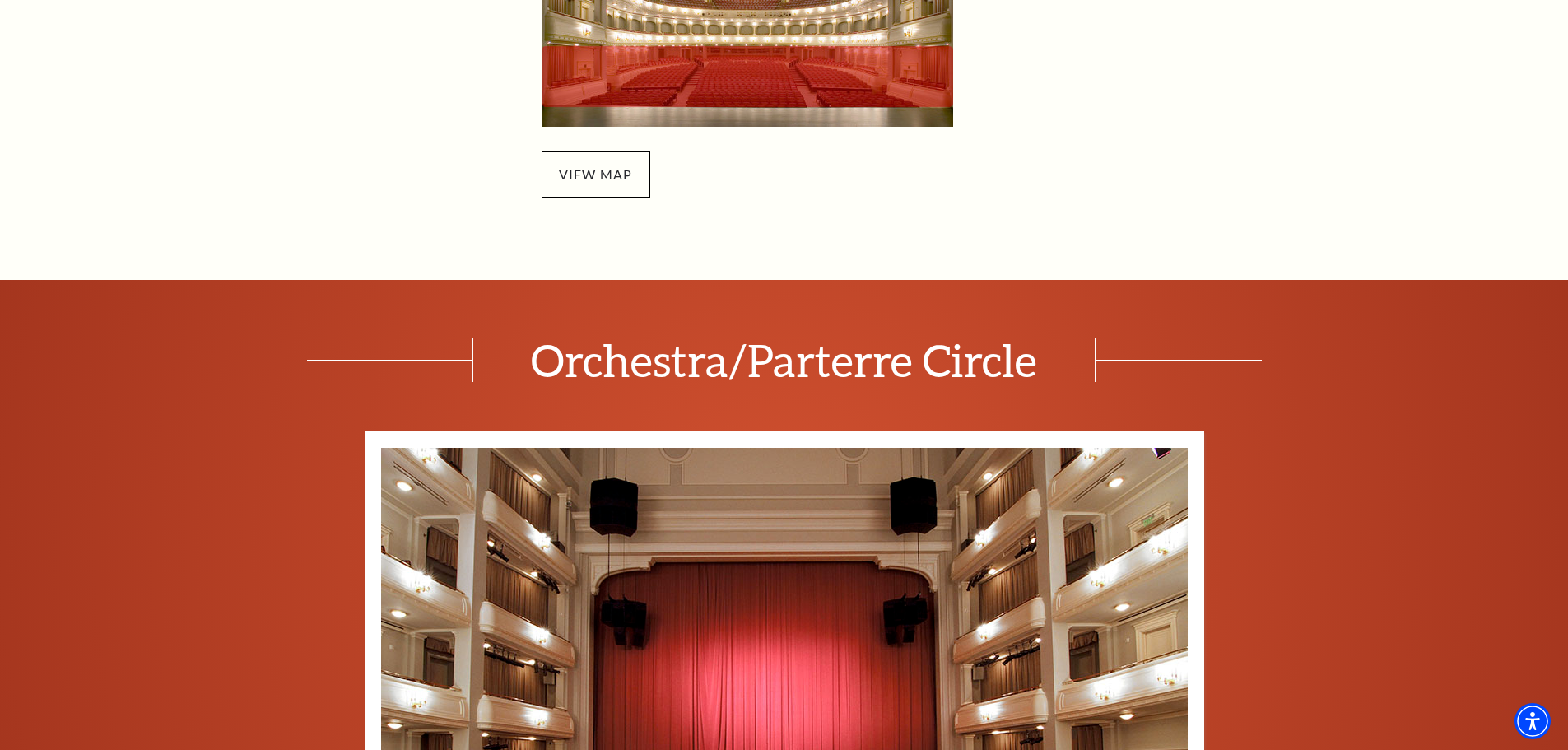
scroll to position [576, 0]
